Goal: Task Accomplishment & Management: Manage account settings

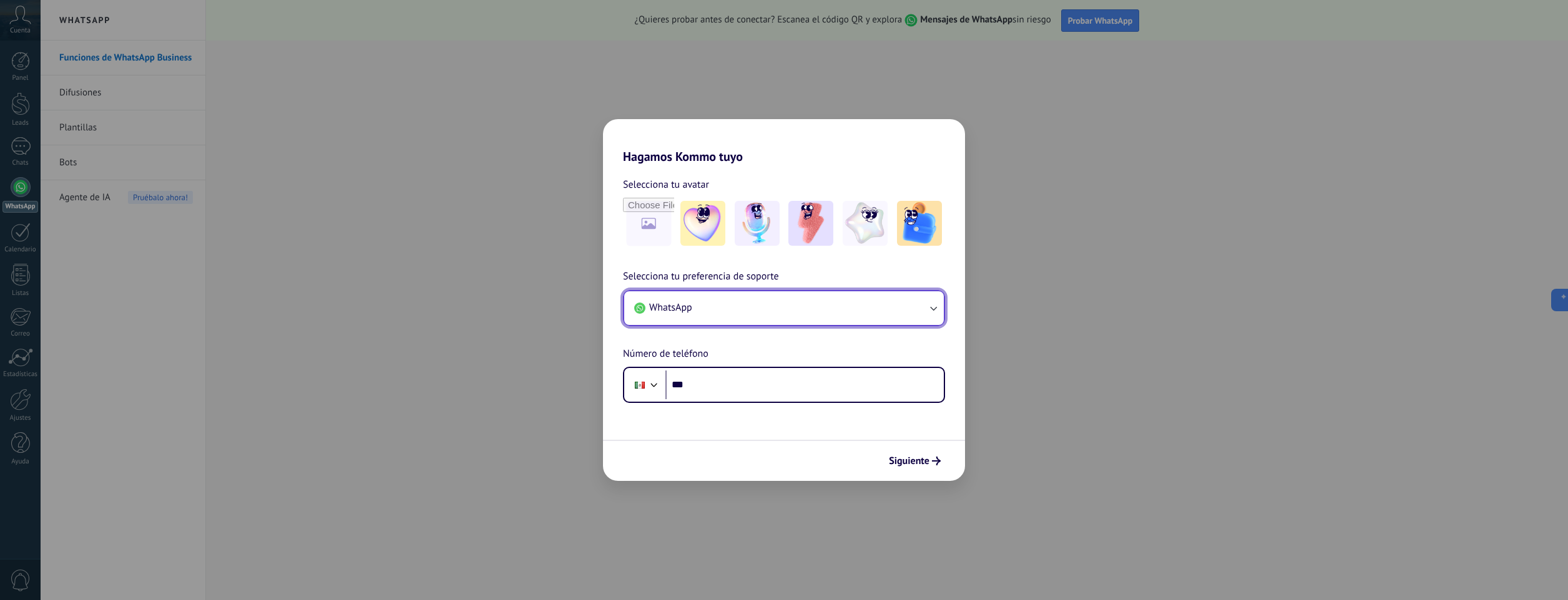
click at [920, 307] on button "WhatsApp" at bounding box center [783, 308] width 319 height 34
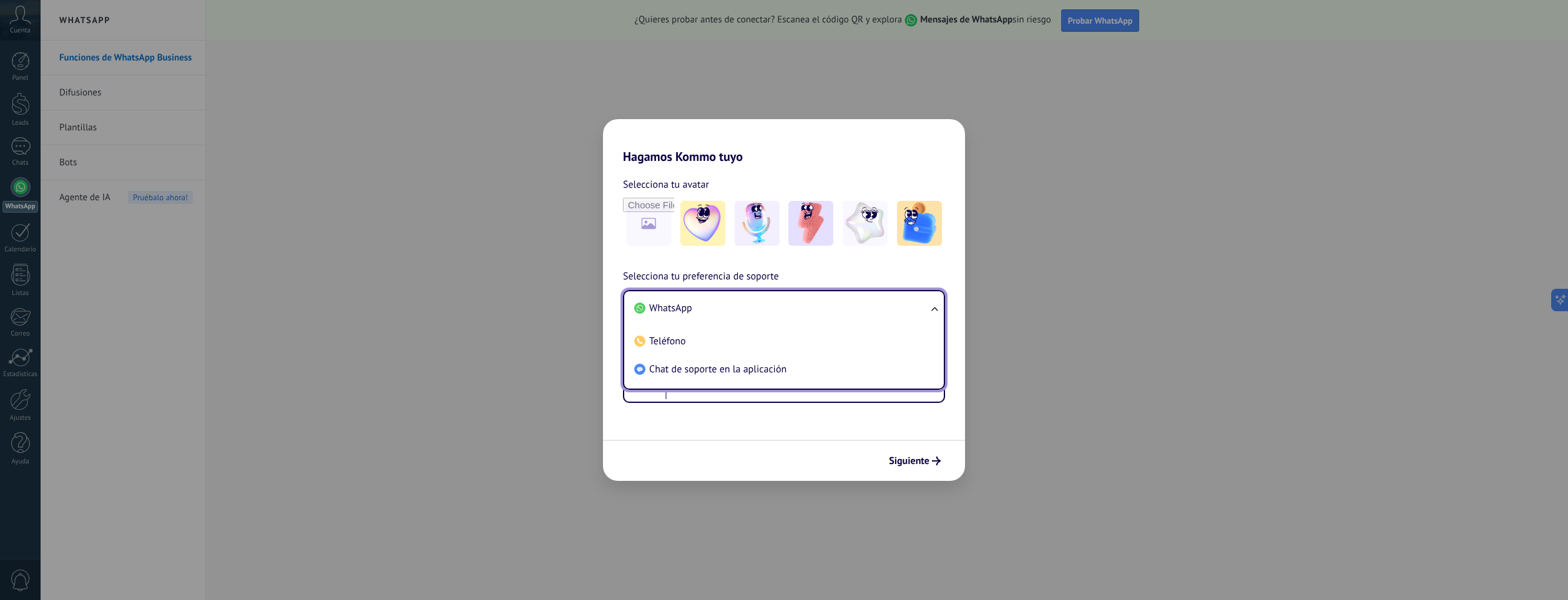
click at [921, 306] on li "WhatsApp" at bounding box center [781, 308] width 305 height 28
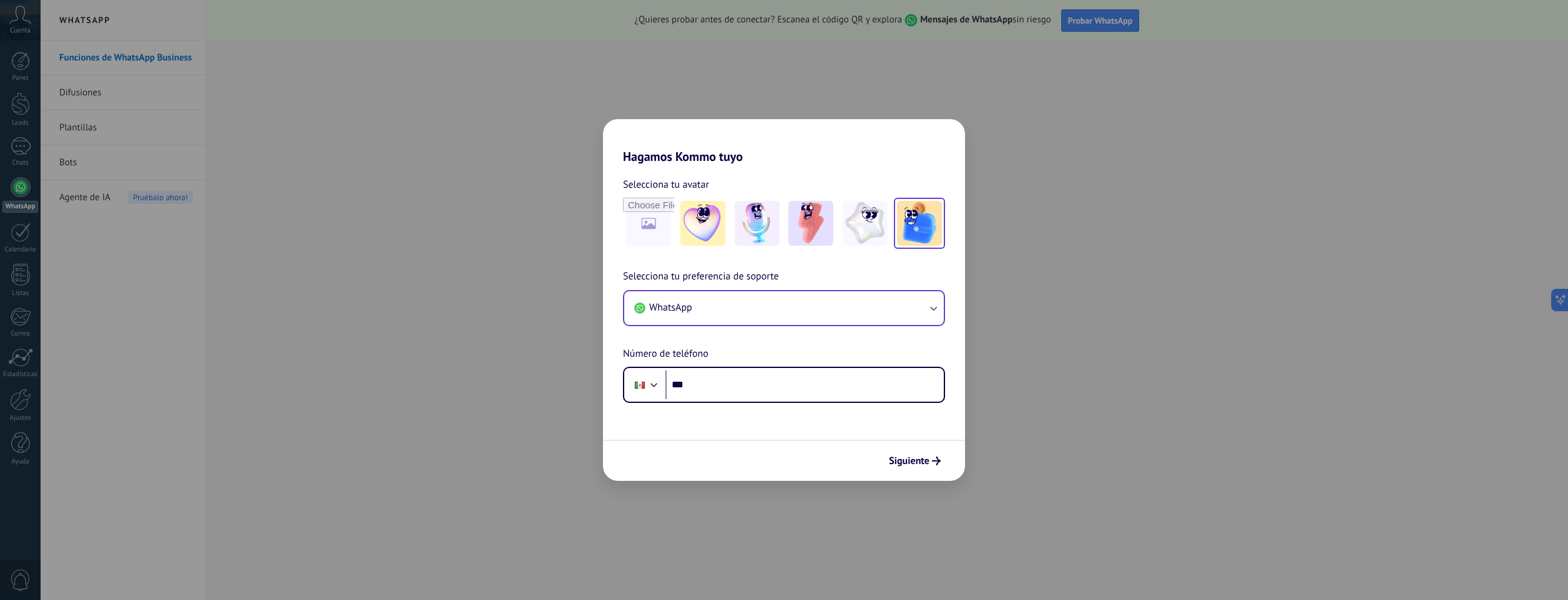
click at [913, 234] on img at bounding box center [919, 223] width 45 height 45
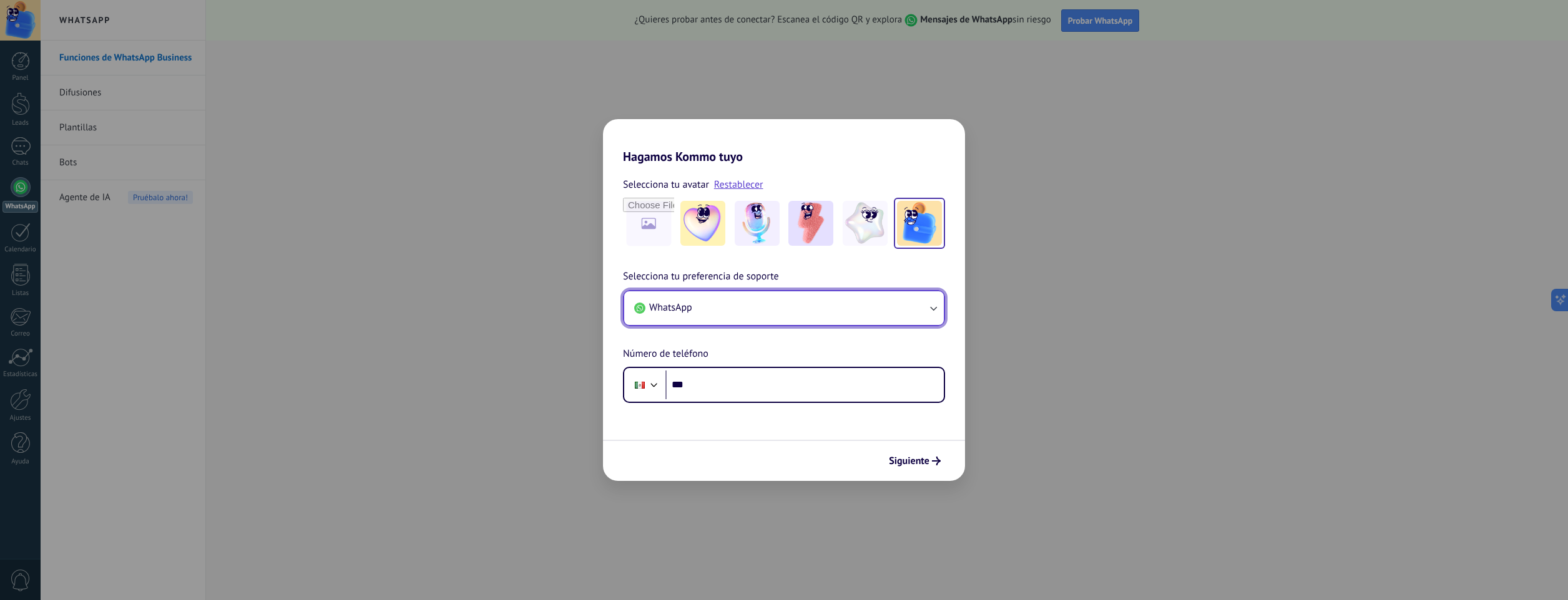
click at [720, 313] on button "WhatsApp" at bounding box center [783, 308] width 319 height 34
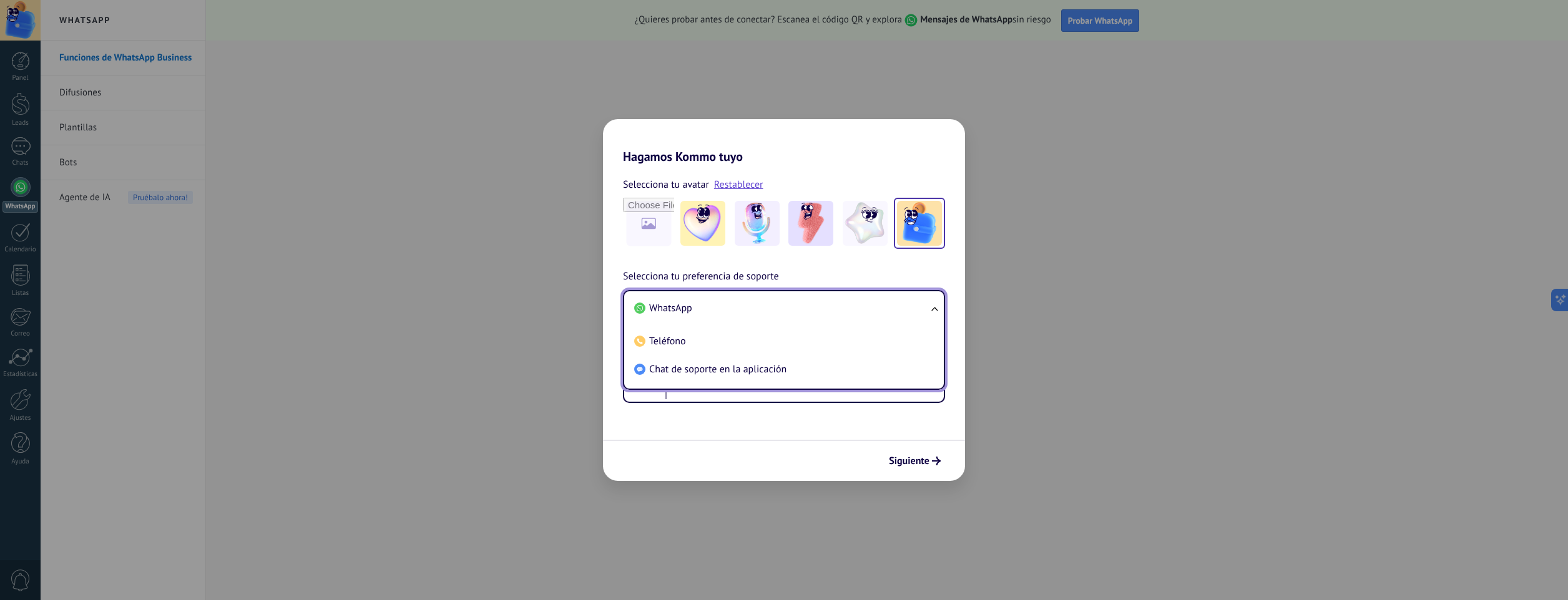
click at [720, 313] on li "WhatsApp" at bounding box center [781, 308] width 305 height 28
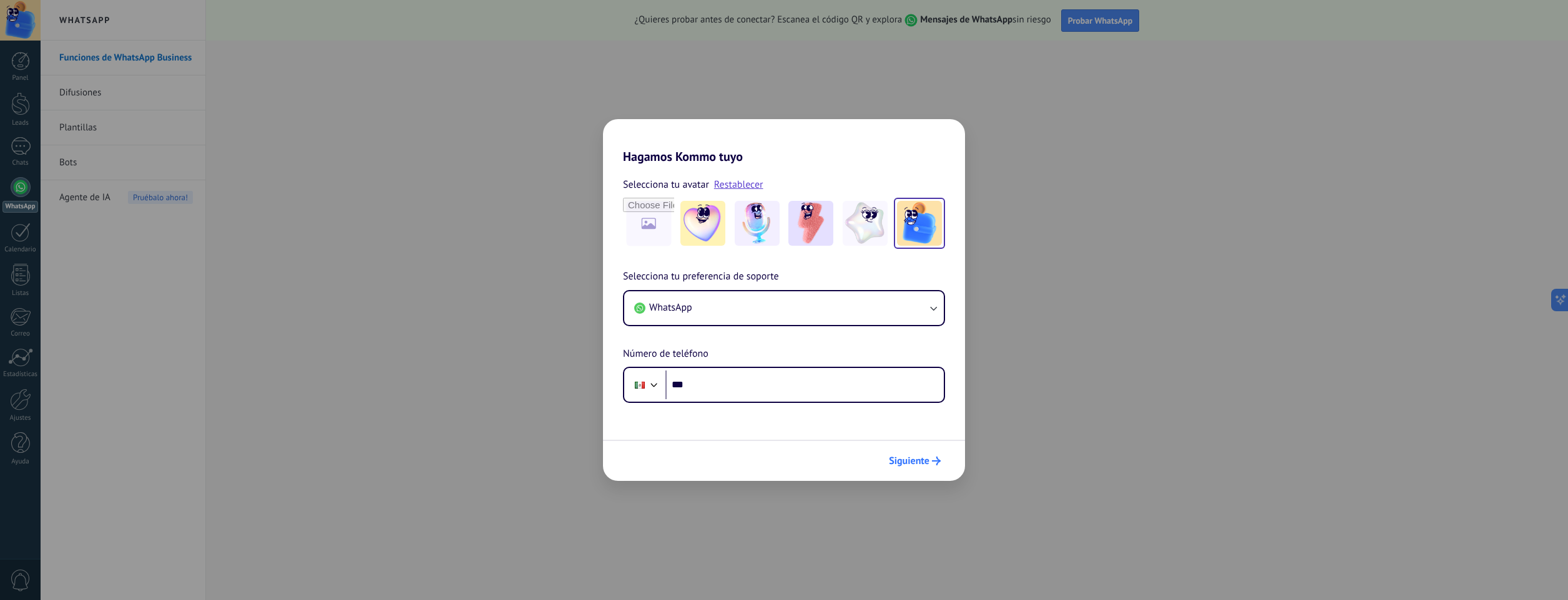
click at [899, 455] on button "Siguiente" at bounding box center [914, 461] width 63 height 21
click at [1012, 357] on div "Hagamos Kommo tuyo Selecciona tu avatar Restablecer Selecciona tu preferencia d…" at bounding box center [784, 300] width 1568 height 600
click at [749, 389] on input "***" at bounding box center [804, 385] width 278 height 29
type input "**********"
click at [901, 455] on button "Siguiente" at bounding box center [914, 461] width 63 height 21
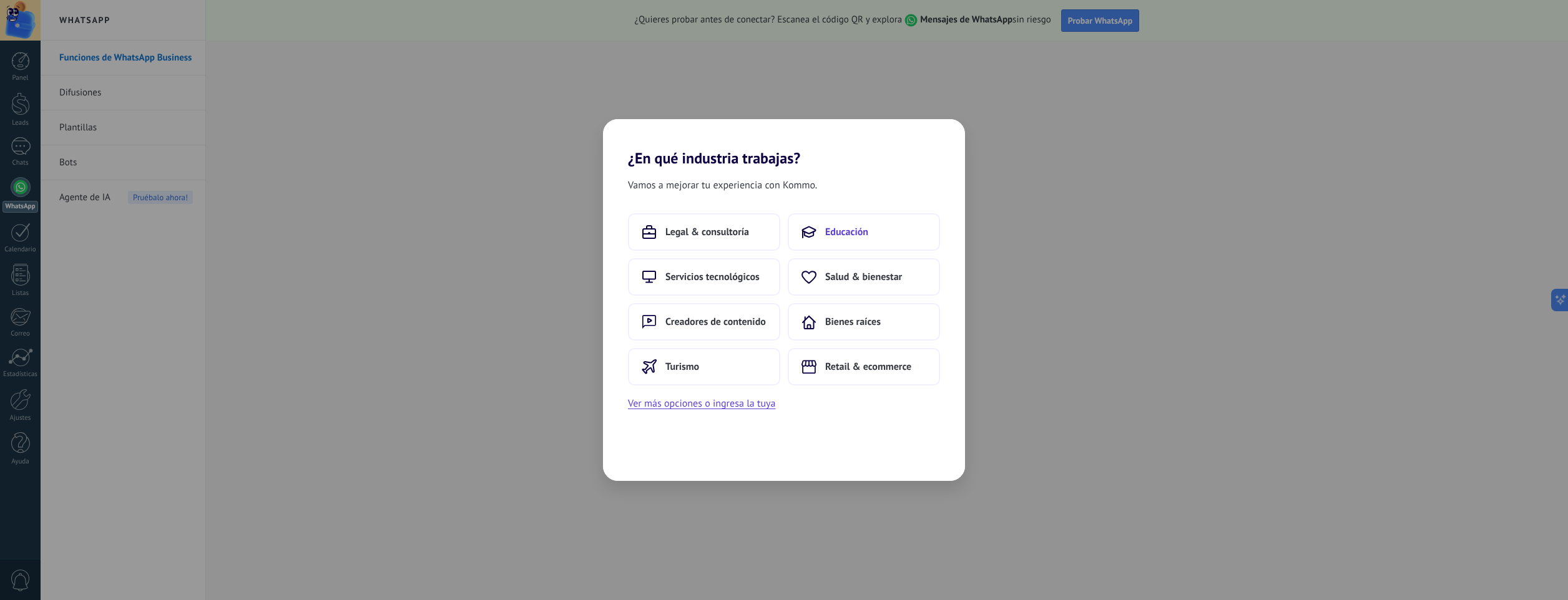
click at [856, 237] on span "Educación" at bounding box center [846, 232] width 43 height 12
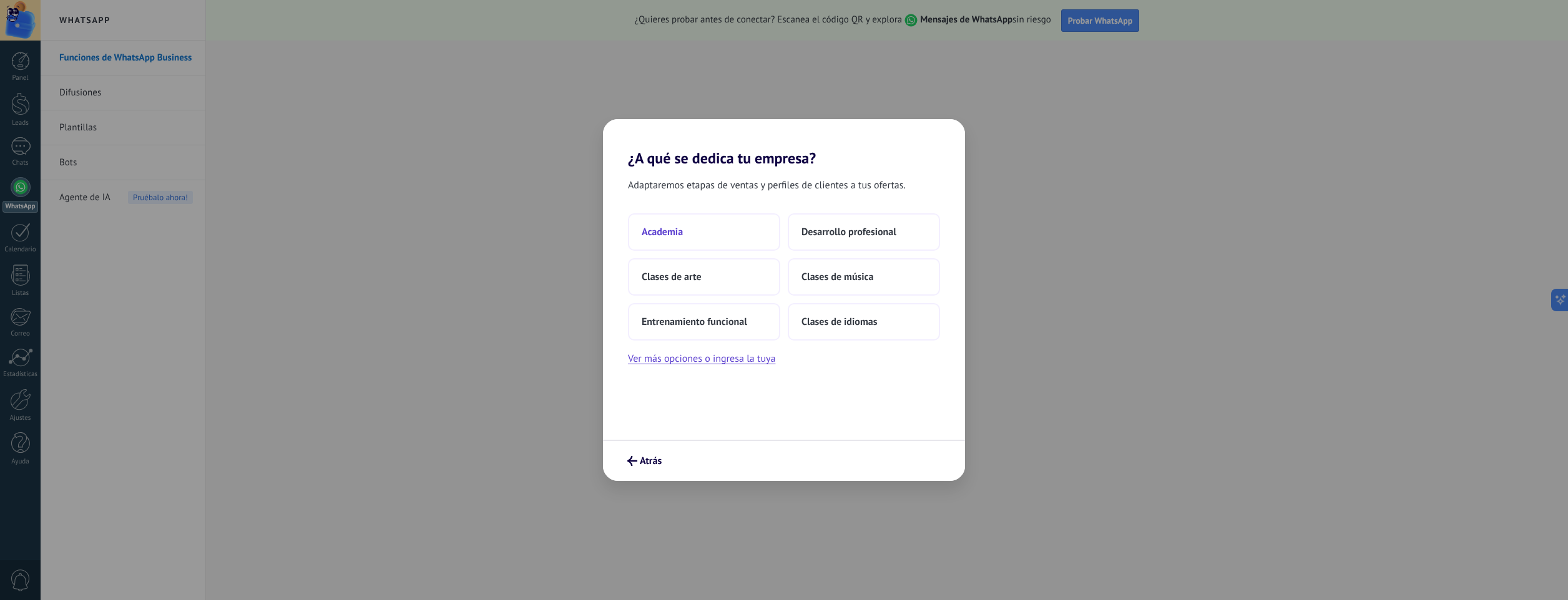
click at [653, 225] on button "Academia" at bounding box center [703, 232] width 152 height 37
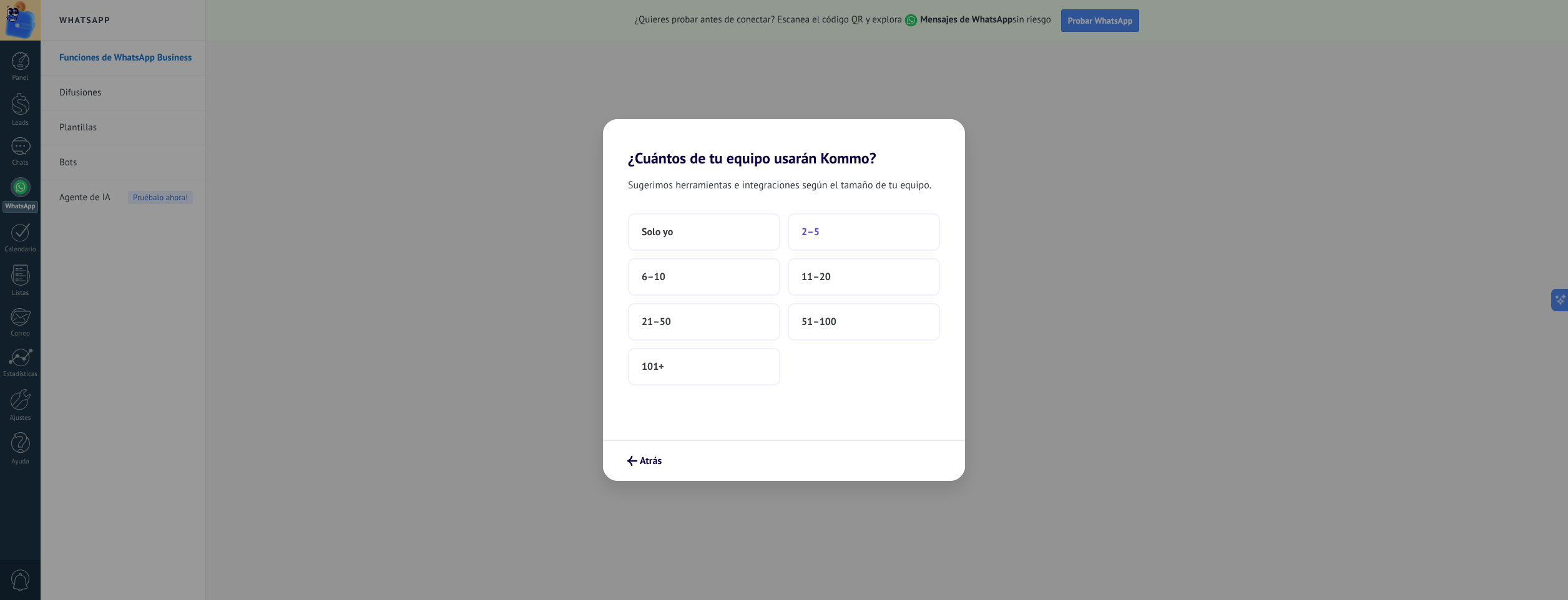
click at [833, 230] on button "2–5" at bounding box center [864, 232] width 152 height 37
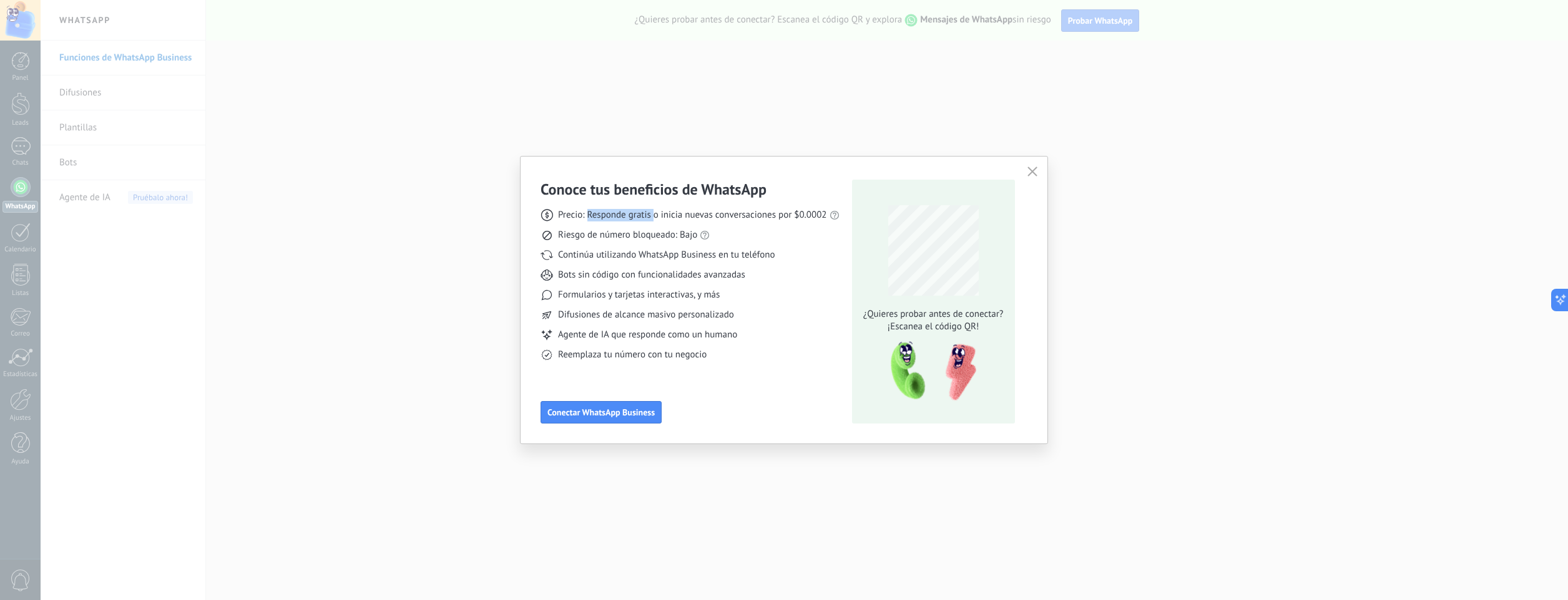
drag, startPoint x: 588, startPoint y: 214, endPoint x: 653, endPoint y: 214, distance: 65.0
click at [653, 214] on span "Precio: Responde gratis o inicia nuevas conversaciones por $0.0002" at bounding box center [692, 215] width 269 height 12
click at [574, 234] on span "Riesgo de número bloqueado: Bajo" at bounding box center [627, 235] width 139 height 12
drag, startPoint x: 562, startPoint y: 237, endPoint x: 698, endPoint y: 235, distance: 136.0
click at [698, 235] on div "Riesgo de número bloqueado: Bajo" at bounding box center [690, 235] width 299 height 12
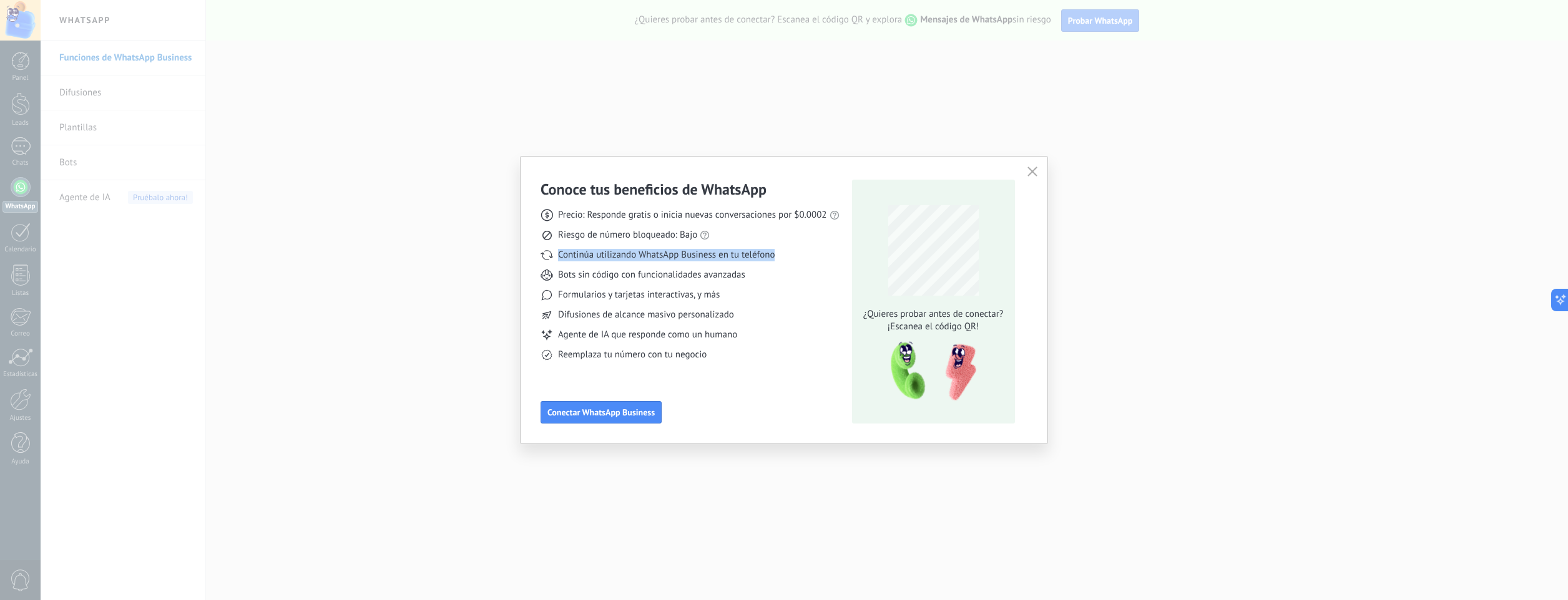
drag, startPoint x: 557, startPoint y: 254, endPoint x: 800, endPoint y: 262, distance: 243.1
click at [800, 262] on div "Precio: Responde gratis o inicia nuevas conversaciones por $0.0002 Riesgo de nú…" at bounding box center [690, 280] width 299 height 162
drag, startPoint x: 558, startPoint y: 273, endPoint x: 772, endPoint y: 274, distance: 214.0
click at [772, 274] on div "Bots sin código con funcionalidades avanzadas" at bounding box center [690, 275] width 299 height 12
drag, startPoint x: 559, startPoint y: 293, endPoint x: 771, endPoint y: 294, distance: 212.0
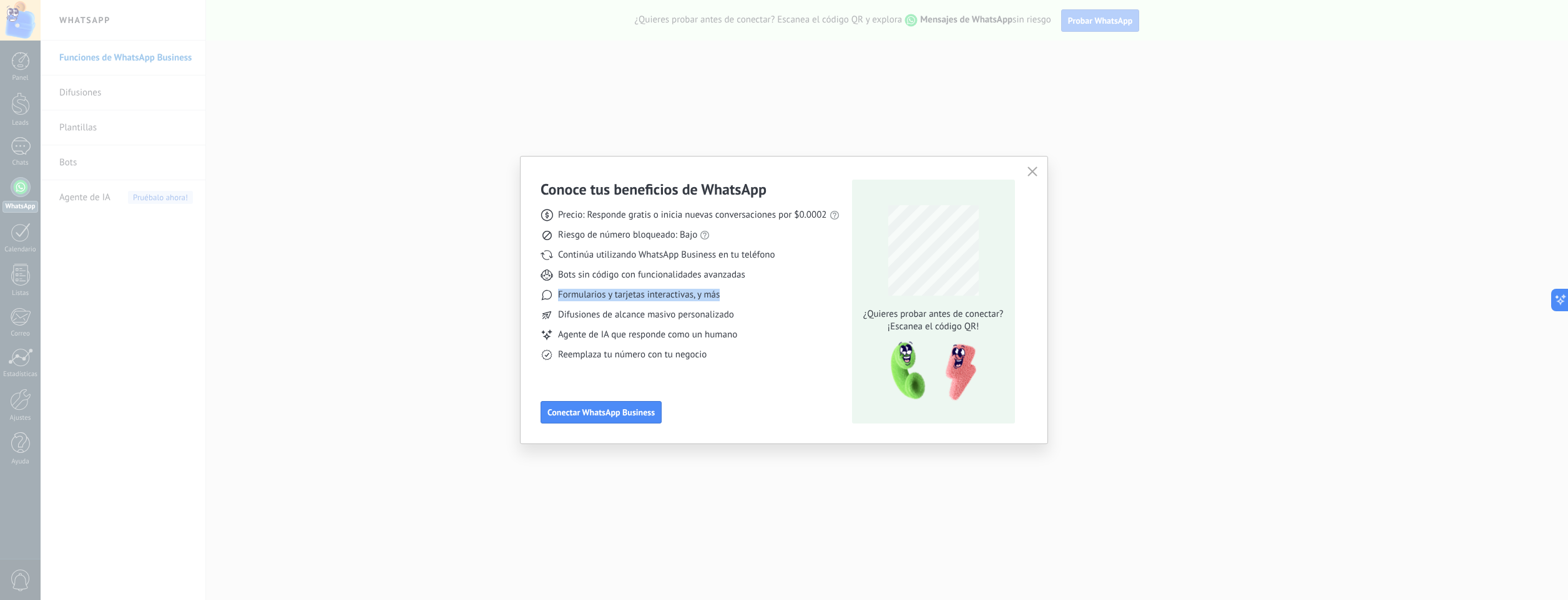
click at [771, 294] on div "Formularios y tarjetas interactivas, y más" at bounding box center [690, 294] width 299 height 12
drag, startPoint x: 557, startPoint y: 314, endPoint x: 748, endPoint y: 323, distance: 191.2
click at [748, 323] on div "Precio: Responde gratis o inicia nuevas conversaciones por $0.0002 Riesgo de nú…" at bounding box center [690, 280] width 299 height 162
drag, startPoint x: 558, startPoint y: 335, endPoint x: 776, endPoint y: 340, distance: 218.1
click at [776, 340] on div "Agente de IA que responde como un humano" at bounding box center [690, 335] width 299 height 12
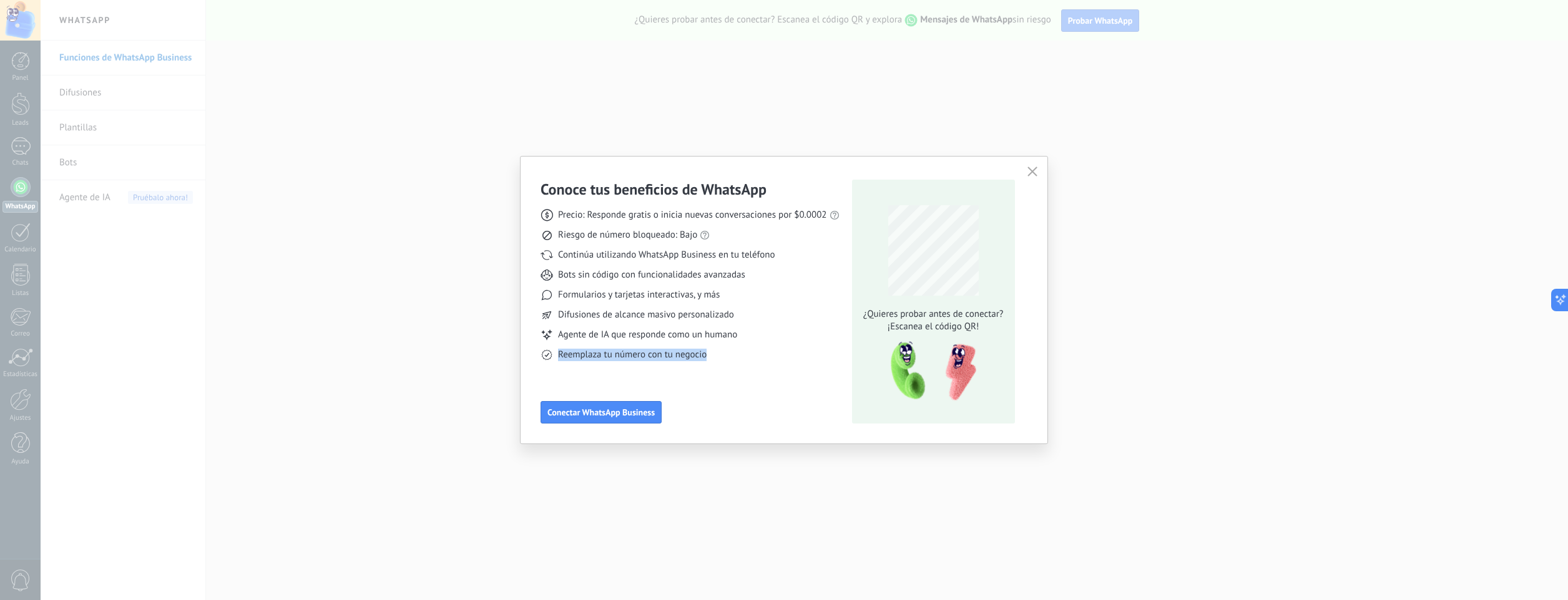
drag, startPoint x: 556, startPoint y: 351, endPoint x: 736, endPoint y: 358, distance: 180.1
click at [736, 358] on div "Reemplaza tu número con tu negocio" at bounding box center [690, 355] width 299 height 12
click at [732, 342] on div "Precio: Responde gratis o inicia nuevas conversaciones por $0.0002 Riesgo de nú…" at bounding box center [690, 280] width 299 height 162
drag, startPoint x: 559, startPoint y: 259, endPoint x: 809, endPoint y: 264, distance: 250.0
click at [809, 264] on div "Precio: Responde gratis o inicia nuevas conversaciones por $0.0002 Riesgo de nú…" at bounding box center [690, 280] width 299 height 162
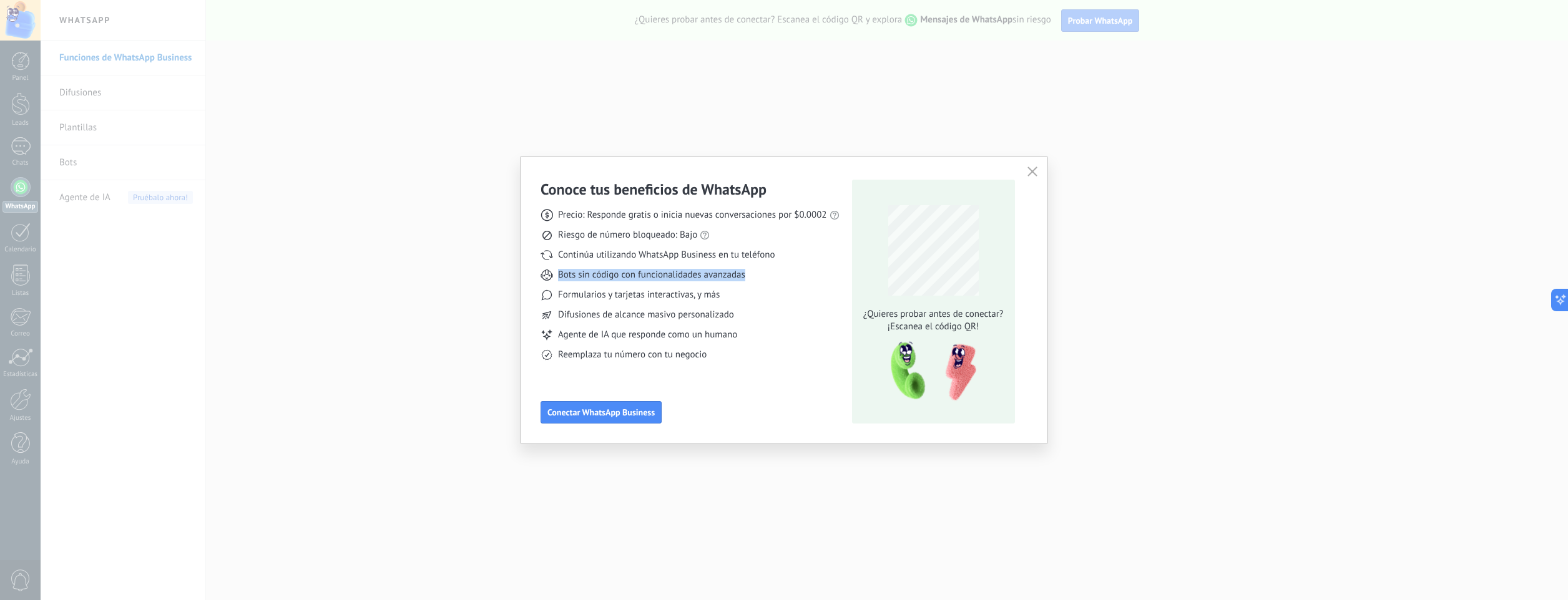
drag, startPoint x: 558, startPoint y: 276, endPoint x: 766, endPoint y: 274, distance: 208.0
click at [766, 274] on div "Bots sin código con funcionalidades avanzadas" at bounding box center [690, 275] width 299 height 12
drag, startPoint x: 579, startPoint y: 290, endPoint x: 767, endPoint y: 296, distance: 188.1
click at [767, 296] on div "Formularios y tarjetas interactivas, y más" at bounding box center [690, 294] width 299 height 12
drag, startPoint x: 561, startPoint y: 314, endPoint x: 761, endPoint y: 317, distance: 200.0
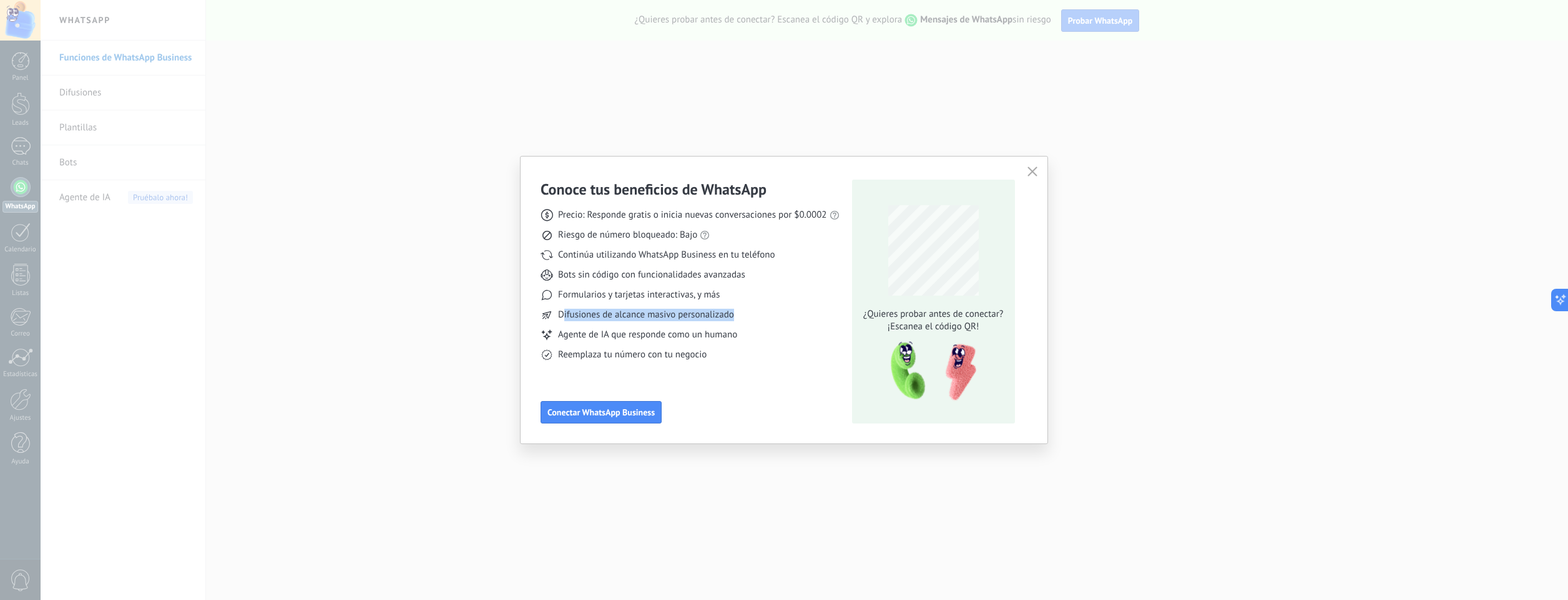
click at [761, 317] on div "Difusiones de alcance masivo personalizado" at bounding box center [690, 314] width 299 height 12
click at [779, 320] on div "Difusiones de alcance masivo personalizado" at bounding box center [690, 314] width 299 height 12
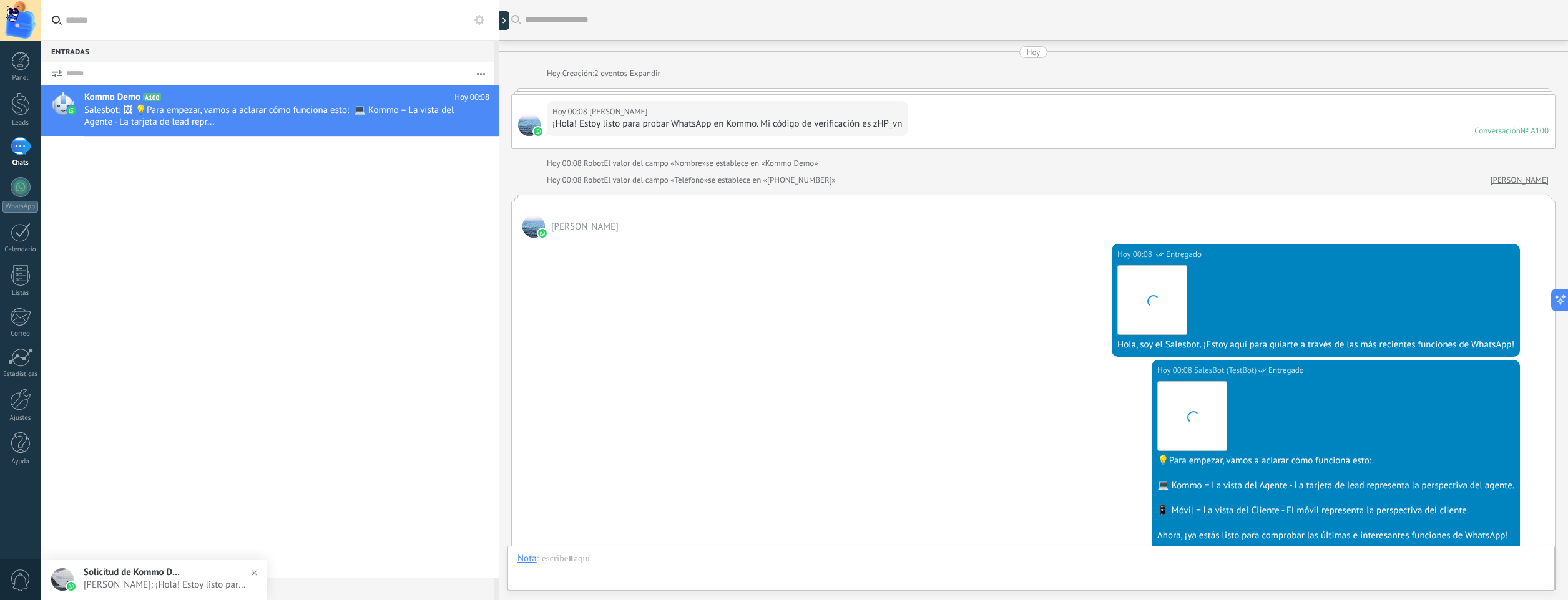
scroll to position [226, 0]
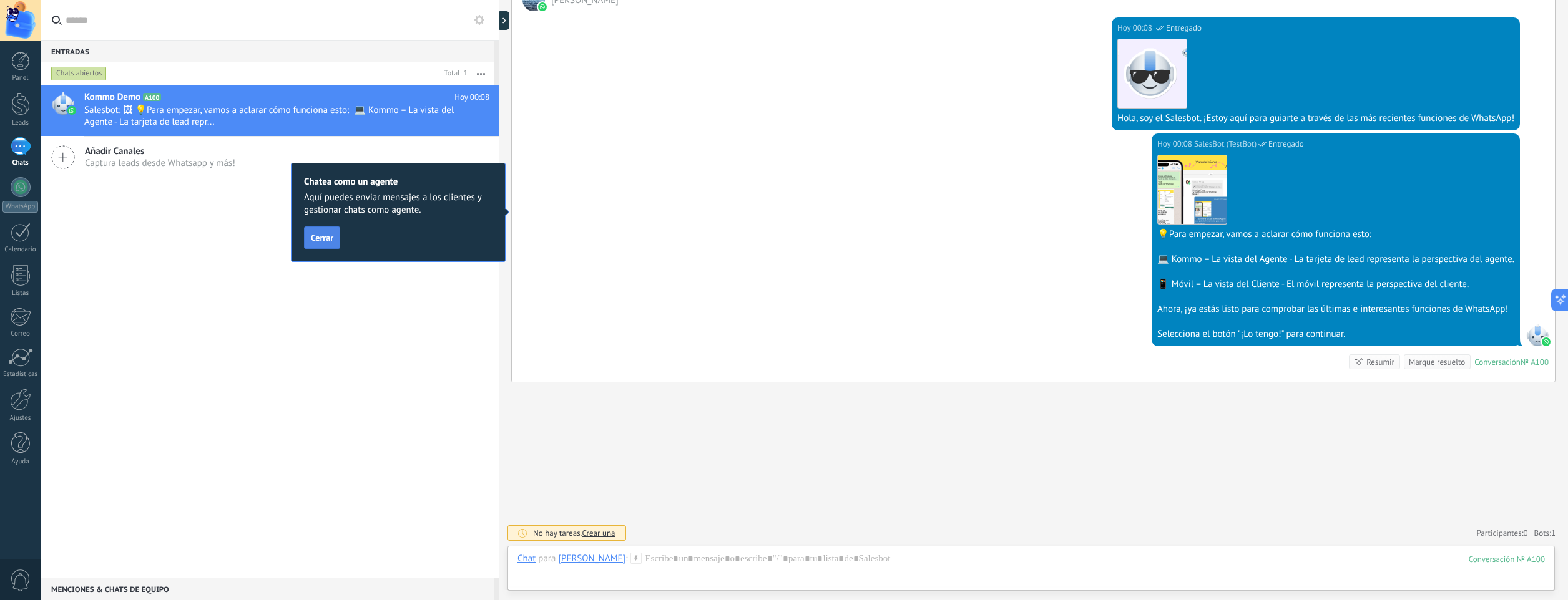
click at [312, 241] on span "Cerrar" at bounding box center [321, 238] width 22 height 9
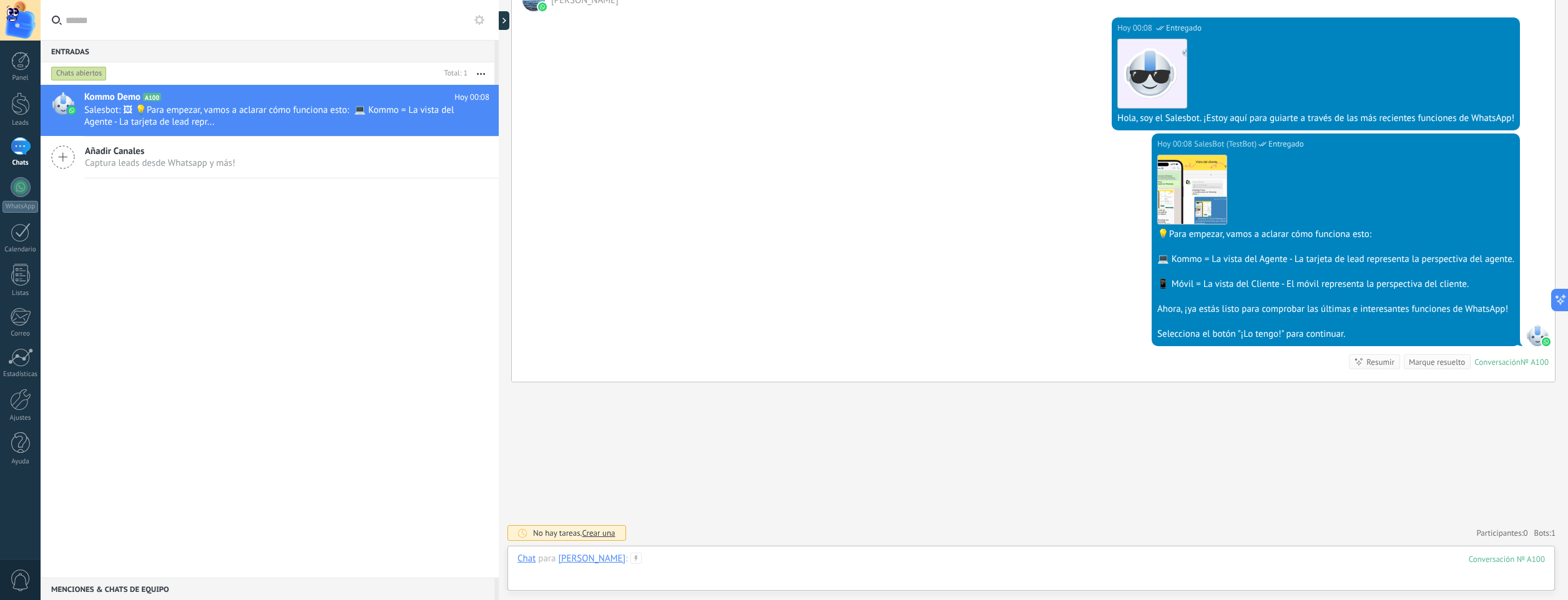
click at [666, 565] on div at bounding box center [1031, 571] width 1027 height 37
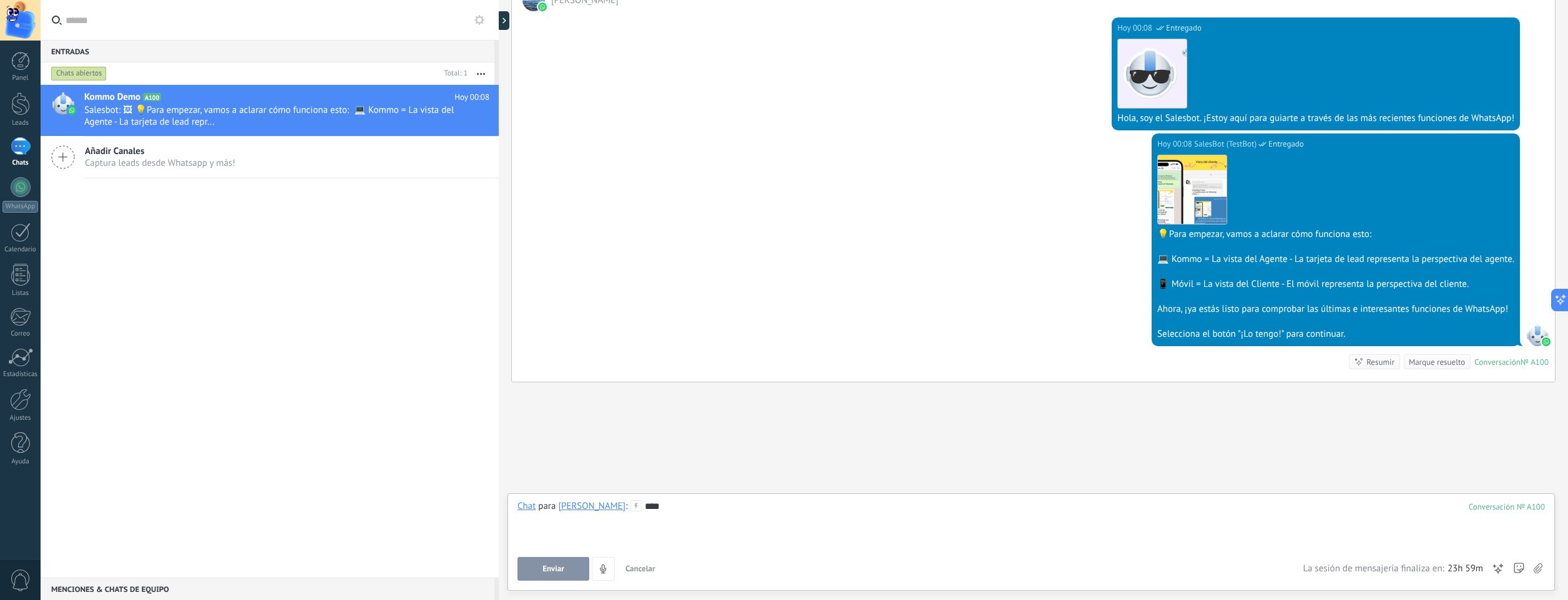
click at [546, 572] on span "Enviar" at bounding box center [553, 568] width 22 height 9
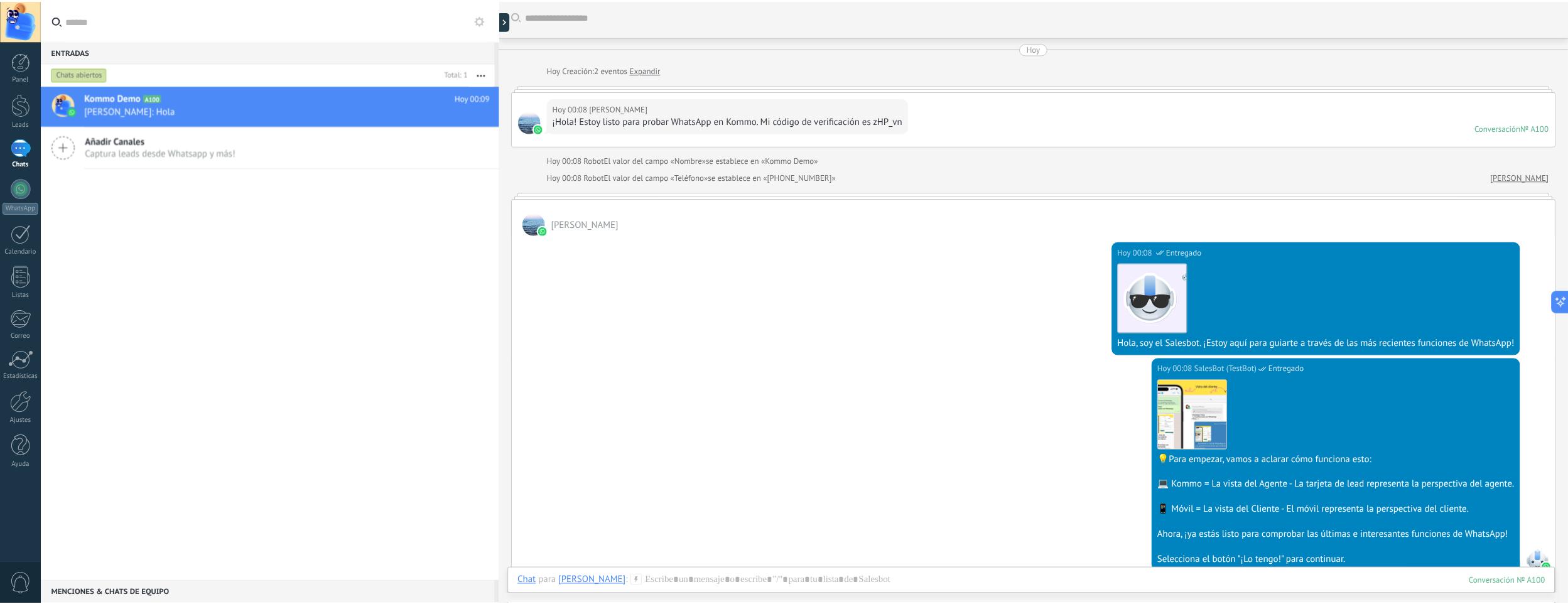
scroll to position [0, 0]
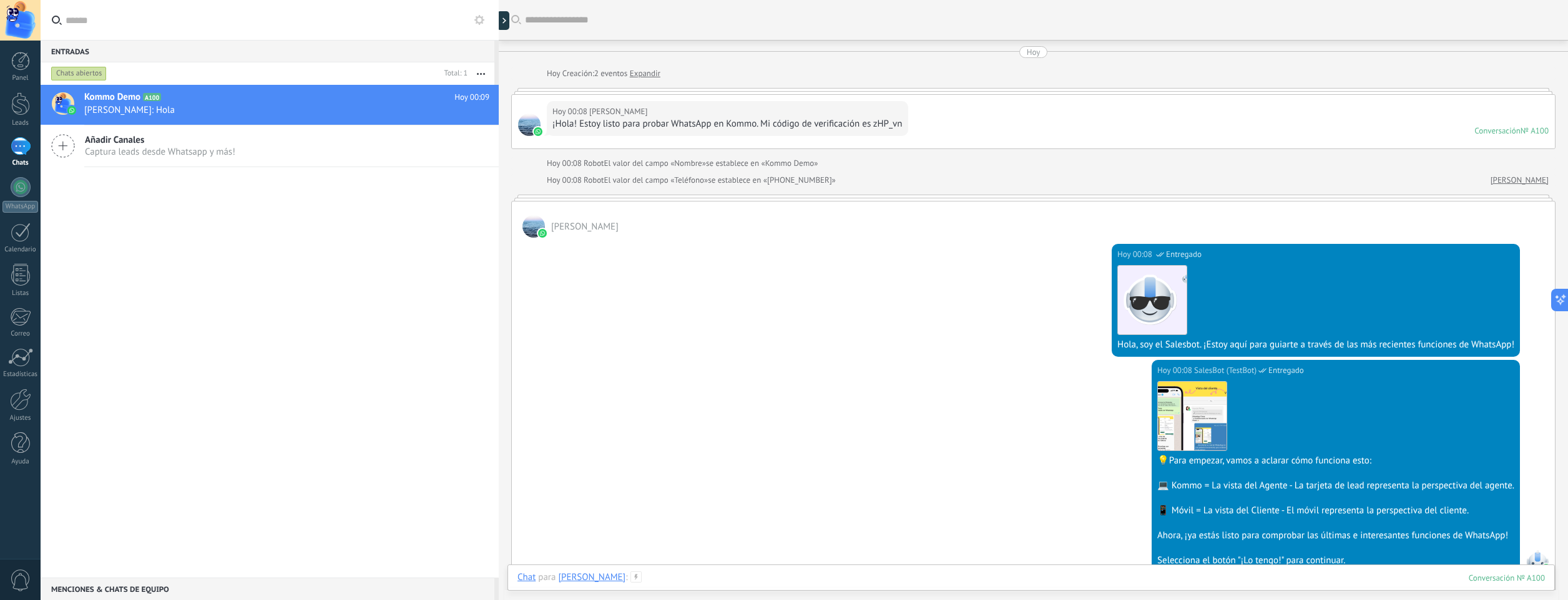
click at [784, 586] on div at bounding box center [1031, 589] width 1027 height 37
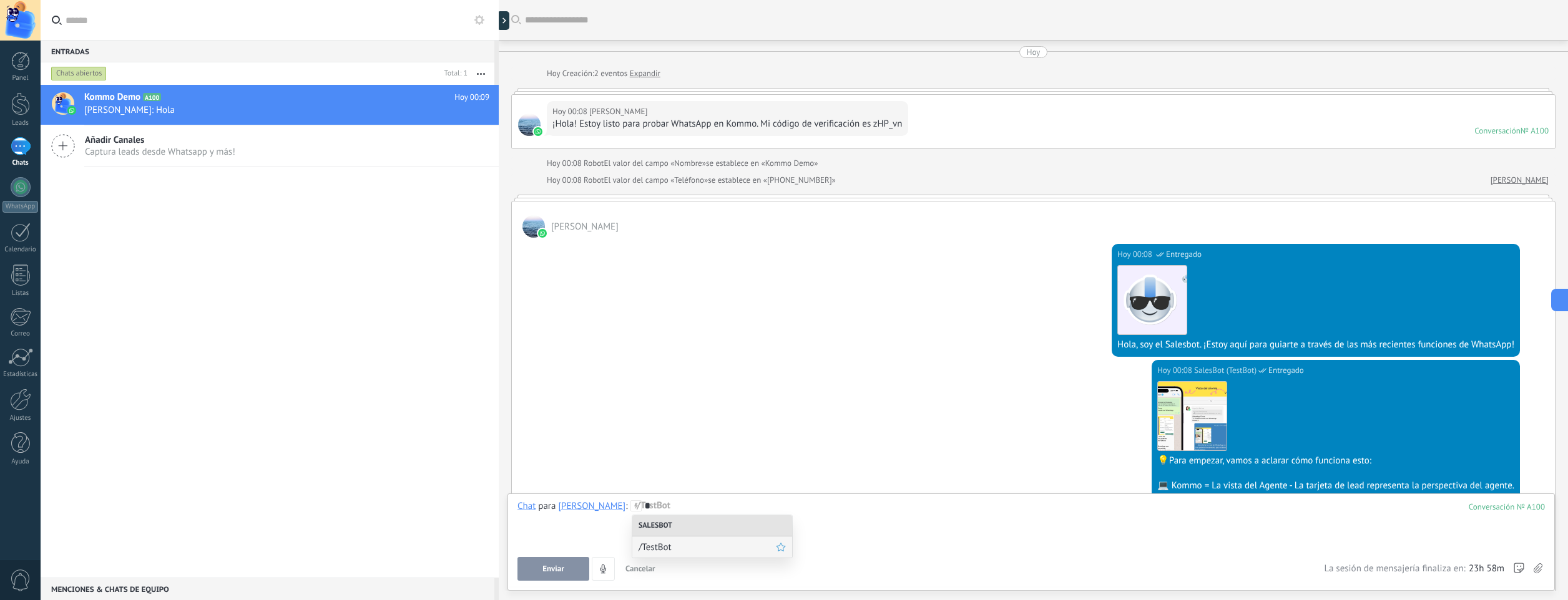
click at [659, 548] on span "/TestBot" at bounding box center [706, 547] width 137 height 12
click at [693, 508] on div "********" at bounding box center [1031, 523] width 1027 height 47
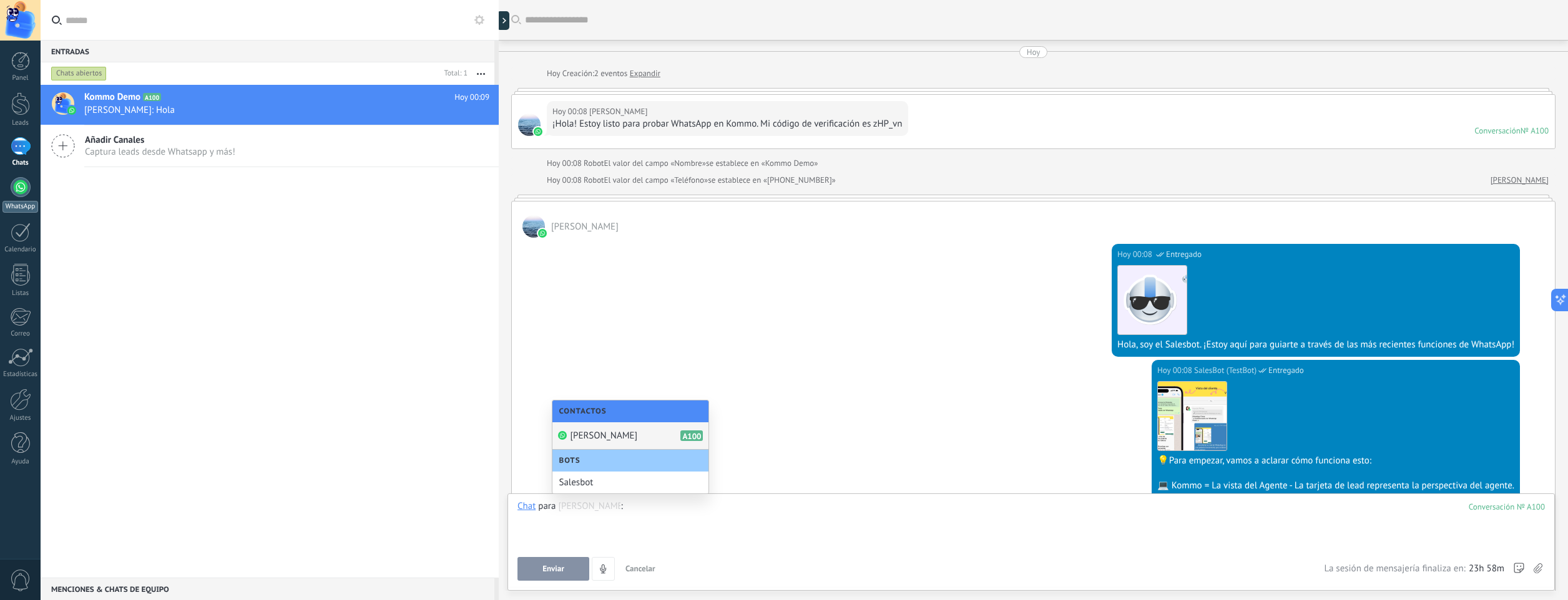
click at [15, 184] on div at bounding box center [20, 187] width 20 height 20
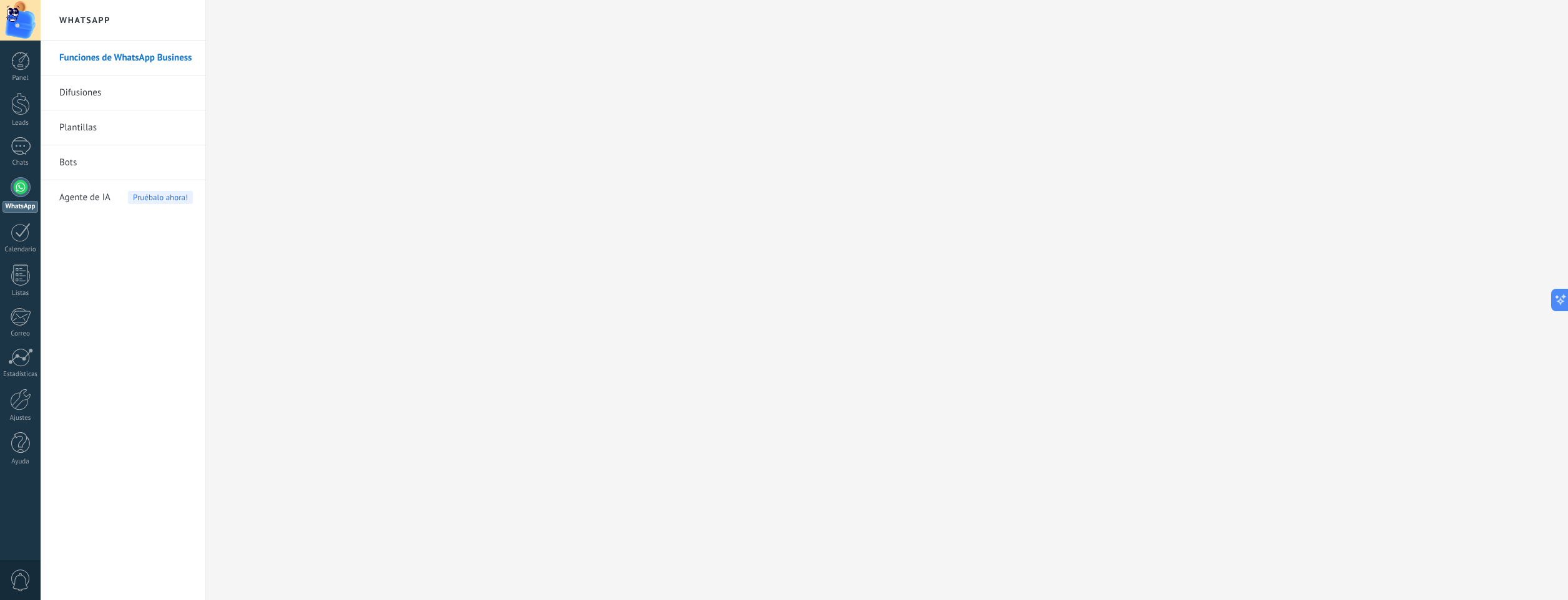
click at [17, 188] on div at bounding box center [20, 187] width 20 height 20
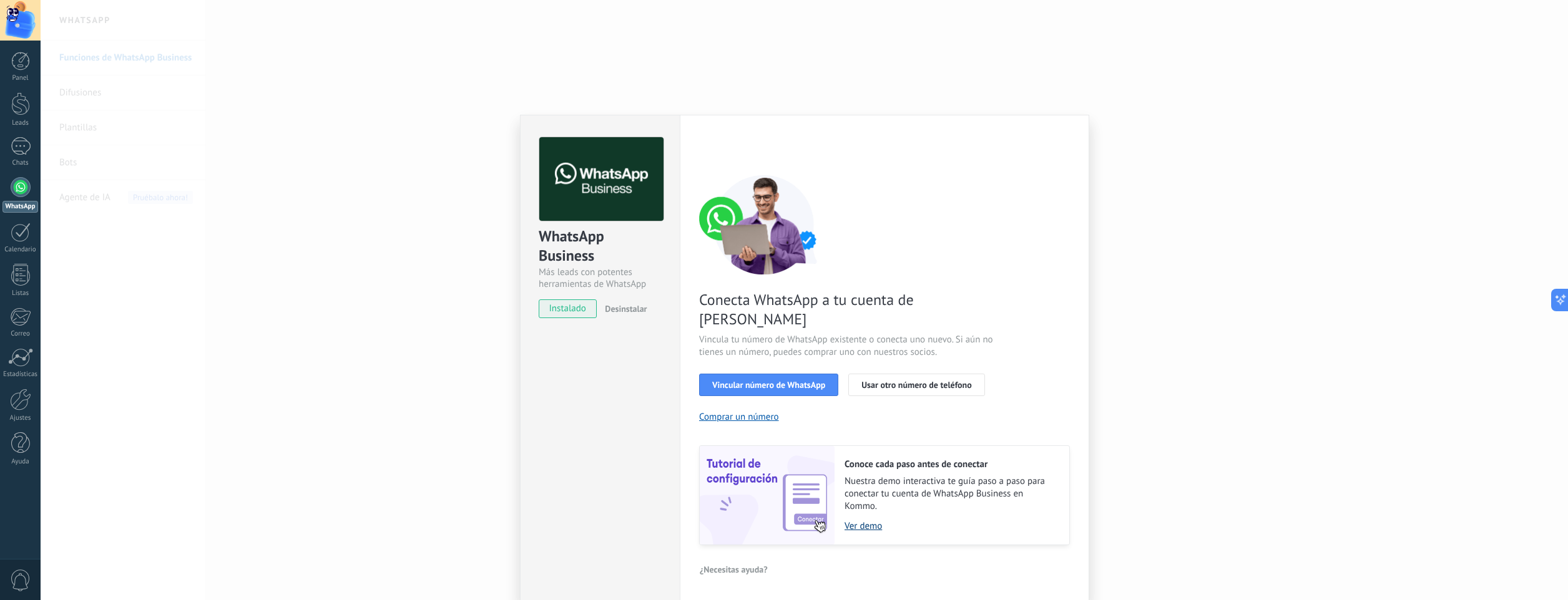
click at [857, 520] on link "Ver demo" at bounding box center [950, 526] width 212 height 12
drag, startPoint x: 703, startPoint y: 317, endPoint x: 872, endPoint y: 317, distance: 169.0
click at [863, 334] on span "Vincula tu número de WhatsApp existente o conecta uno nuevo. Si aún no tienes u…" at bounding box center [847, 346] width 297 height 25
click at [930, 334] on span "Vincula tu número de WhatsApp existente o conecta uno nuevo. Si aún no tienes u…" at bounding box center [847, 346] width 297 height 25
click at [922, 391] on div "Conecta WhatsApp a tu cuenta de Kommo Vincula tu número de WhatsApp existente o…" at bounding box center [884, 359] width 371 height 371
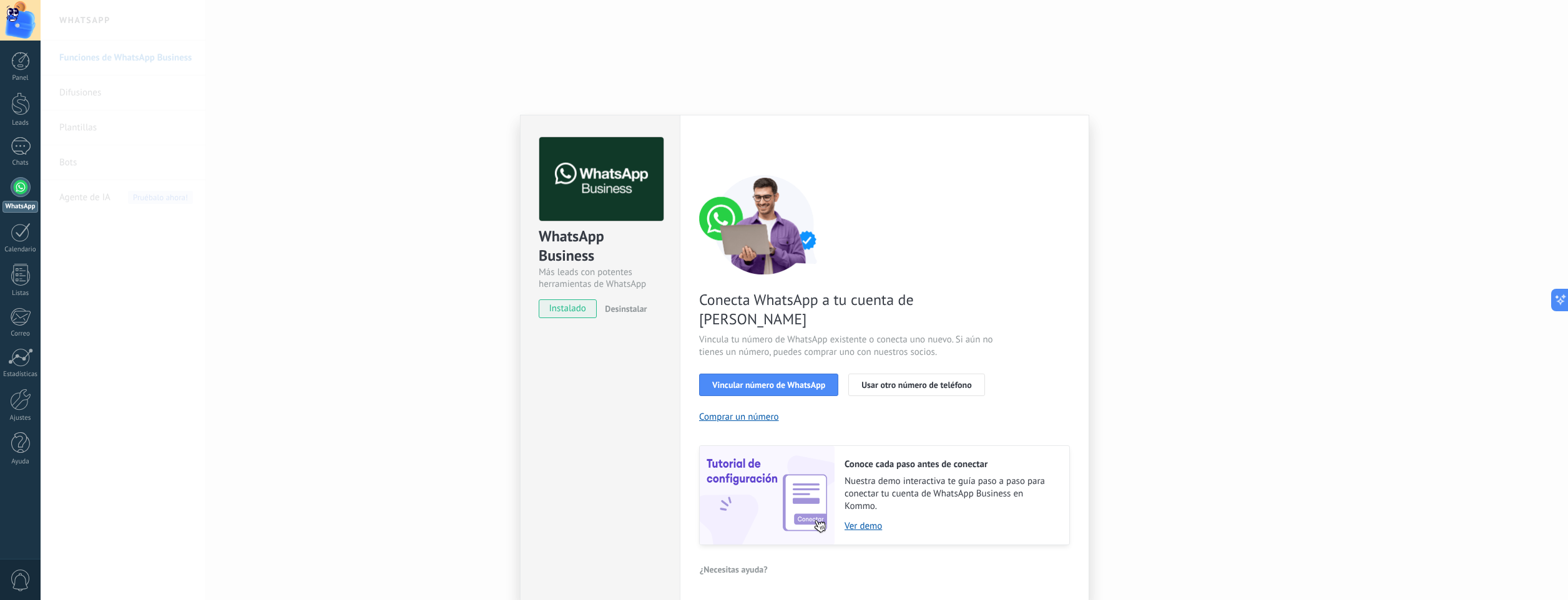
click at [631, 312] on span "Desinstalar" at bounding box center [626, 309] width 42 height 12
click at [1408, 366] on div "WhatsApp Business Más leads con potentes herramientas de WhatsApp instalado Des…" at bounding box center [803, 300] width 1527 height 600
click at [1326, 357] on div "WhatsApp Business Más leads con potentes herramientas de WhatsApp instalado Des…" at bounding box center [803, 300] width 1527 height 600
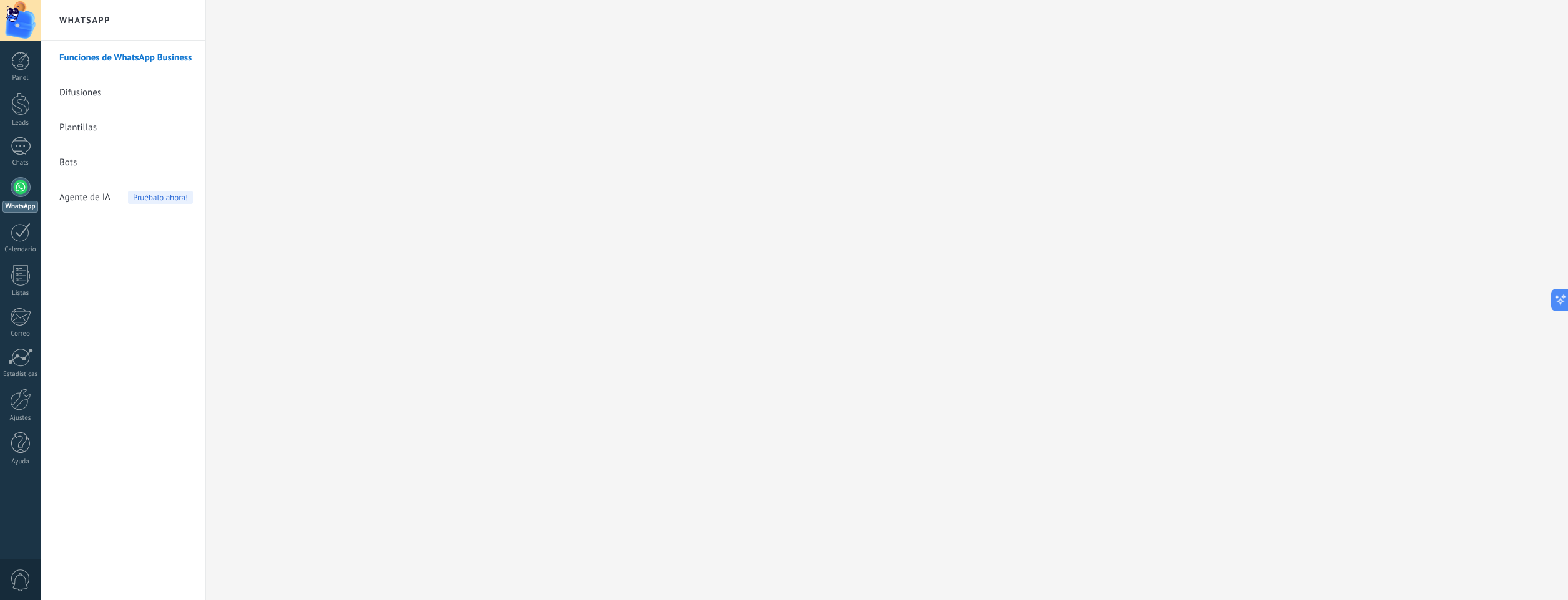
click at [21, 60] on div at bounding box center [21, 61] width 19 height 19
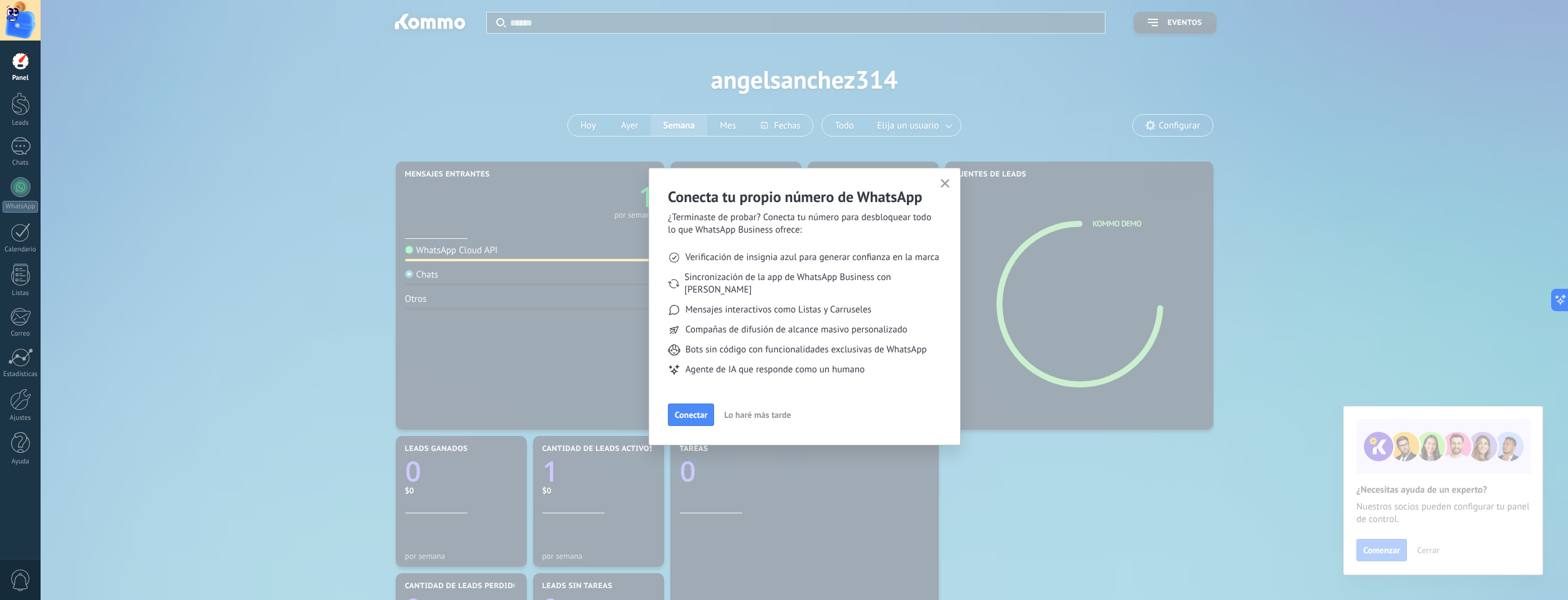
click at [947, 187] on icon "button" at bounding box center [945, 184] width 10 height 10
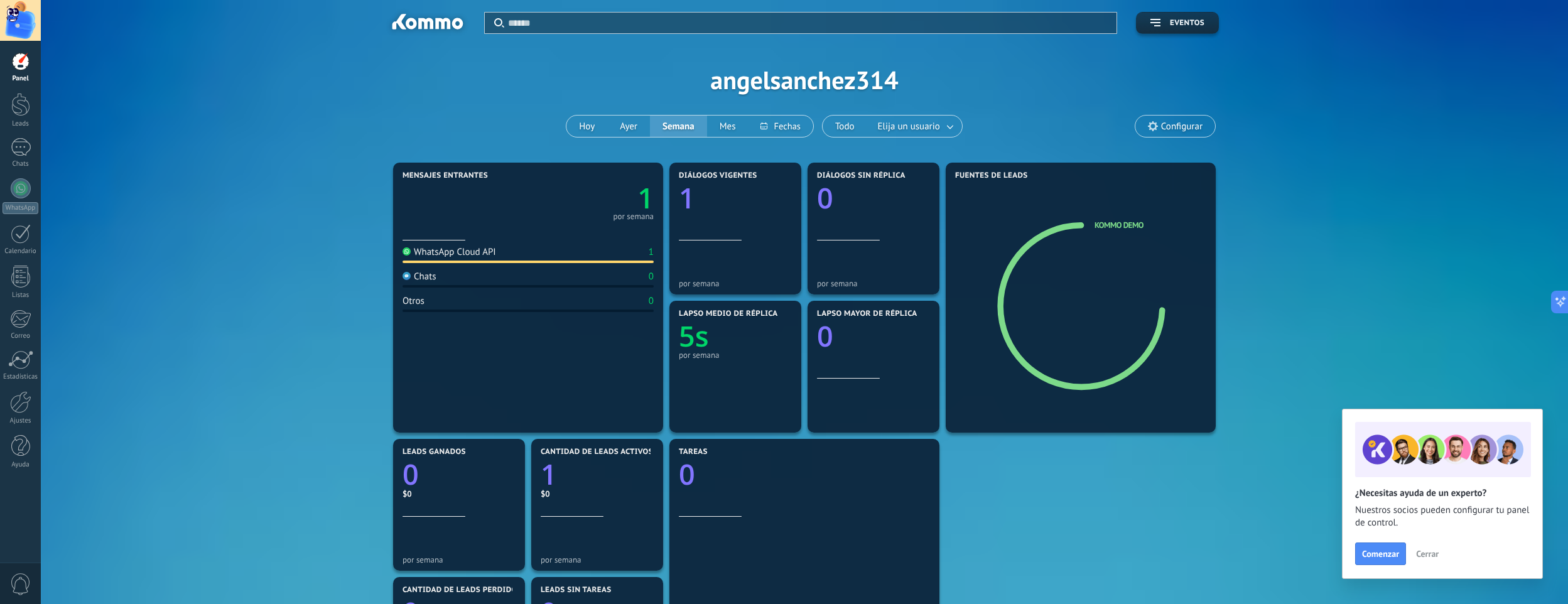
click at [1427, 554] on span "Cerrar" at bounding box center [1426, 554] width 22 height 9
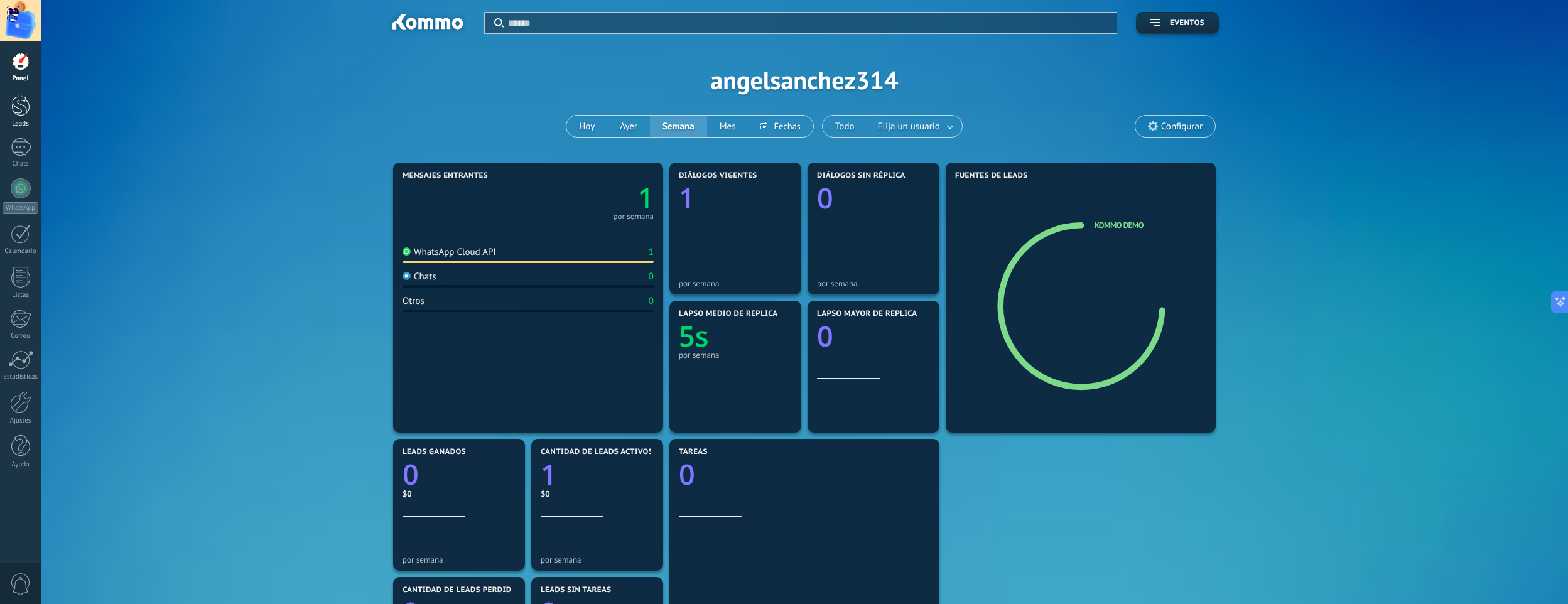
click at [24, 112] on div at bounding box center [21, 104] width 19 height 23
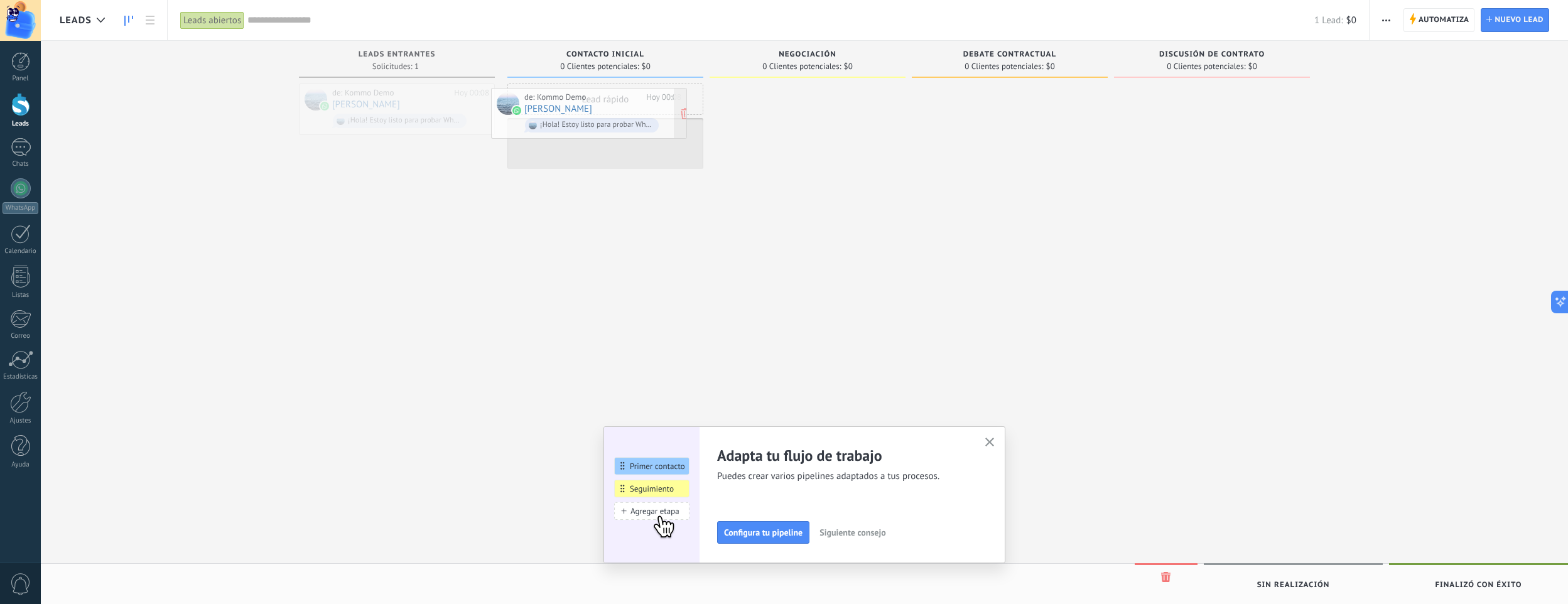
drag, startPoint x: 435, startPoint y: 109, endPoint x: 627, endPoint y: 113, distance: 192.0
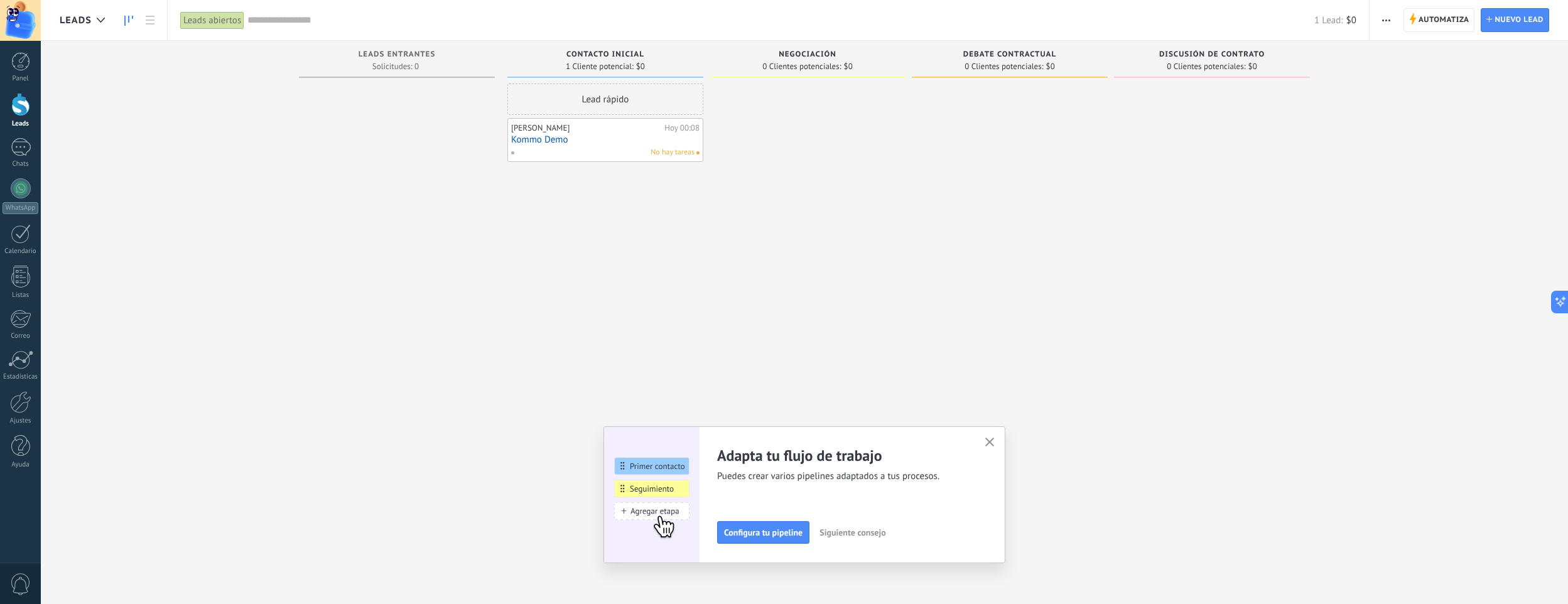
click at [994, 437] on button "button" at bounding box center [989, 444] width 15 height 17
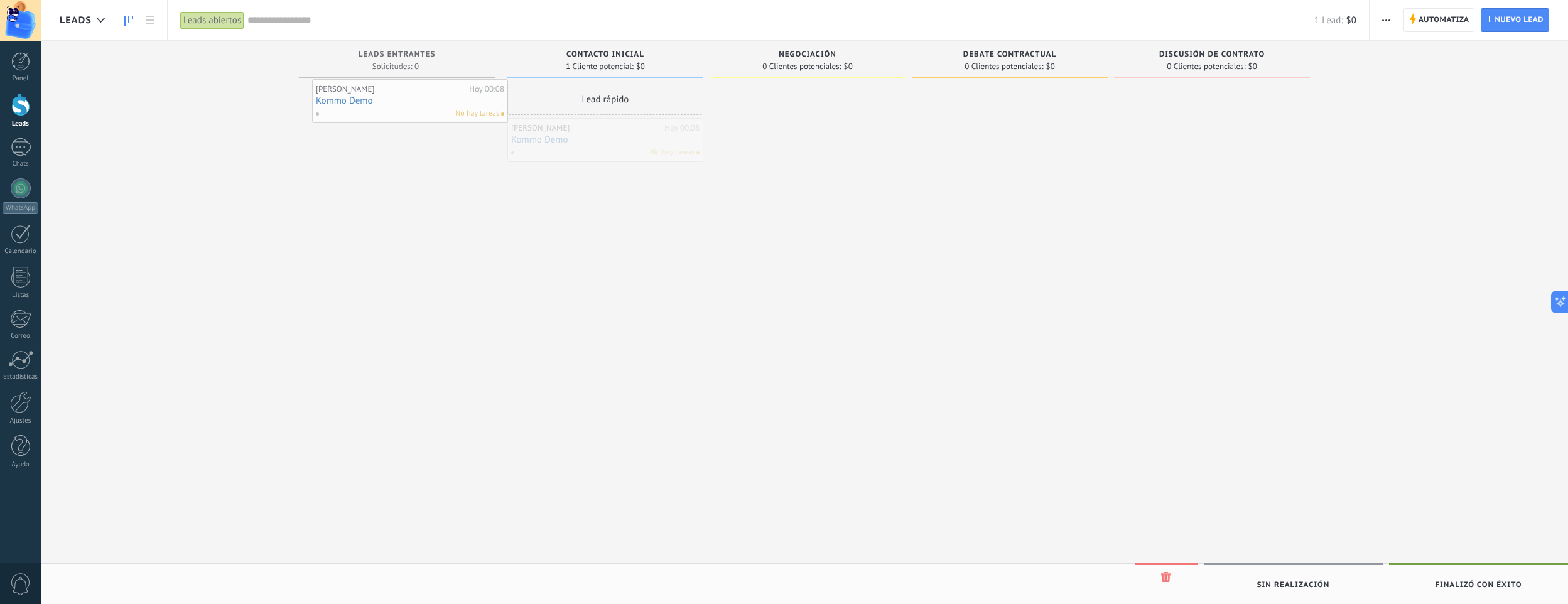
drag, startPoint x: 603, startPoint y: 129, endPoint x: 408, endPoint y: 90, distance: 198.9
drag, startPoint x: 623, startPoint y: 136, endPoint x: 366, endPoint y: 105, distance: 258.9
drag, startPoint x: 608, startPoint y: 140, endPoint x: 807, endPoint y: 111, distance: 201.1
drag, startPoint x: 818, startPoint y: 105, endPoint x: 615, endPoint y: 94, distance: 203.3
click at [16, 142] on div "1" at bounding box center [20, 147] width 20 height 18
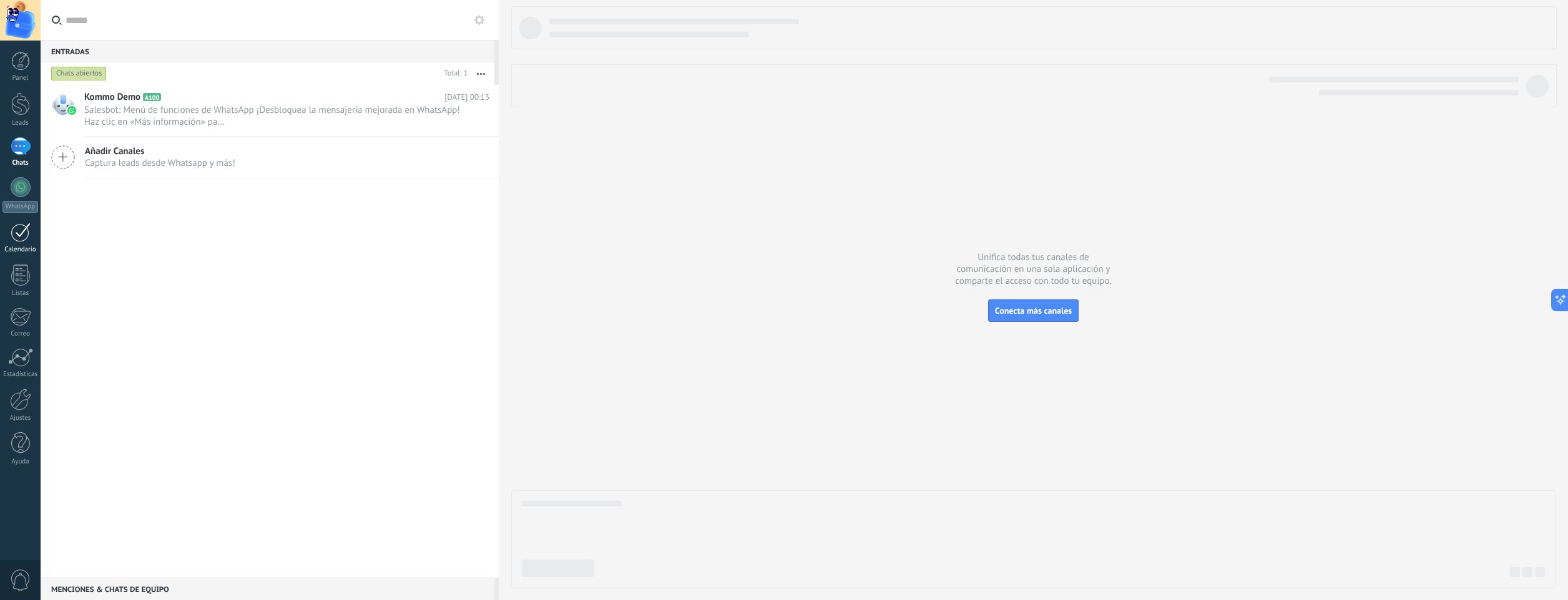
click at [19, 235] on div at bounding box center [20, 232] width 20 height 19
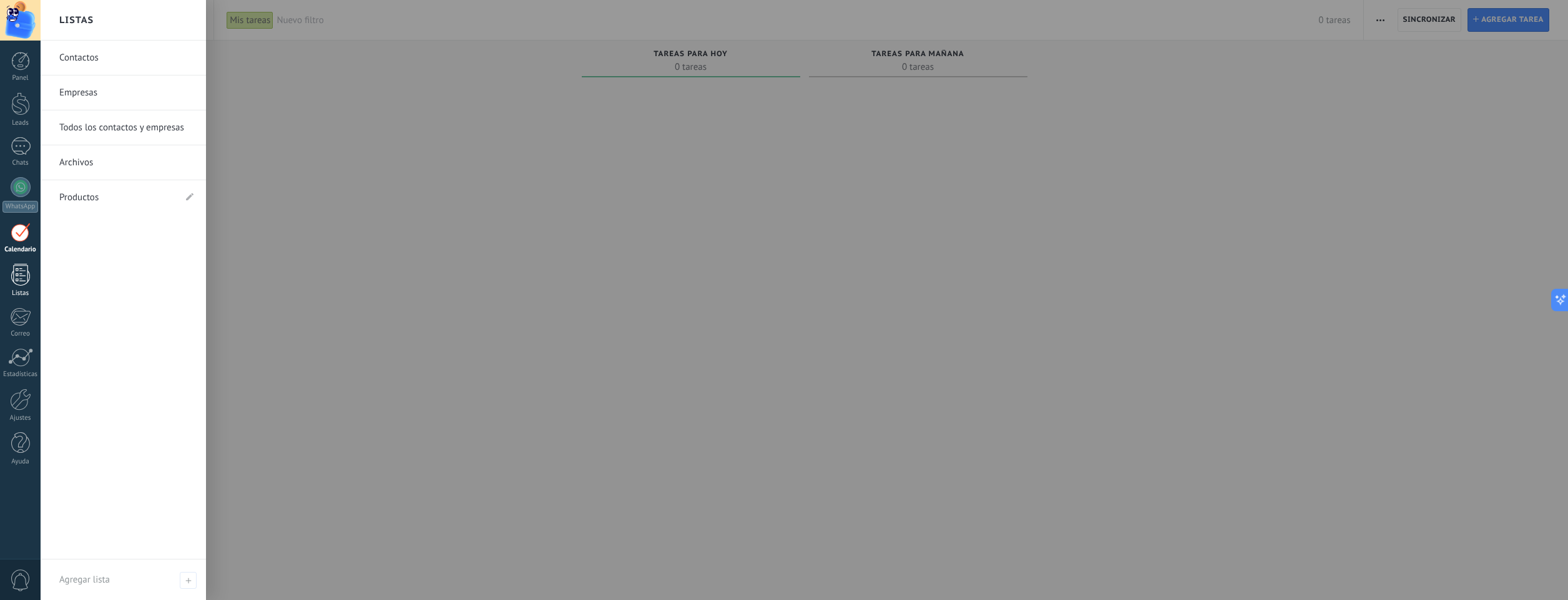
click at [29, 271] on div at bounding box center [21, 274] width 19 height 22
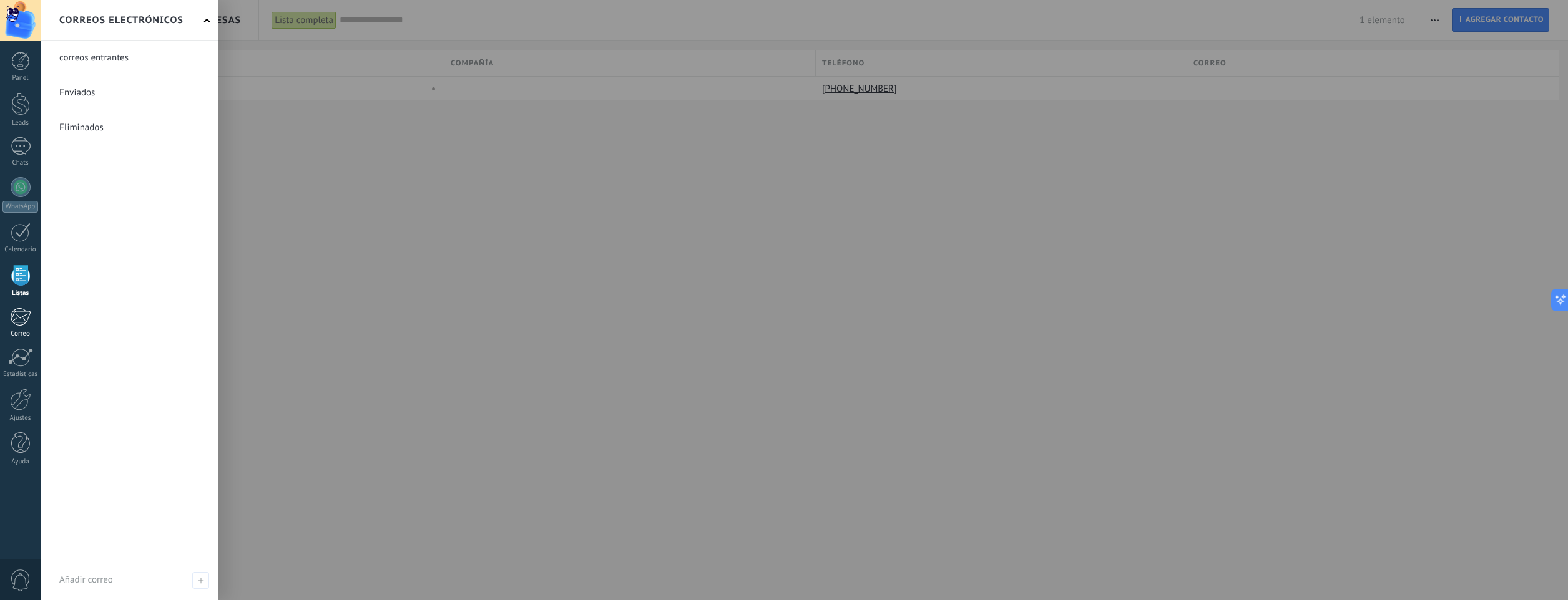
click at [14, 315] on div at bounding box center [19, 317] width 20 height 19
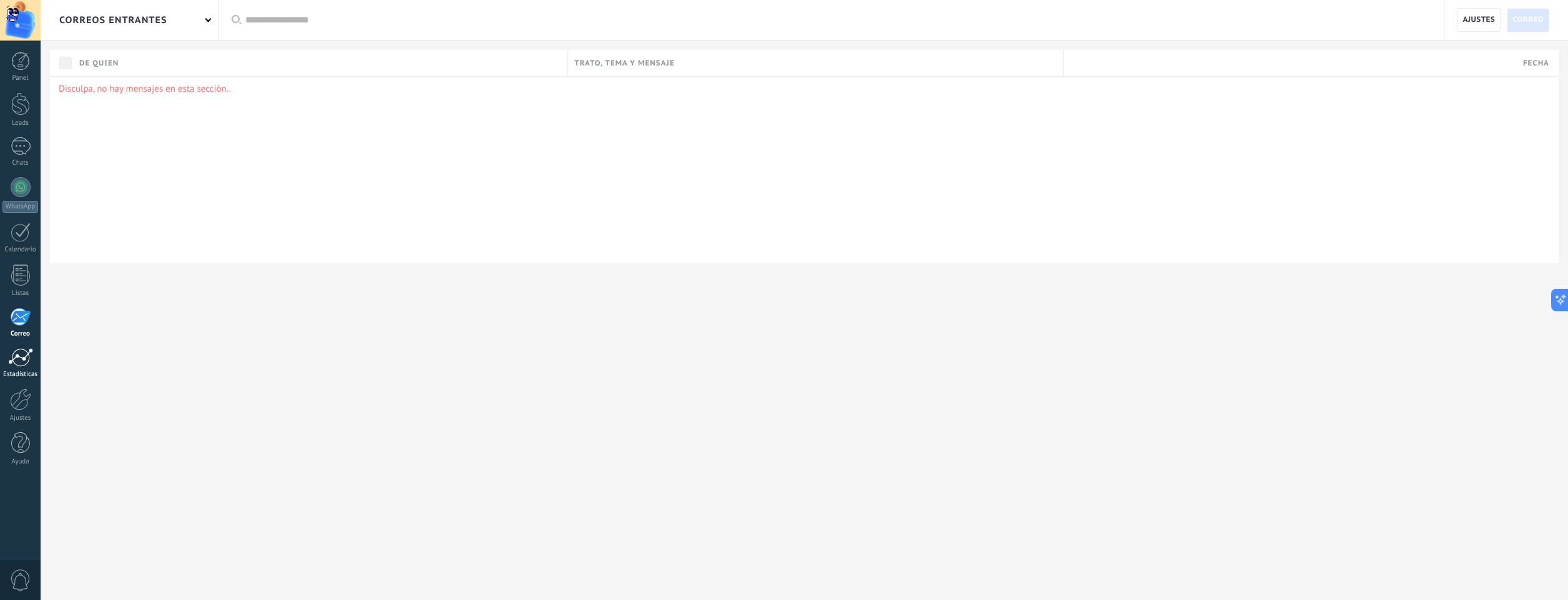
click at [22, 364] on div at bounding box center [20, 358] width 25 height 19
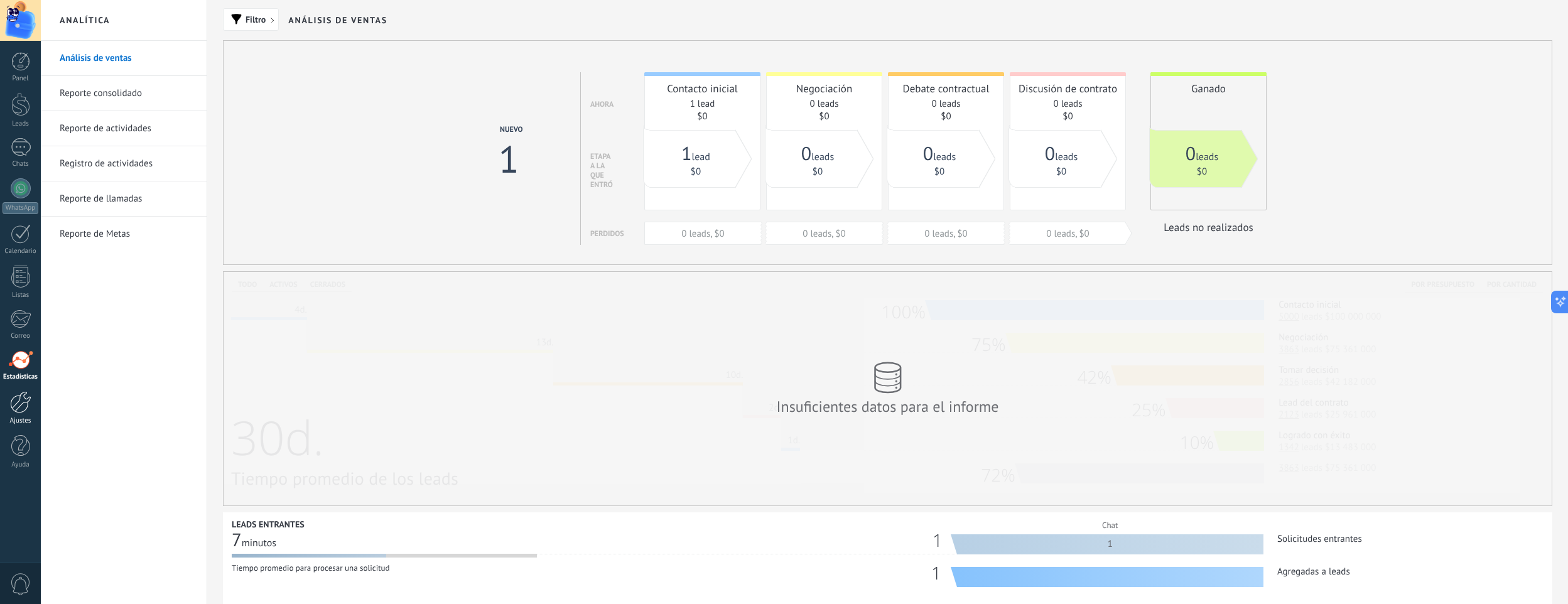
click at [19, 417] on div "Ajustes" at bounding box center [21, 421] width 37 height 8
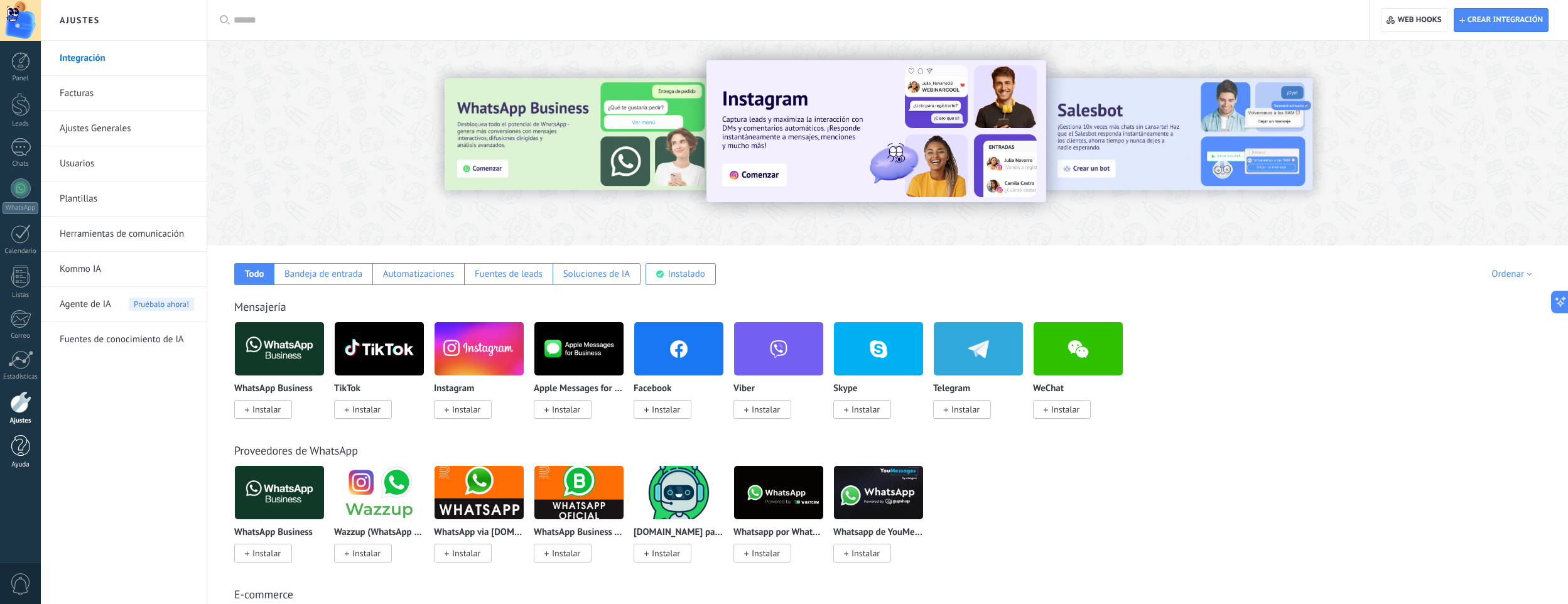
click at [19, 456] on div at bounding box center [21, 446] width 19 height 22
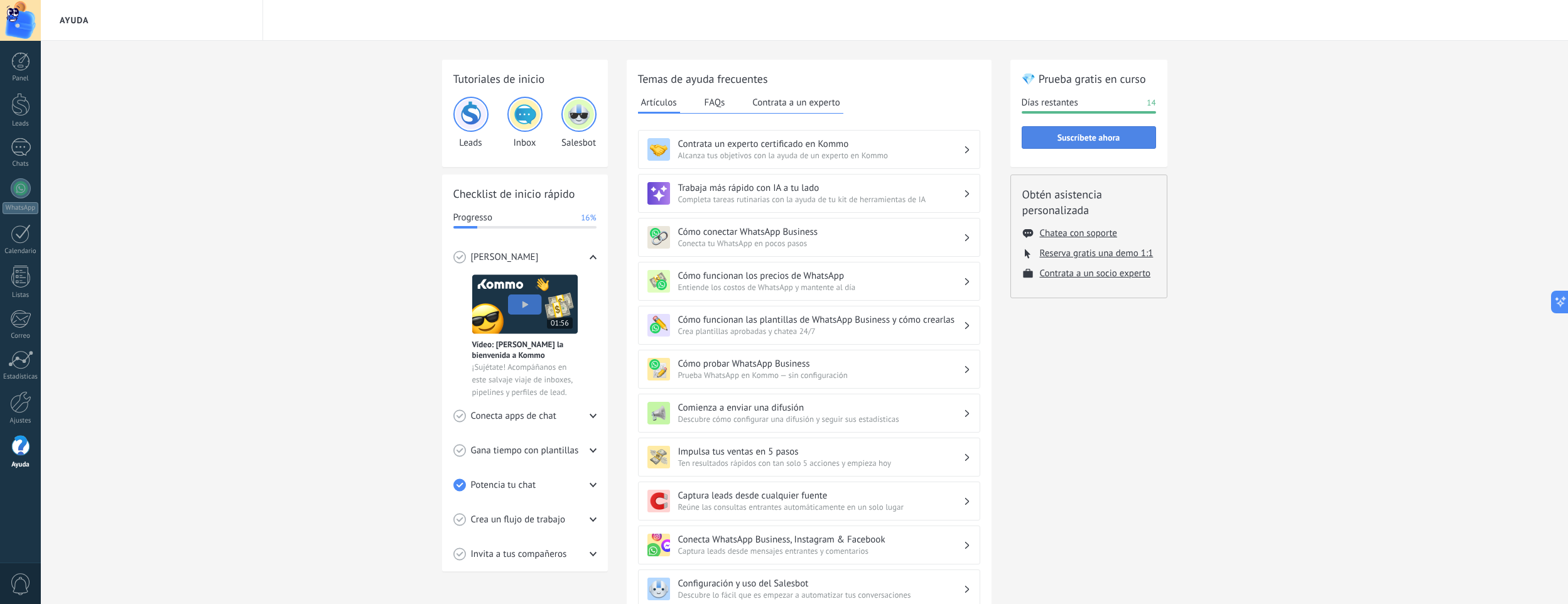
click at [1078, 137] on span "Suscríbete ahora" at bounding box center [1088, 137] width 63 height 9
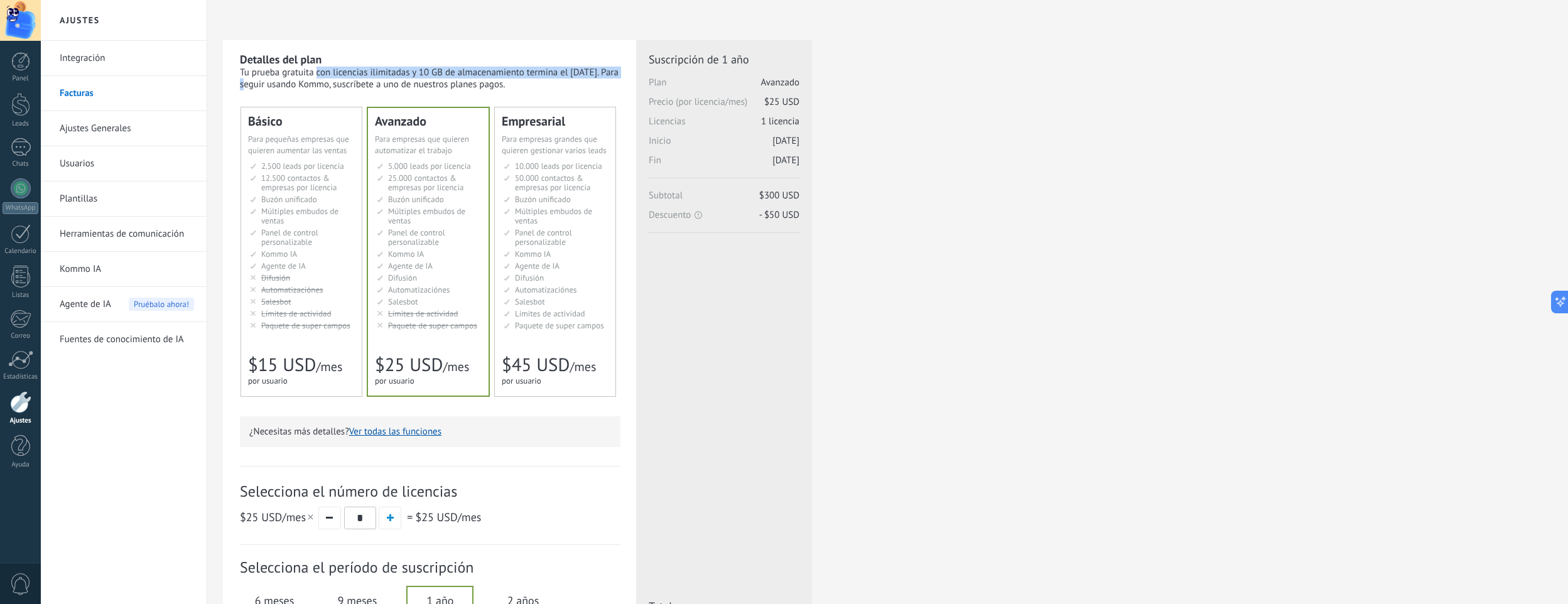
drag, startPoint x: 238, startPoint y: 71, endPoint x: 553, endPoint y: 77, distance: 315.1
click at [553, 77] on div "Detalles del plan Tu prueba gratuita con licencias ilimitadas y 10 GB de almace…" at bounding box center [429, 386] width 413 height 692
click at [555, 79] on div "Tu prueba gratuita con licencias ilimitadas y 10 GB de almacenamiento termina e…" at bounding box center [430, 78] width 381 height 24
click at [403, 427] on button "Ver todas las funciones" at bounding box center [395, 431] width 93 height 12
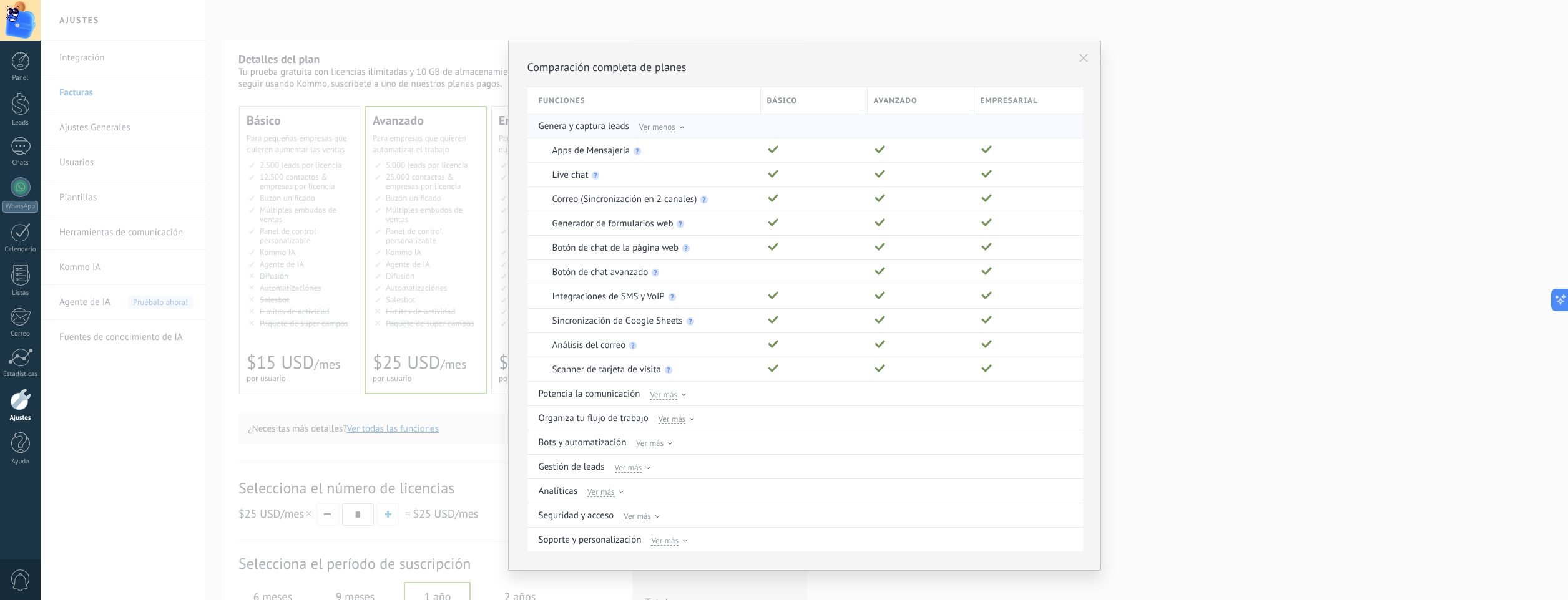
click at [674, 127] on div "Ver menos" at bounding box center [661, 127] width 45 height 12
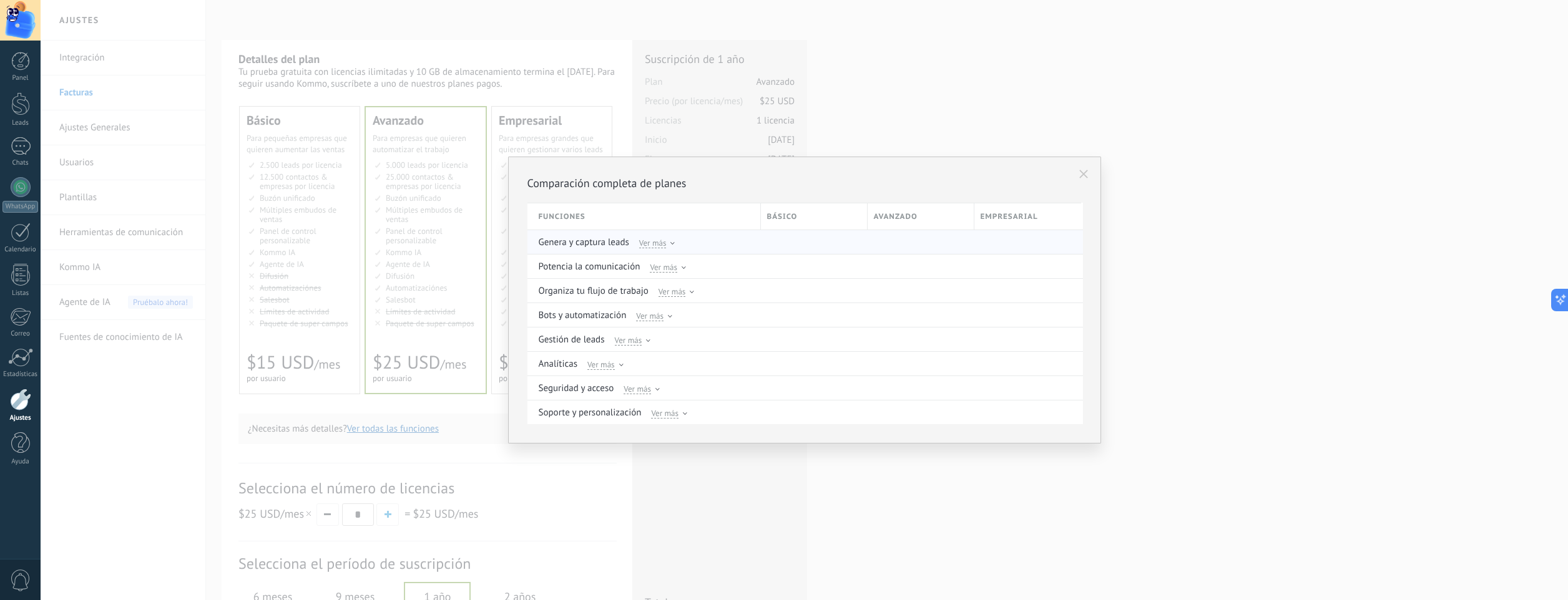
click at [667, 246] on div "Ver más" at bounding box center [657, 242] width 36 height 12
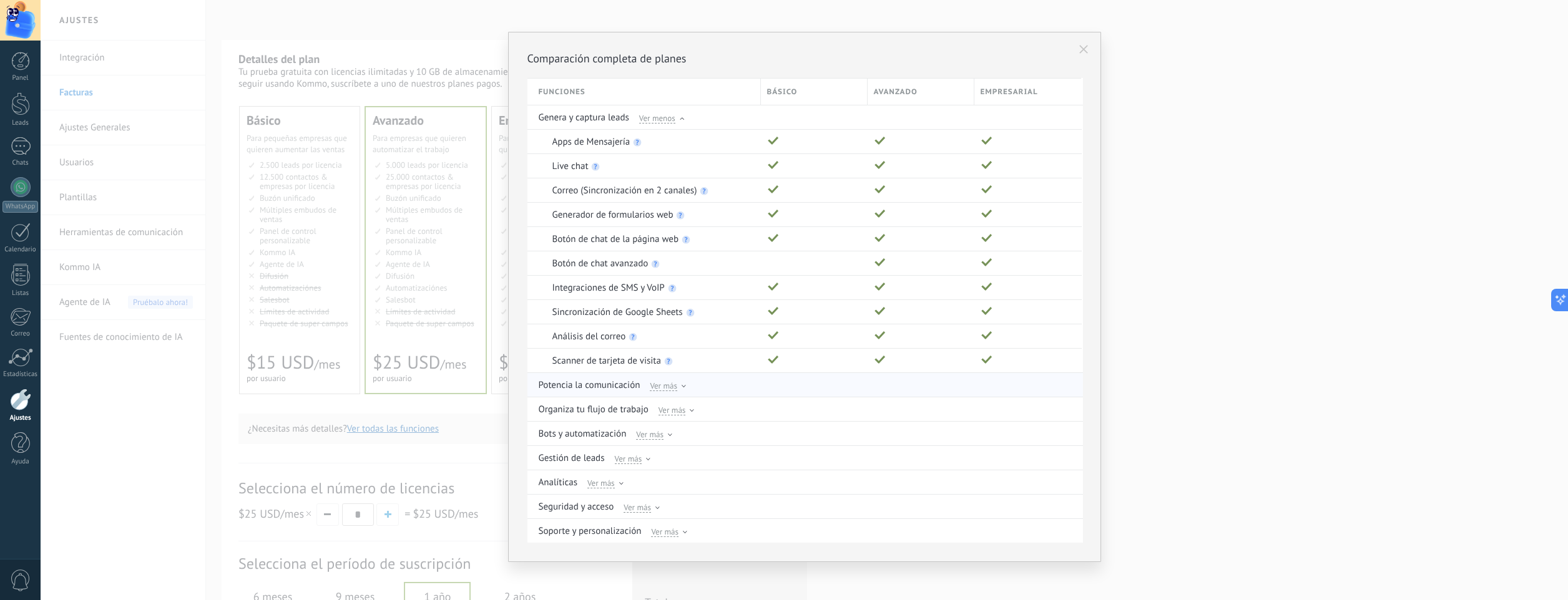
scroll to position [12, 0]
click at [673, 116] on span "Ver menos" at bounding box center [657, 116] width 36 height 12
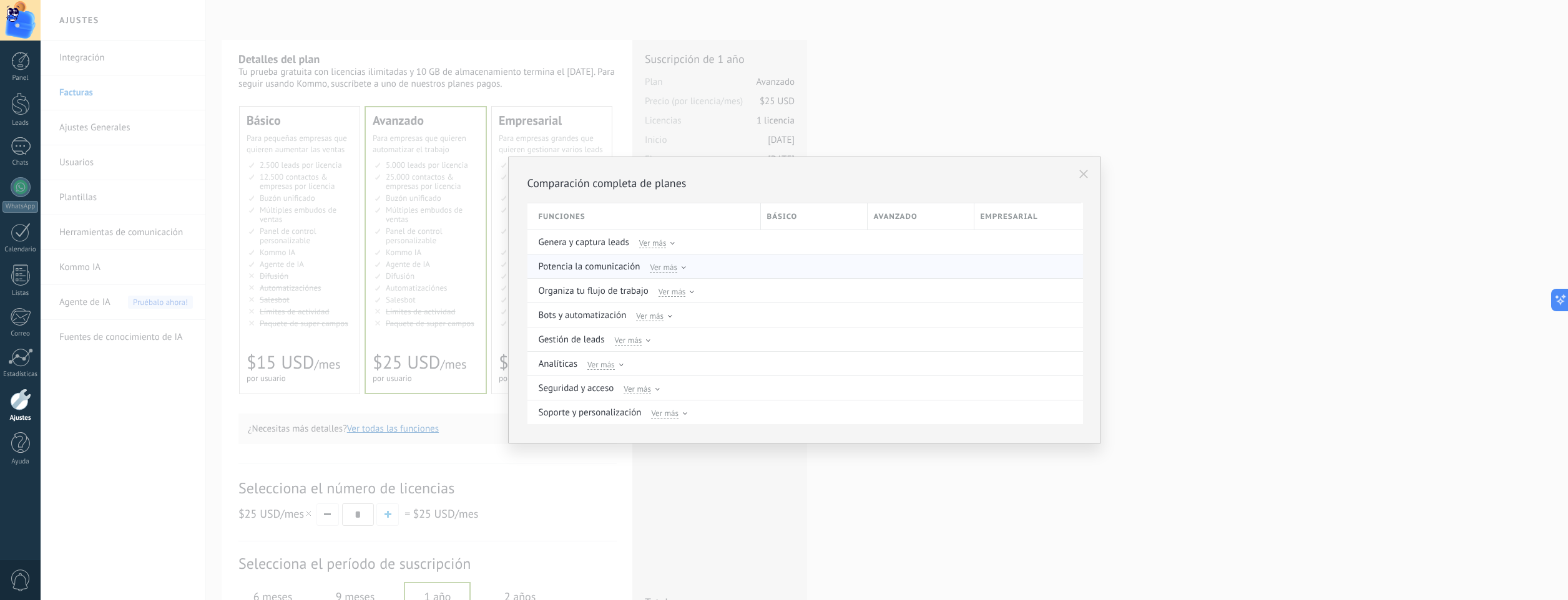
click at [681, 268] on icon at bounding box center [683, 267] width 5 height 3
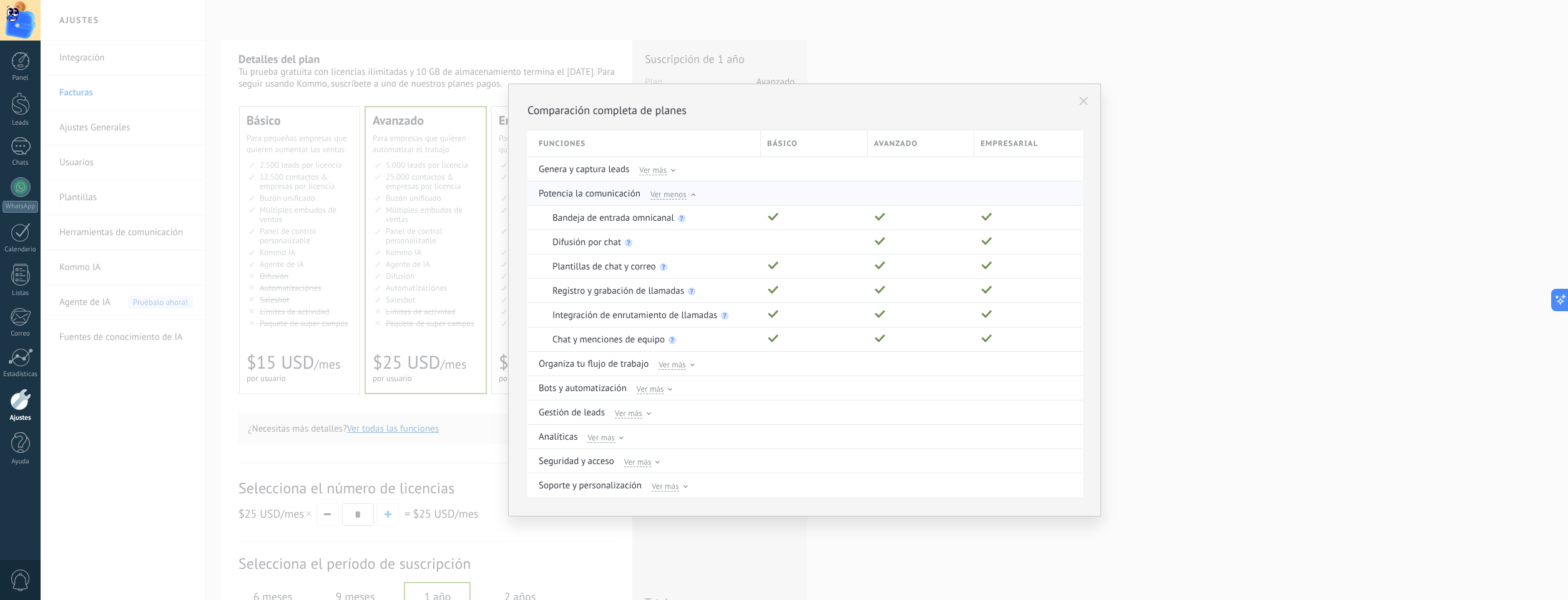
click at [689, 195] on div "Ver menos" at bounding box center [672, 194] width 45 height 12
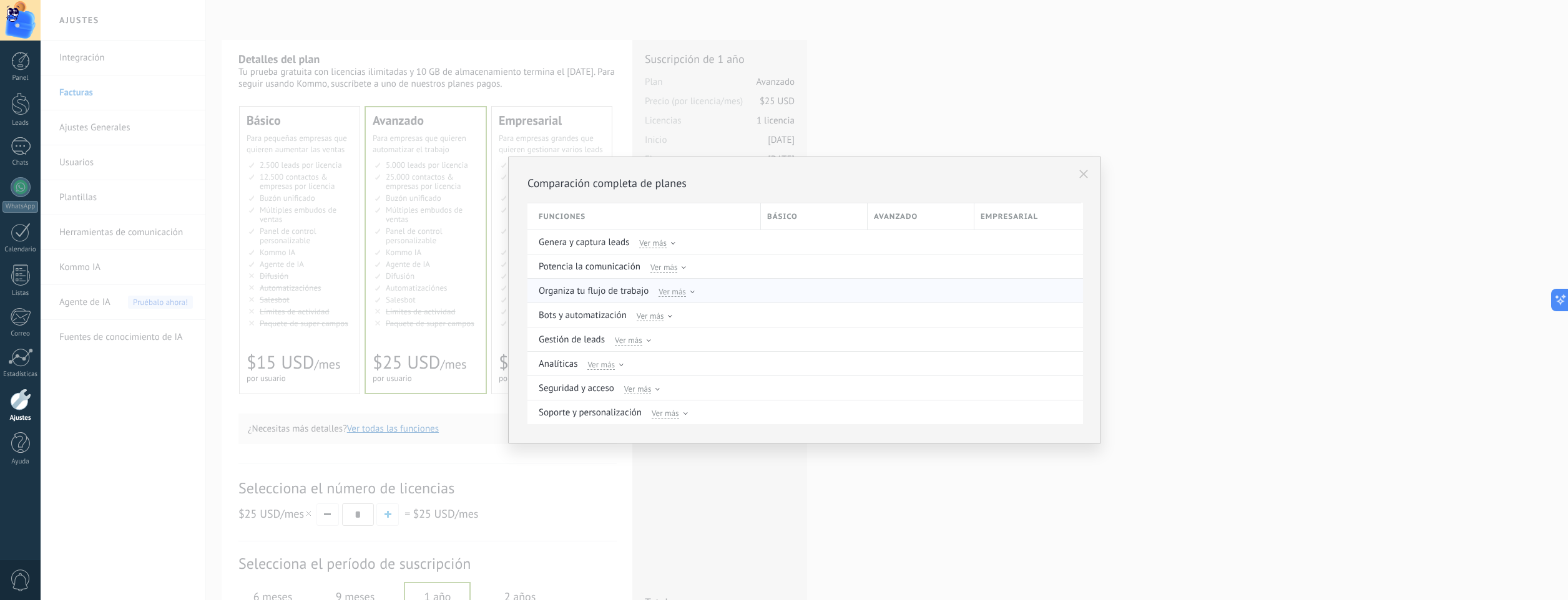
click at [681, 290] on span "Ver más" at bounding box center [672, 291] width 28 height 12
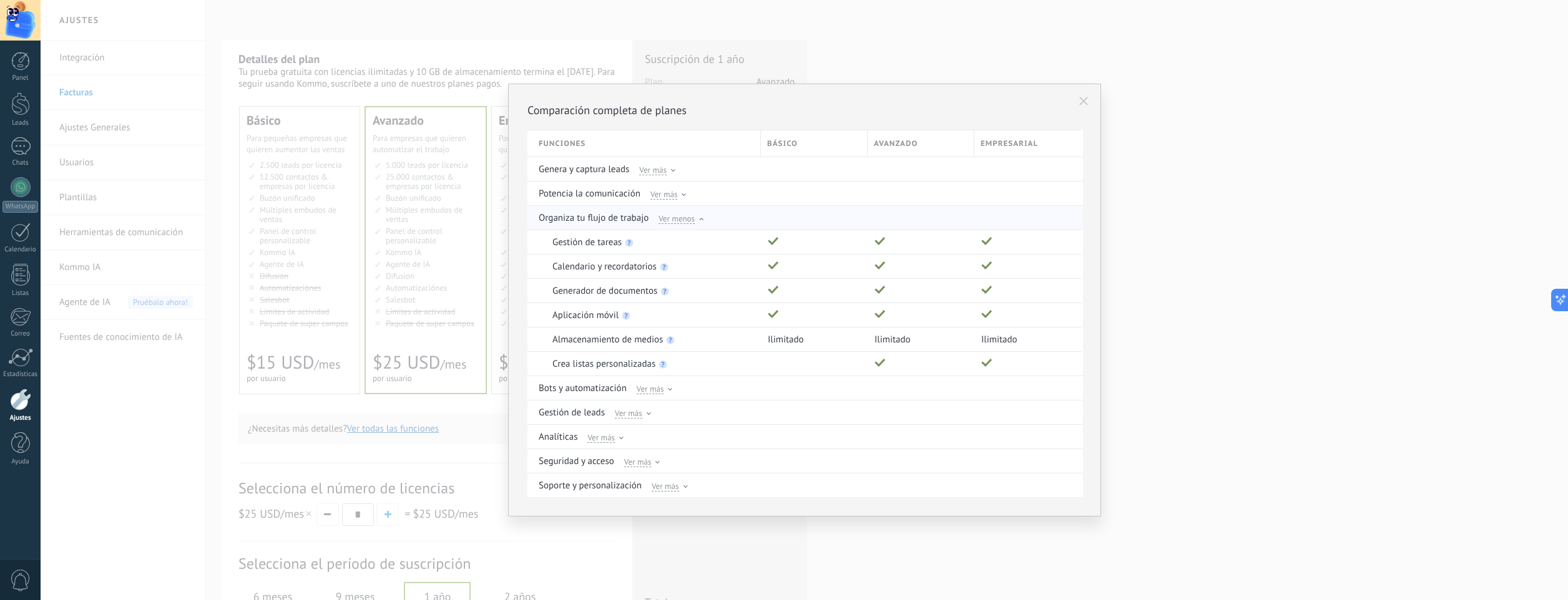
click at [702, 225] on div "Organiza tu flujo de trabajo Ver menos" at bounding box center [806, 218] width 535 height 24
click at [702, 218] on icon at bounding box center [701, 219] width 5 height 3
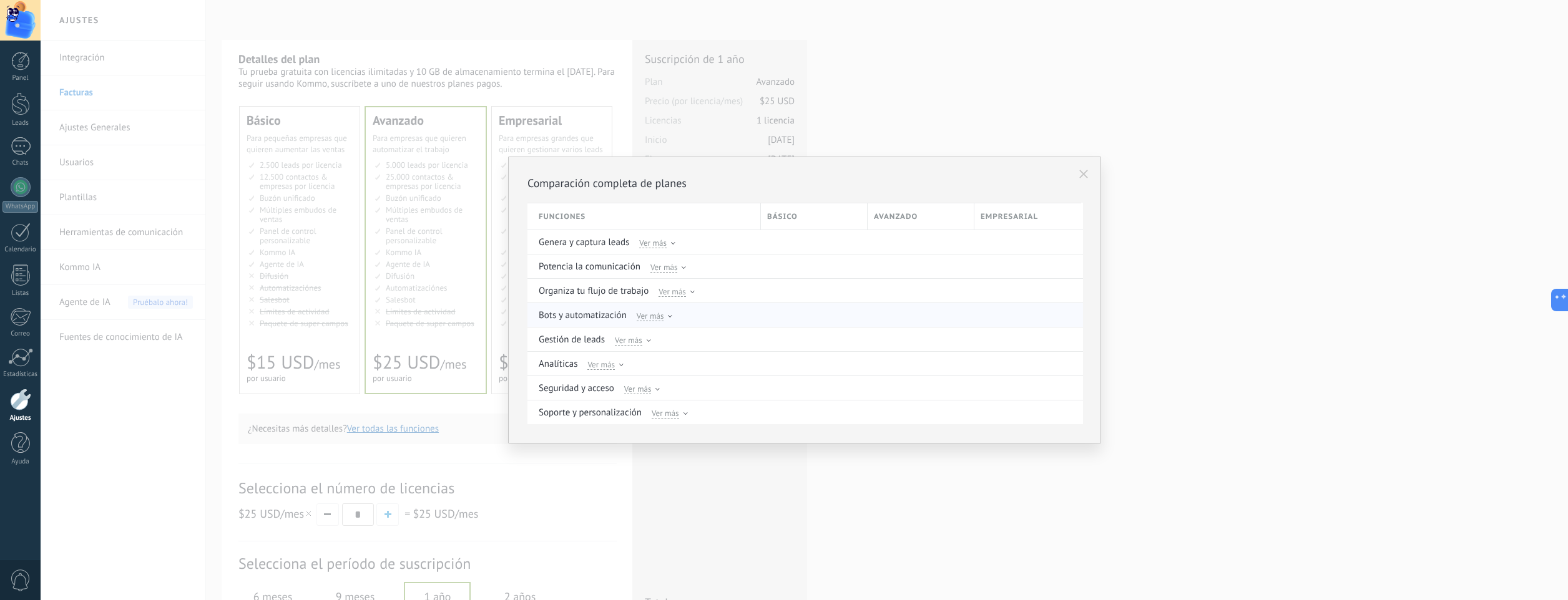
click at [670, 313] on div "Ver más" at bounding box center [655, 315] width 36 height 12
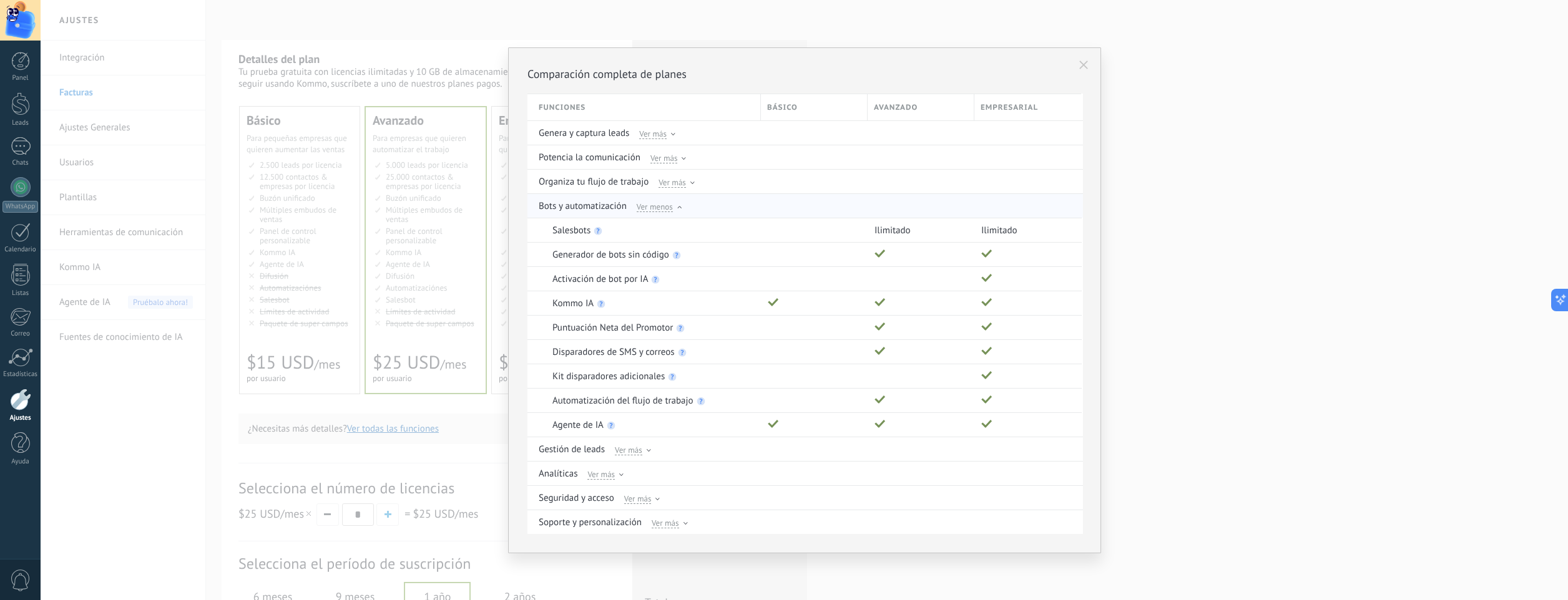
click at [668, 208] on span "Ver menos" at bounding box center [655, 207] width 36 height 12
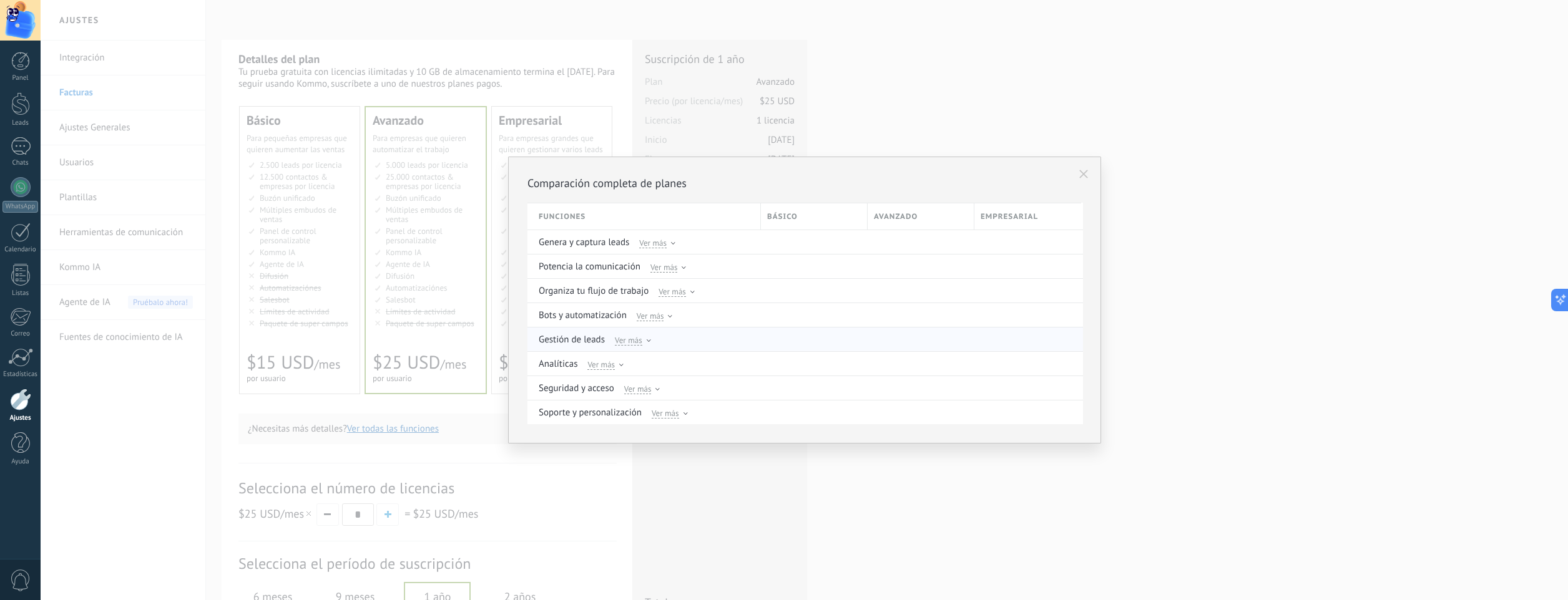
click at [637, 339] on span "Ver más" at bounding box center [628, 340] width 28 height 12
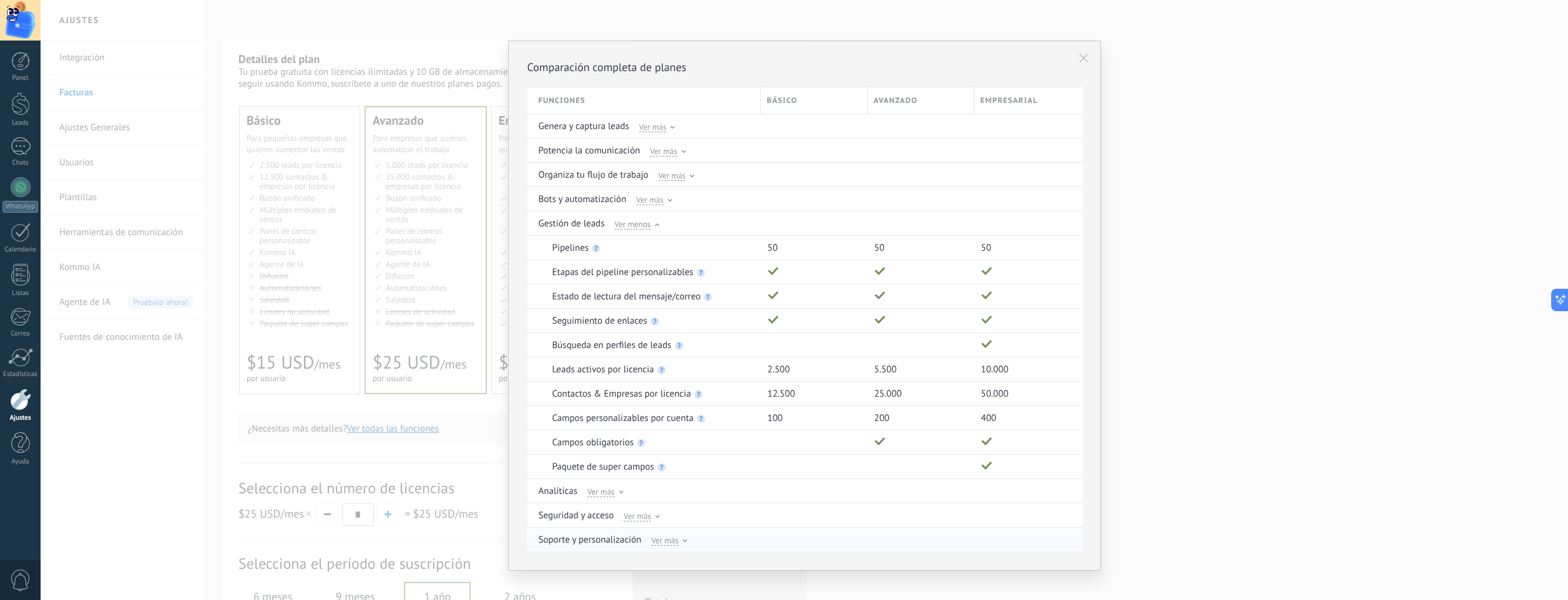
click at [660, 540] on span "Ver más" at bounding box center [664, 541] width 28 height 12
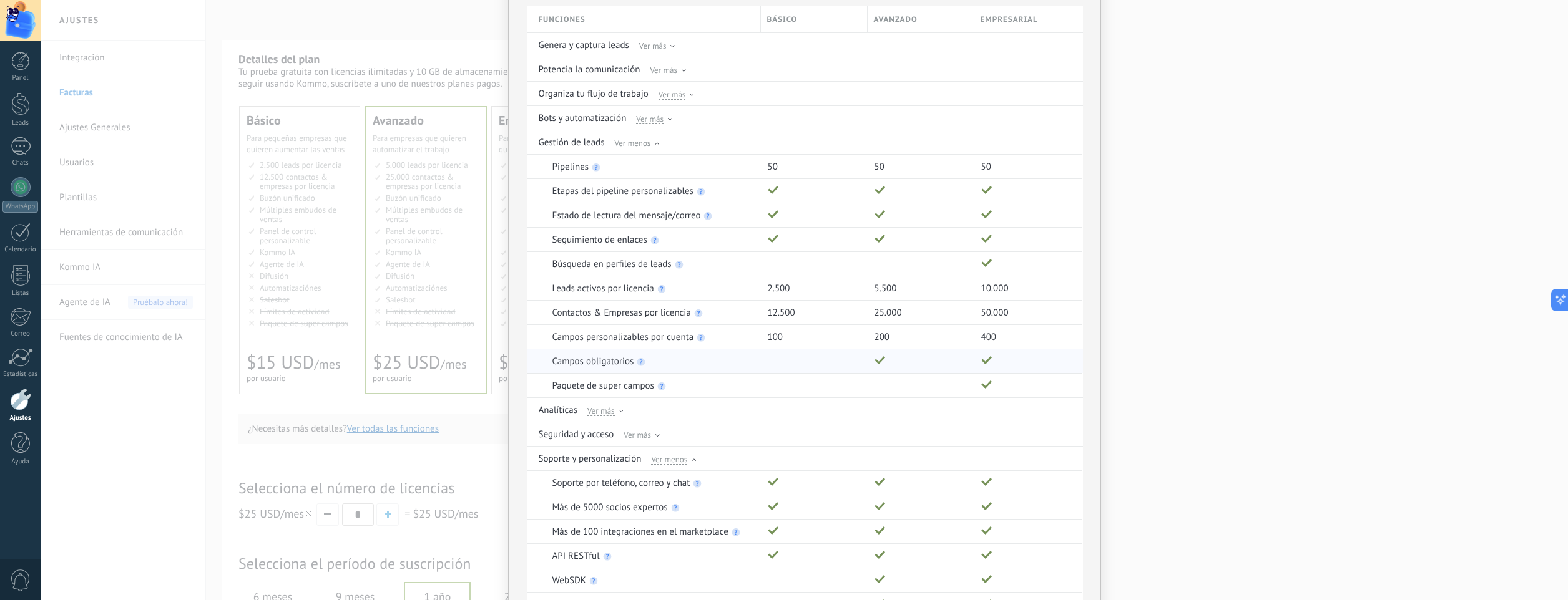
scroll to position [157, 0]
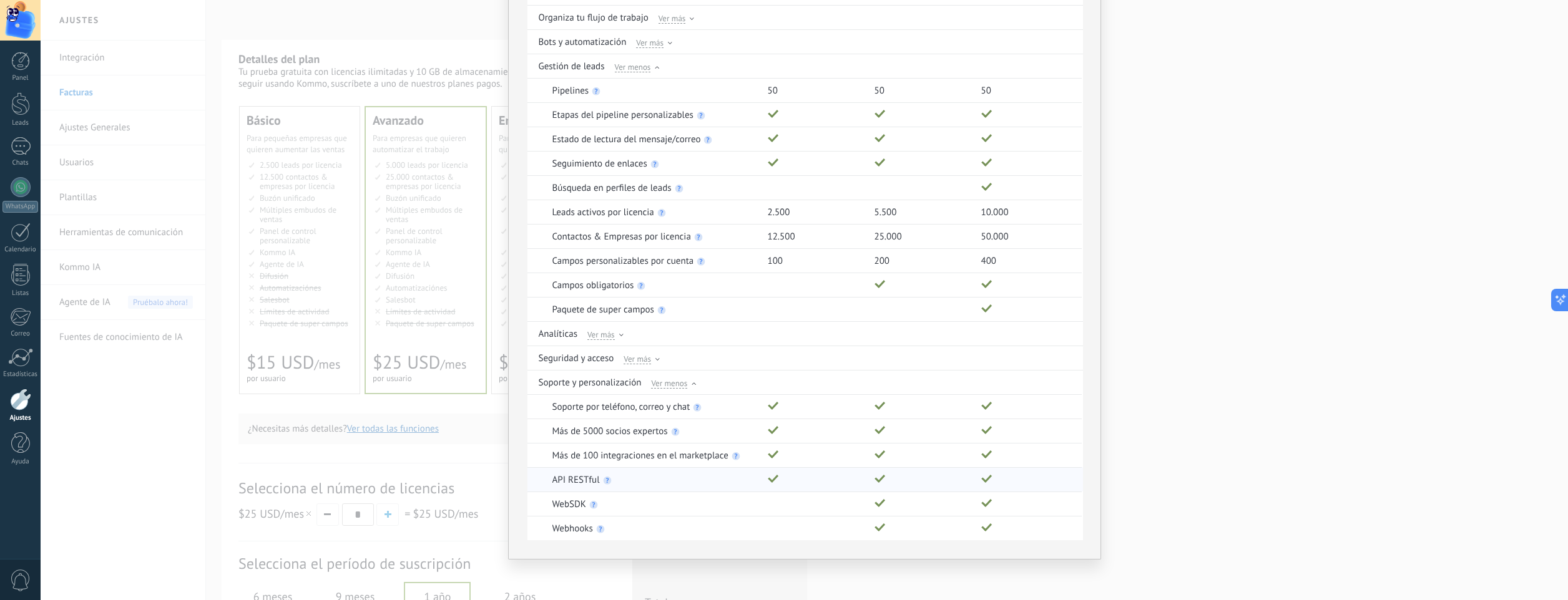
click at [603, 481] on use at bounding box center [607, 480] width 8 height 8
drag, startPoint x: 764, startPoint y: 483, endPoint x: 788, endPoint y: 482, distance: 24.0
click at [788, 482] on div at bounding box center [811, 479] width 101 height 24
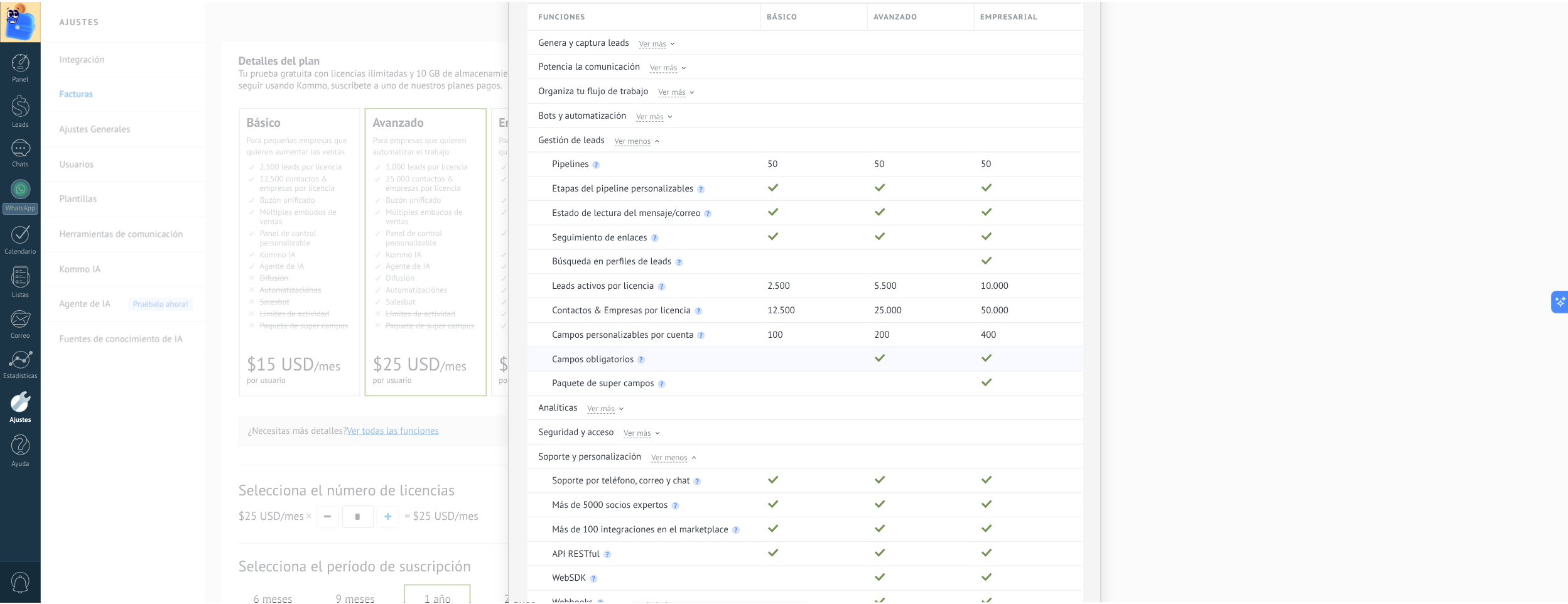
scroll to position [0, 0]
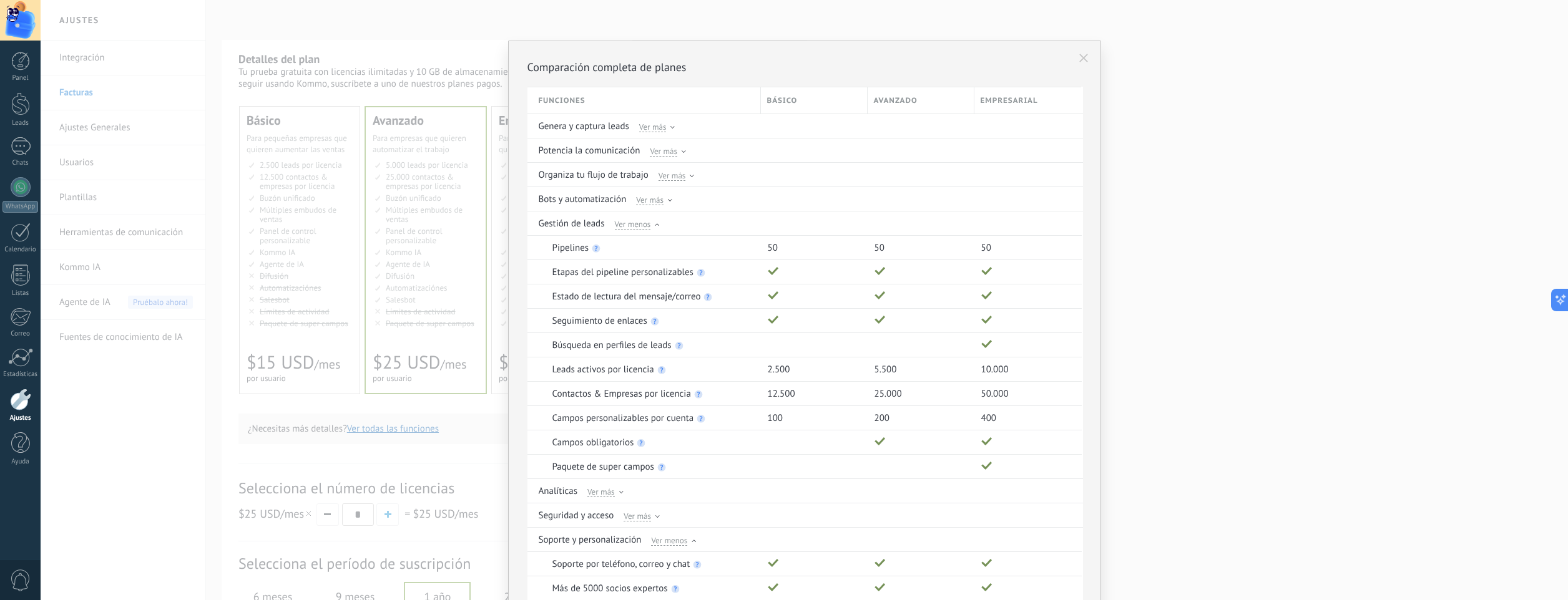
click at [1172, 126] on div "Comparación completa de planes Funciones Básico Avanzado Empresarial Genera y c…" at bounding box center [803, 300] width 1527 height 600
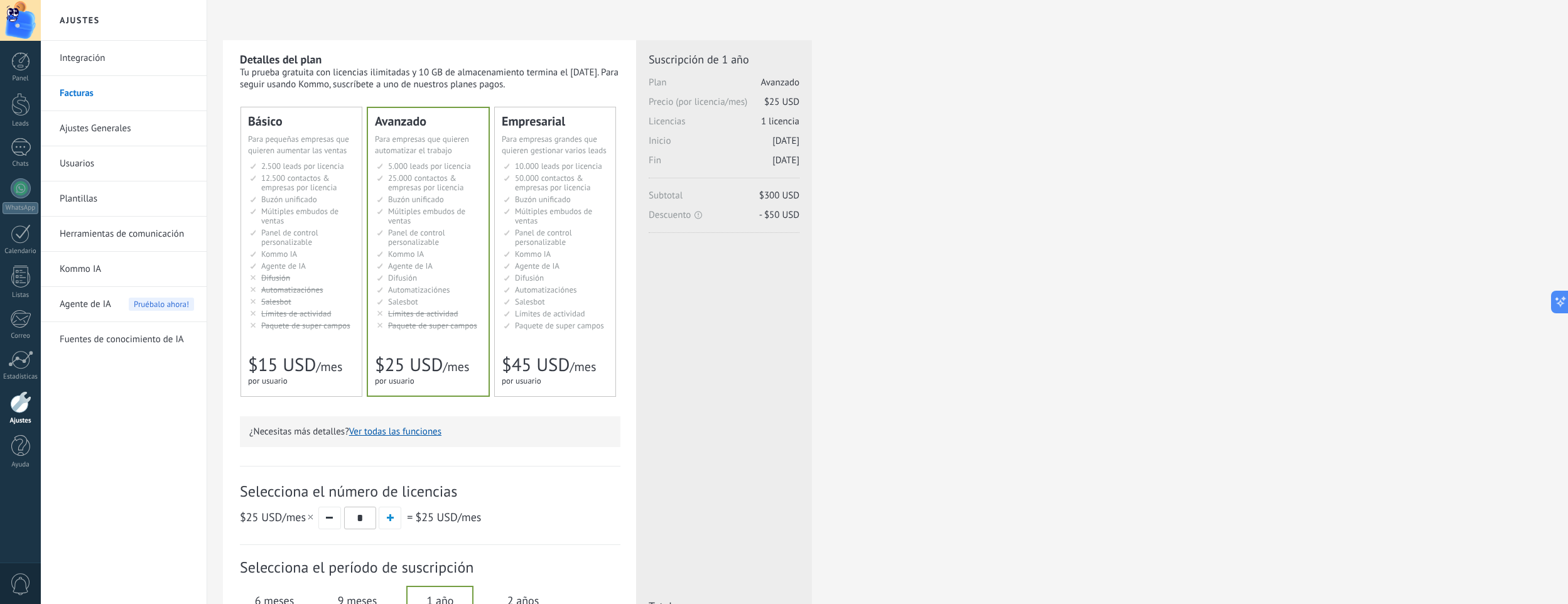
click at [16, 590] on span "0" at bounding box center [20, 584] width 21 height 22
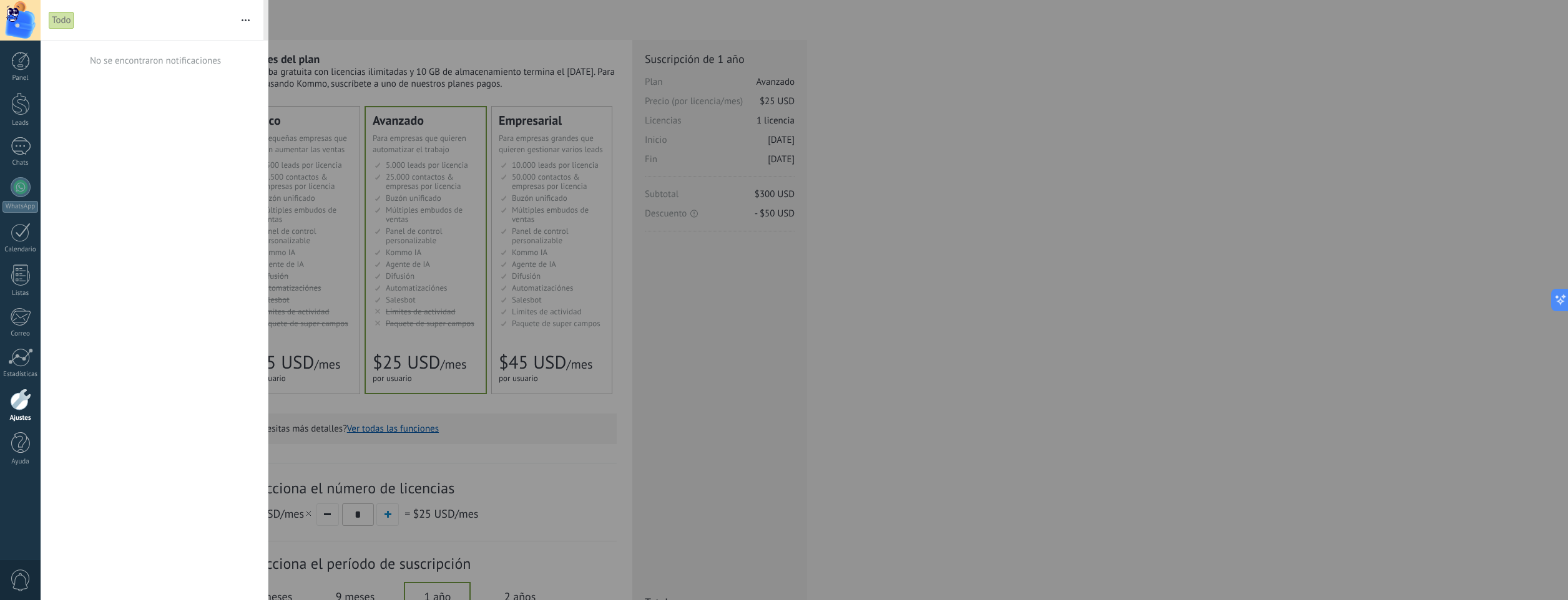
click at [246, 16] on button "button" at bounding box center [245, 20] width 27 height 40
click at [332, 12] on div at bounding box center [784, 300] width 1568 height 600
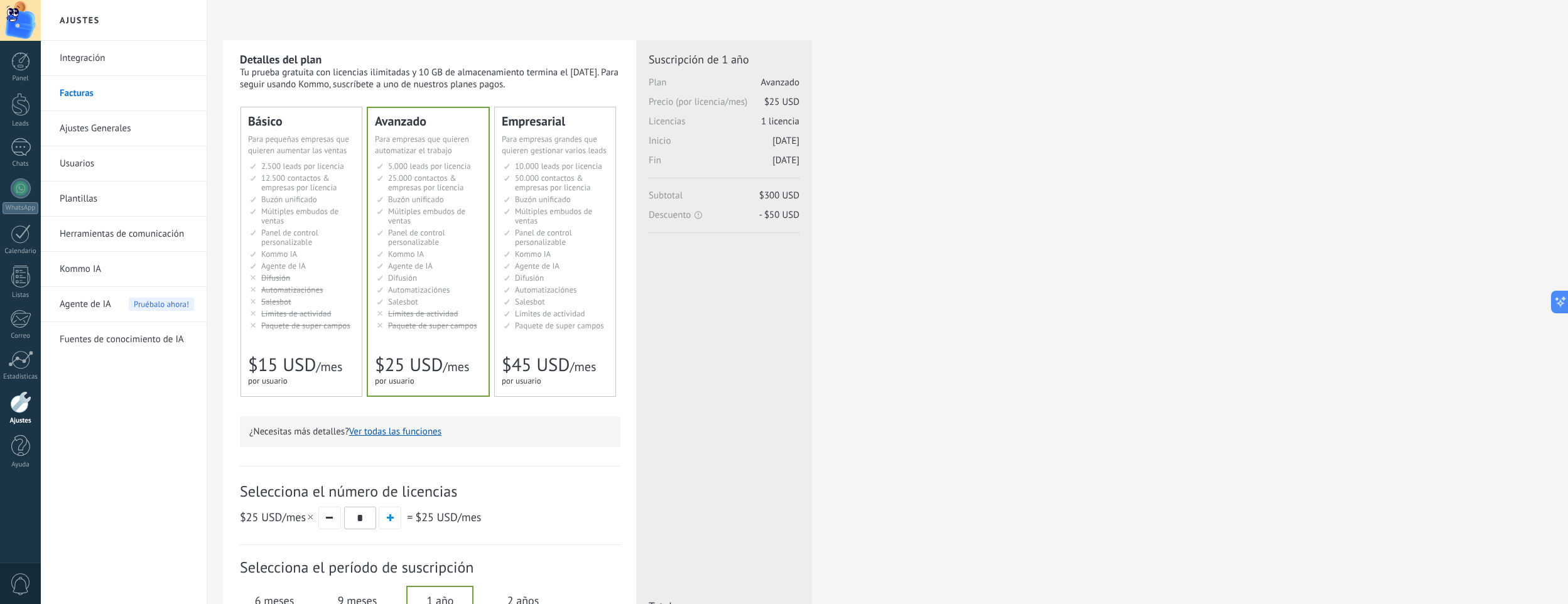
click at [20, 31] on div at bounding box center [20, 20] width 41 height 41
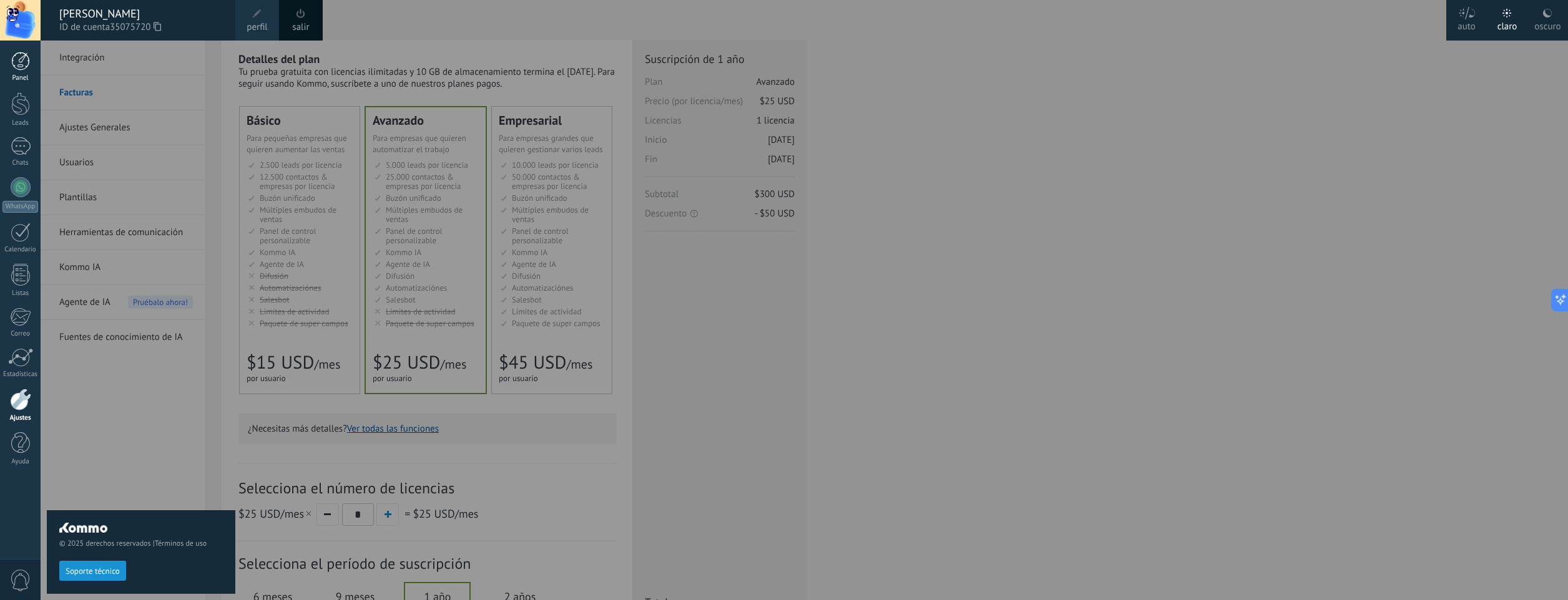
click at [13, 67] on div at bounding box center [21, 61] width 19 height 19
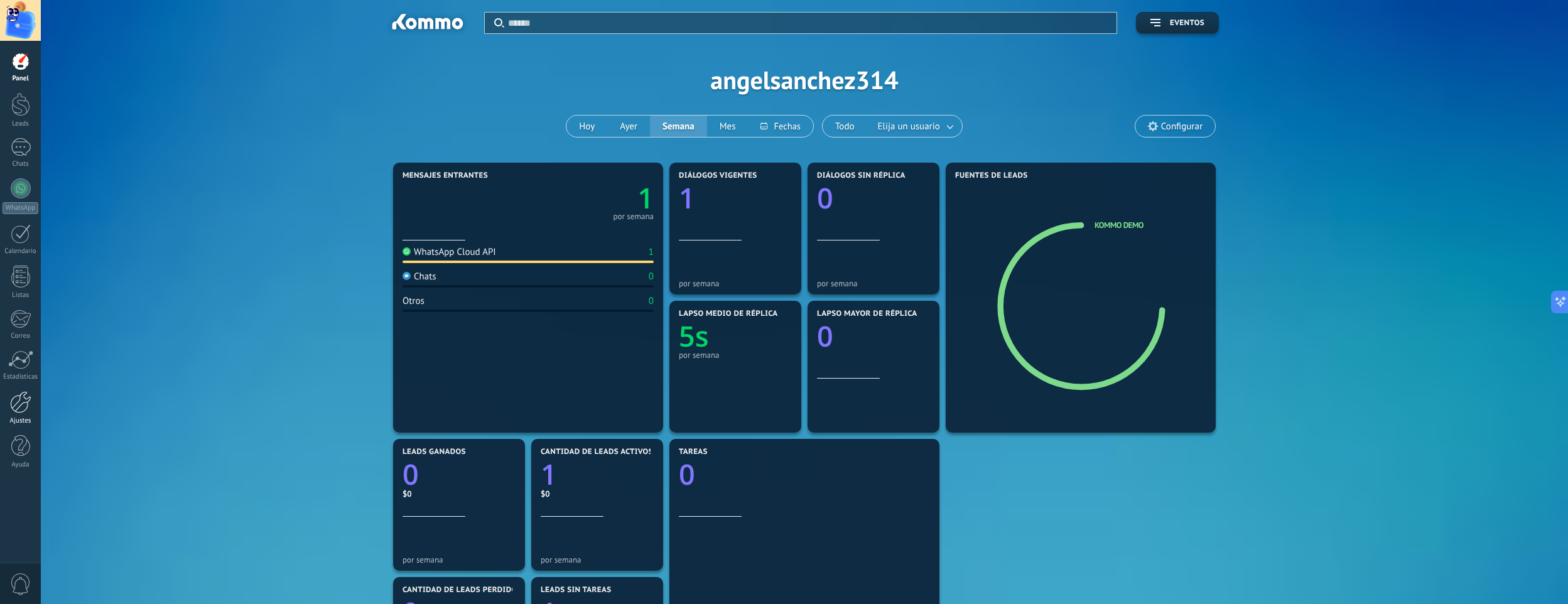
click at [18, 400] on div at bounding box center [20, 402] width 21 height 22
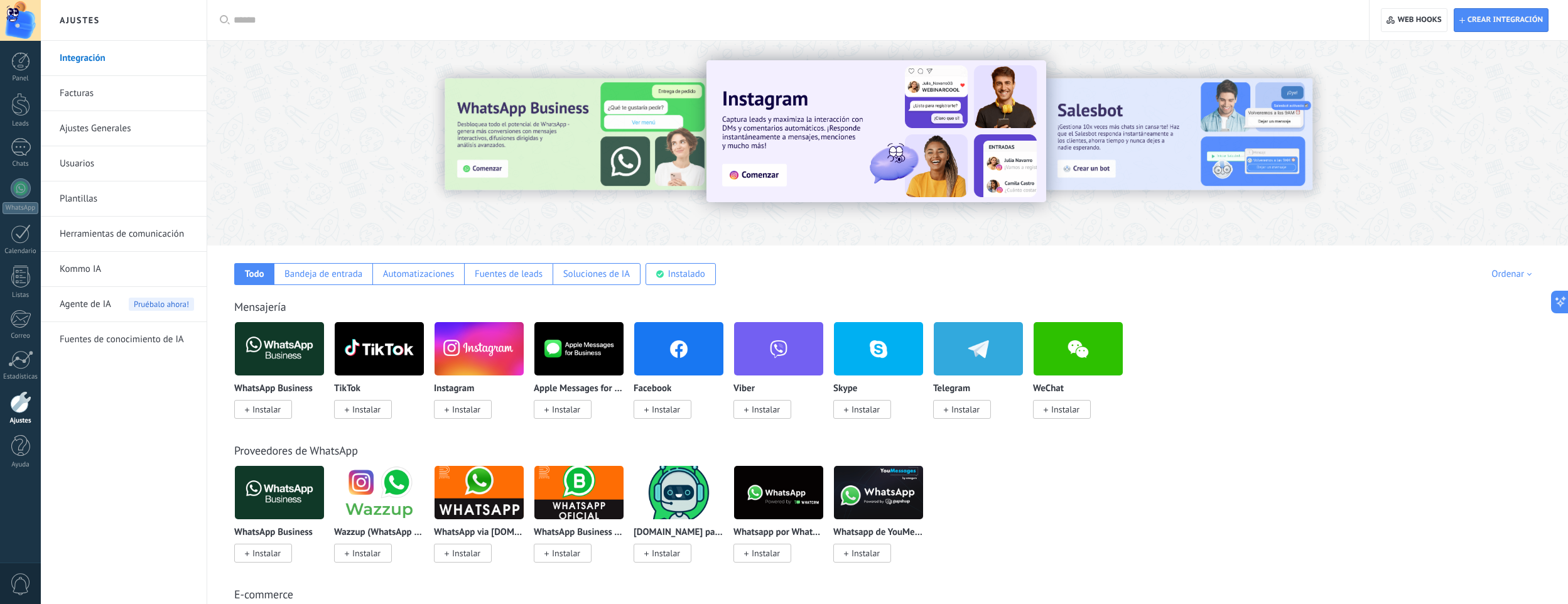
click at [98, 93] on link "Facturas" at bounding box center [126, 94] width 134 height 35
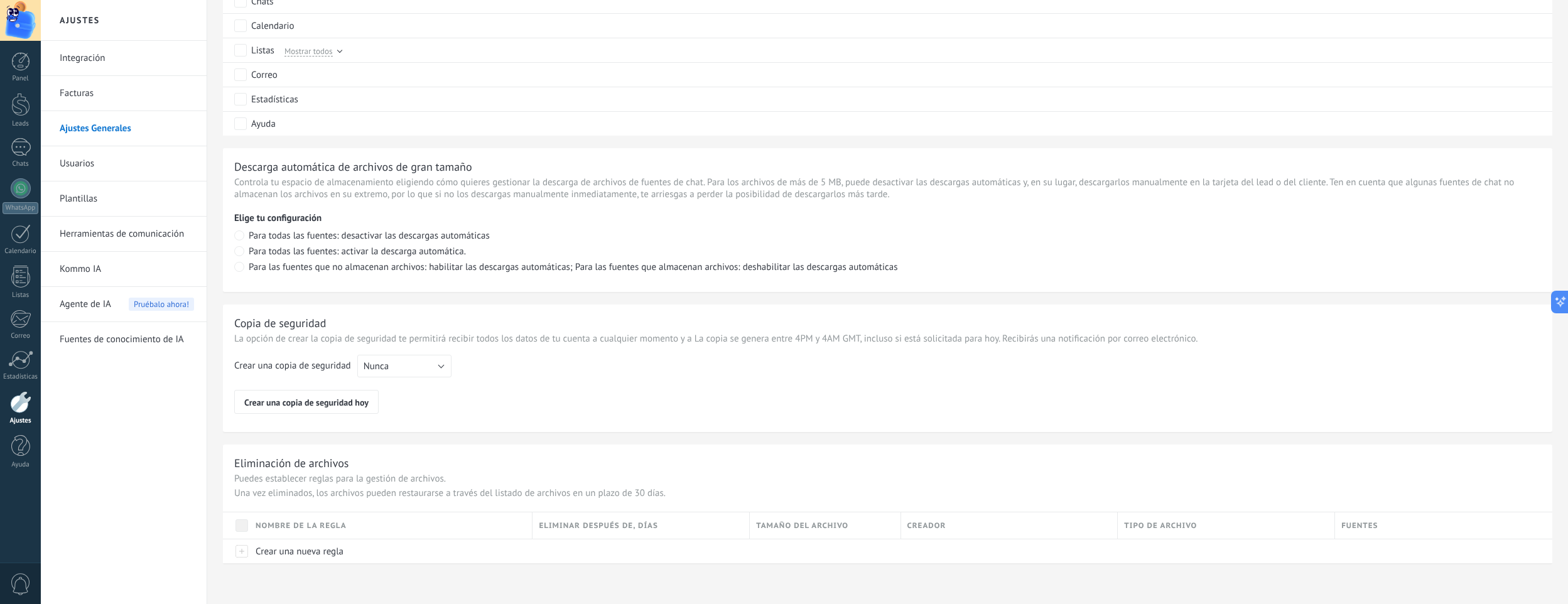
click at [110, 232] on link "Herramientas de comunicación" at bounding box center [126, 234] width 134 height 35
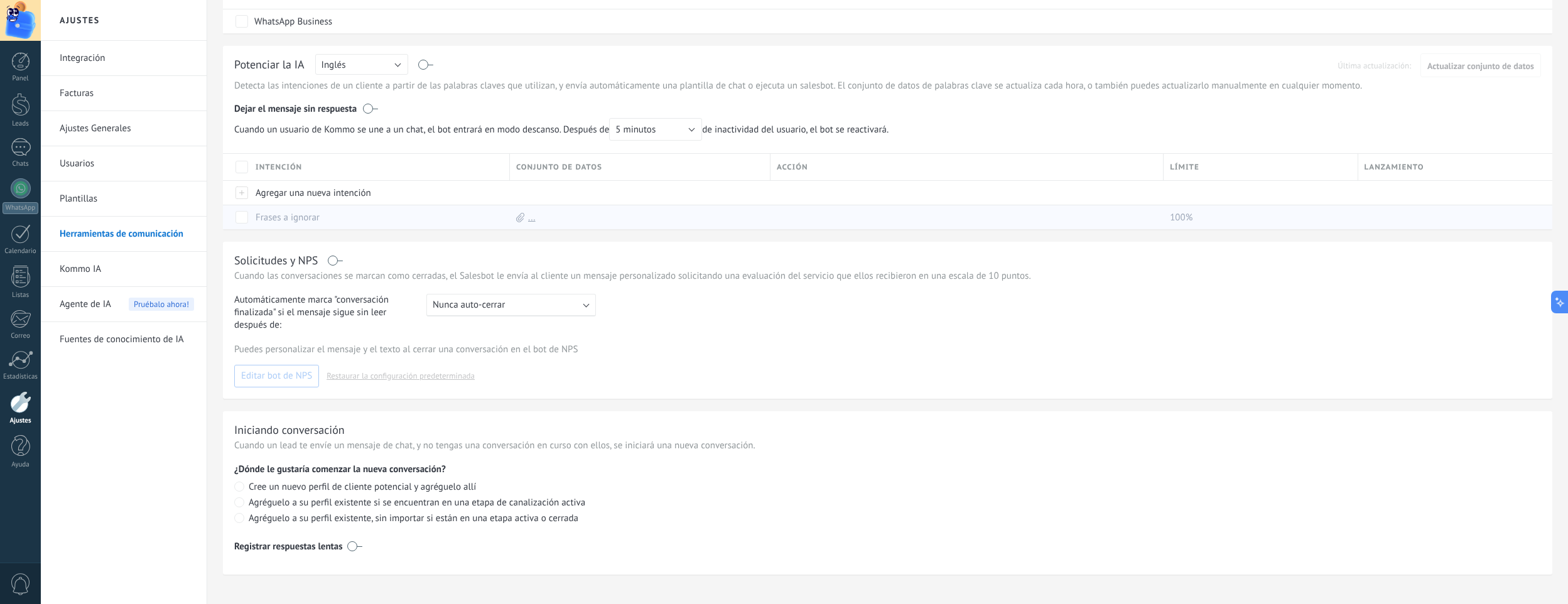
scroll to position [303, 0]
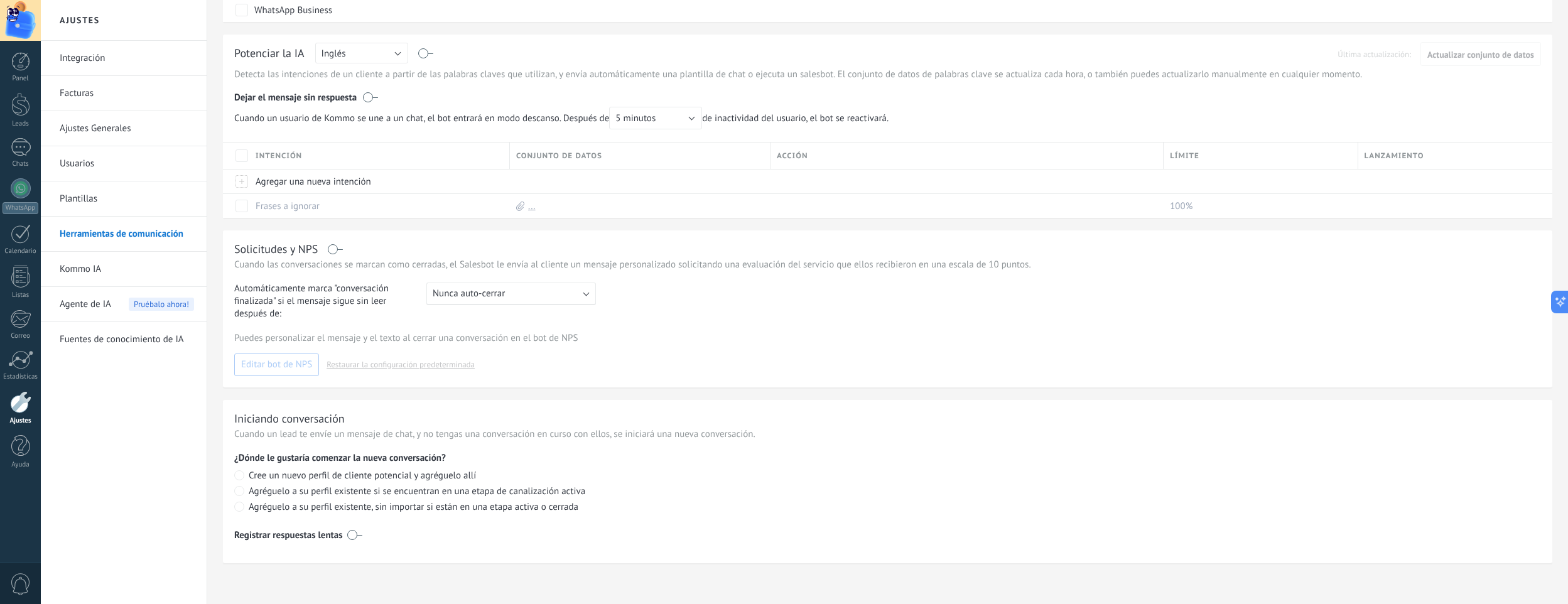
click at [105, 342] on link "Fuentes de conocimiento de IA" at bounding box center [126, 340] width 134 height 35
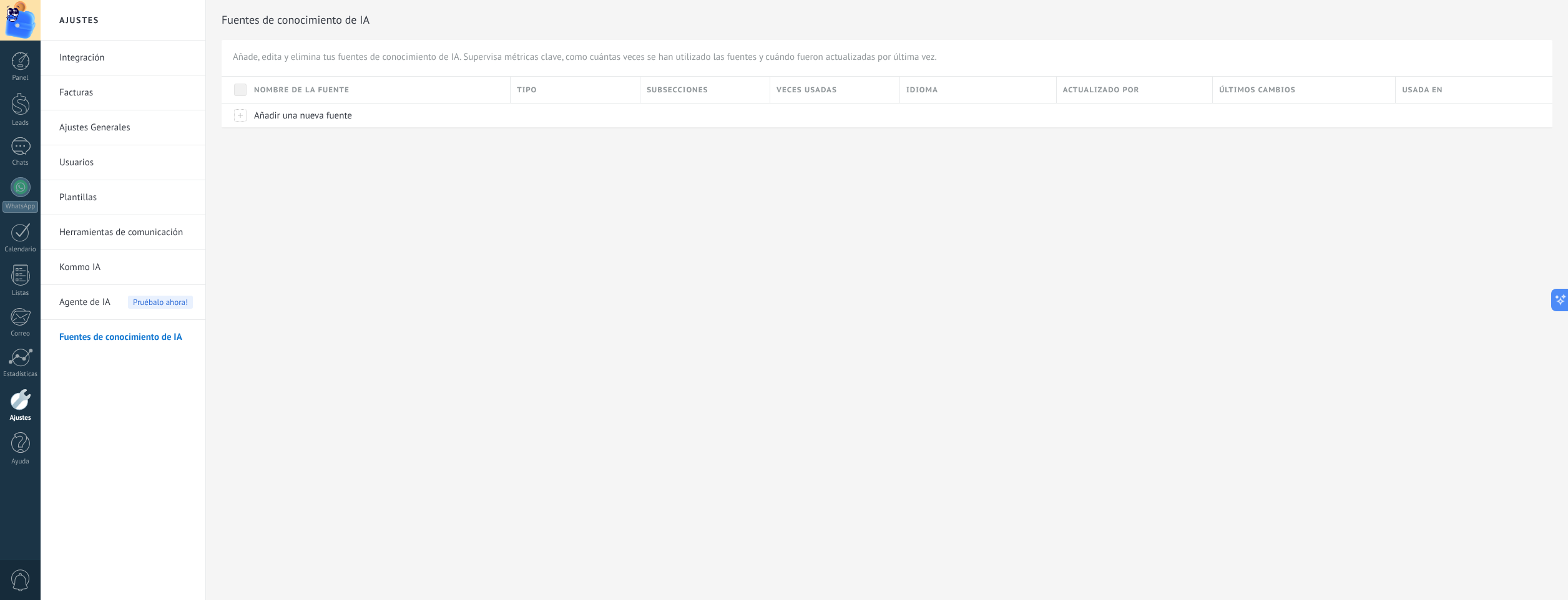
click at [92, 306] on span "Agente de IA" at bounding box center [84, 303] width 51 height 35
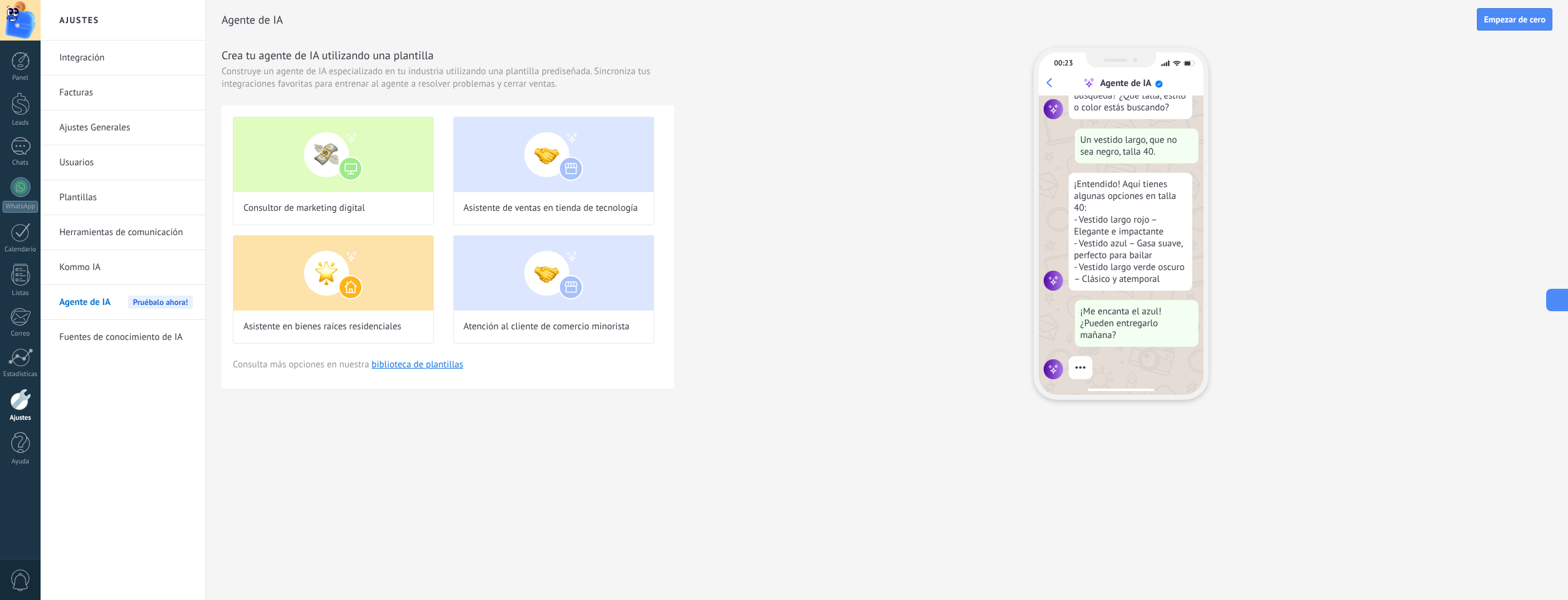
scroll to position [150, 0]
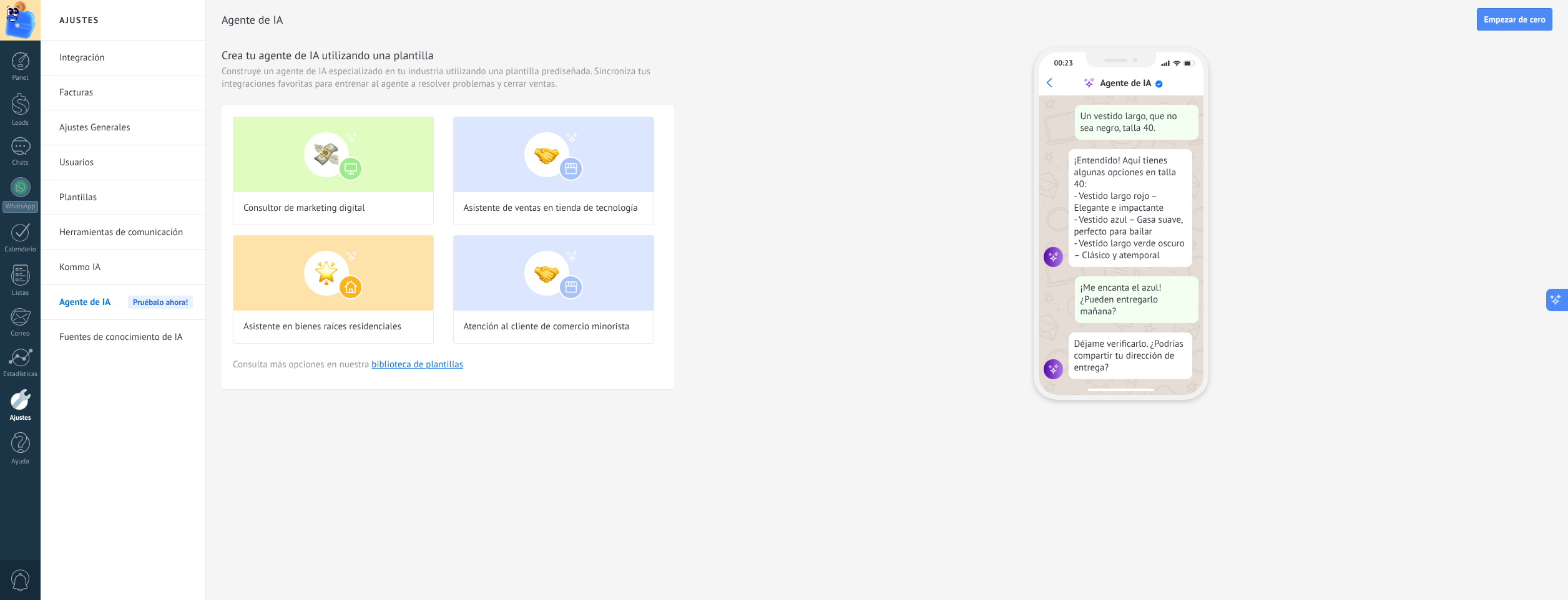
click at [1557, 294] on icon at bounding box center [1556, 301] width 13 height 13
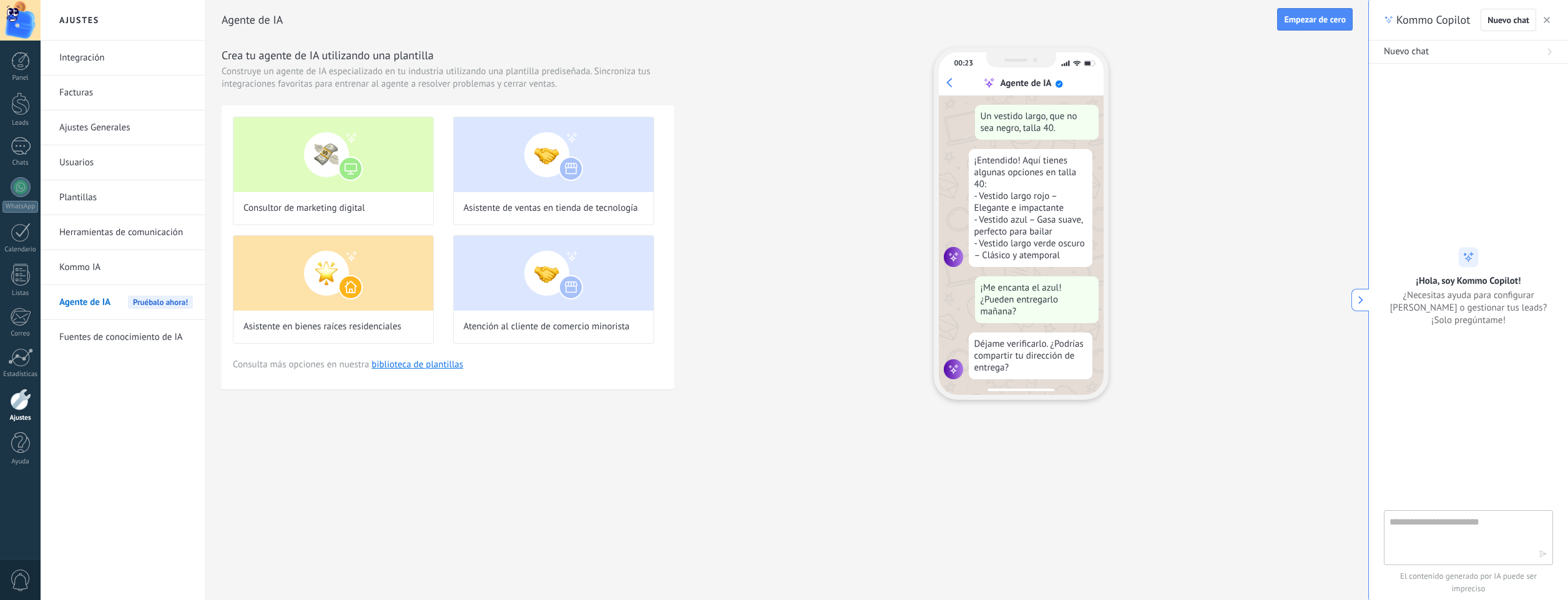
click at [1446, 528] on textarea at bounding box center [1459, 537] width 140 height 45
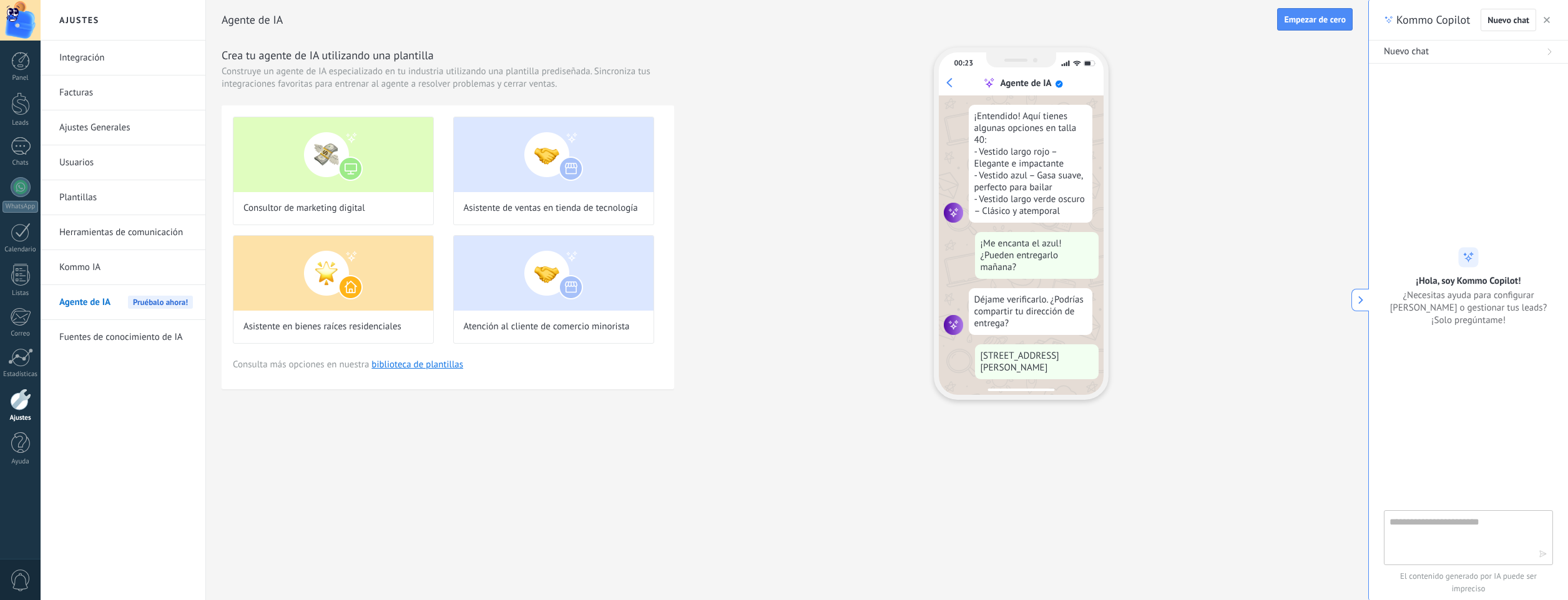
scroll to position [226, 0]
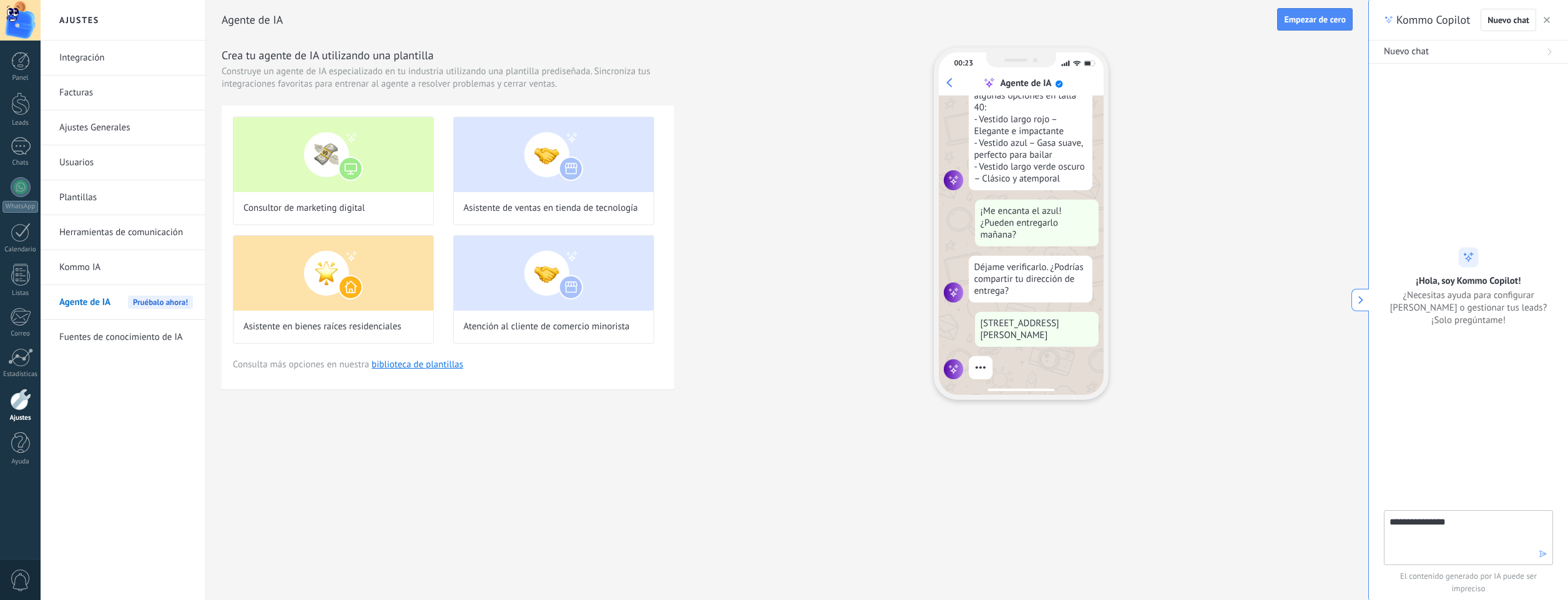
type textarea "**********"
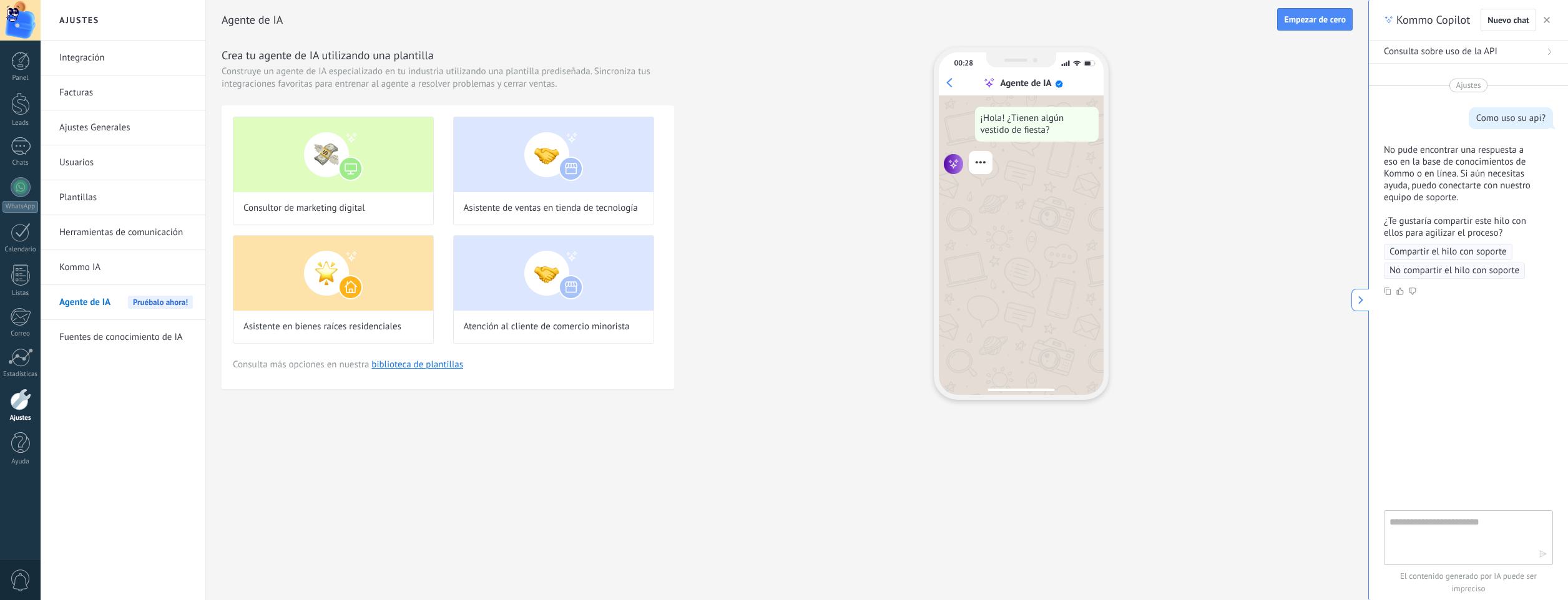
scroll to position [0, 0]
drag, startPoint x: 18, startPoint y: 438, endPoint x: 340, endPoint y: 265, distance: 365.5
click at [18, 438] on div at bounding box center [21, 443] width 19 height 22
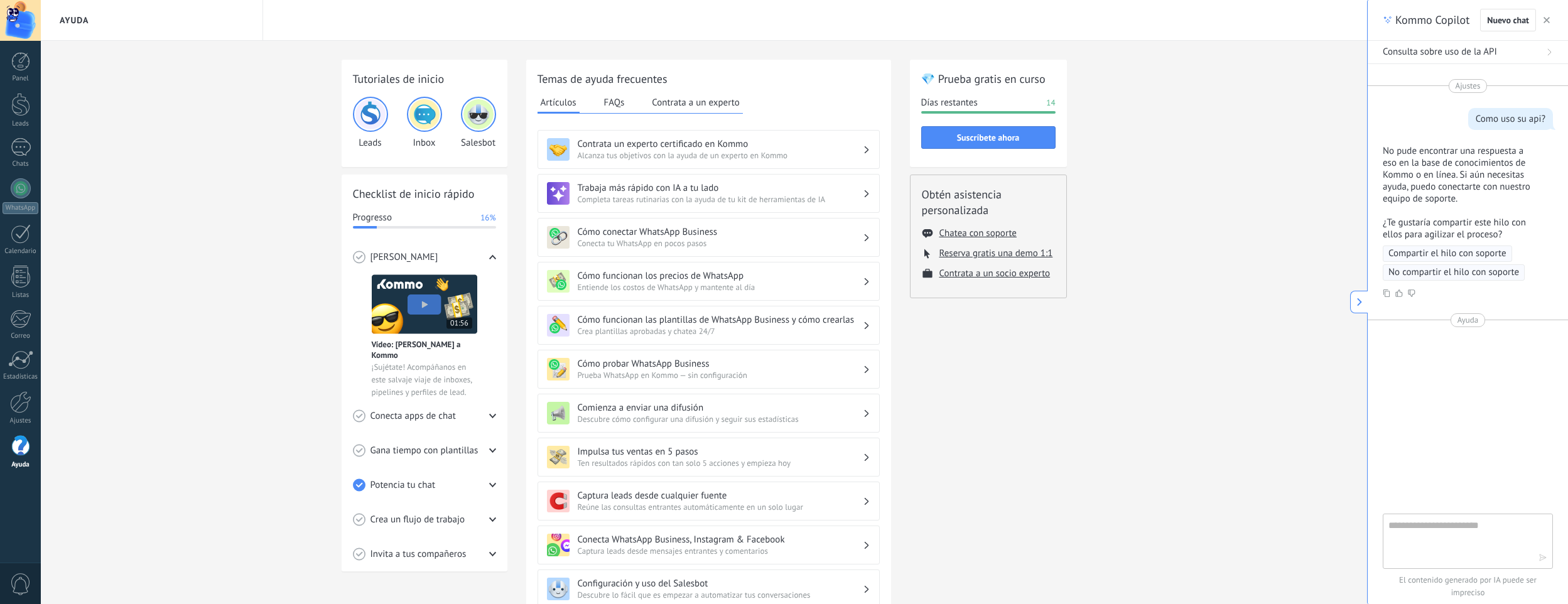
click at [1358, 300] on icon at bounding box center [1359, 302] width 9 height 9
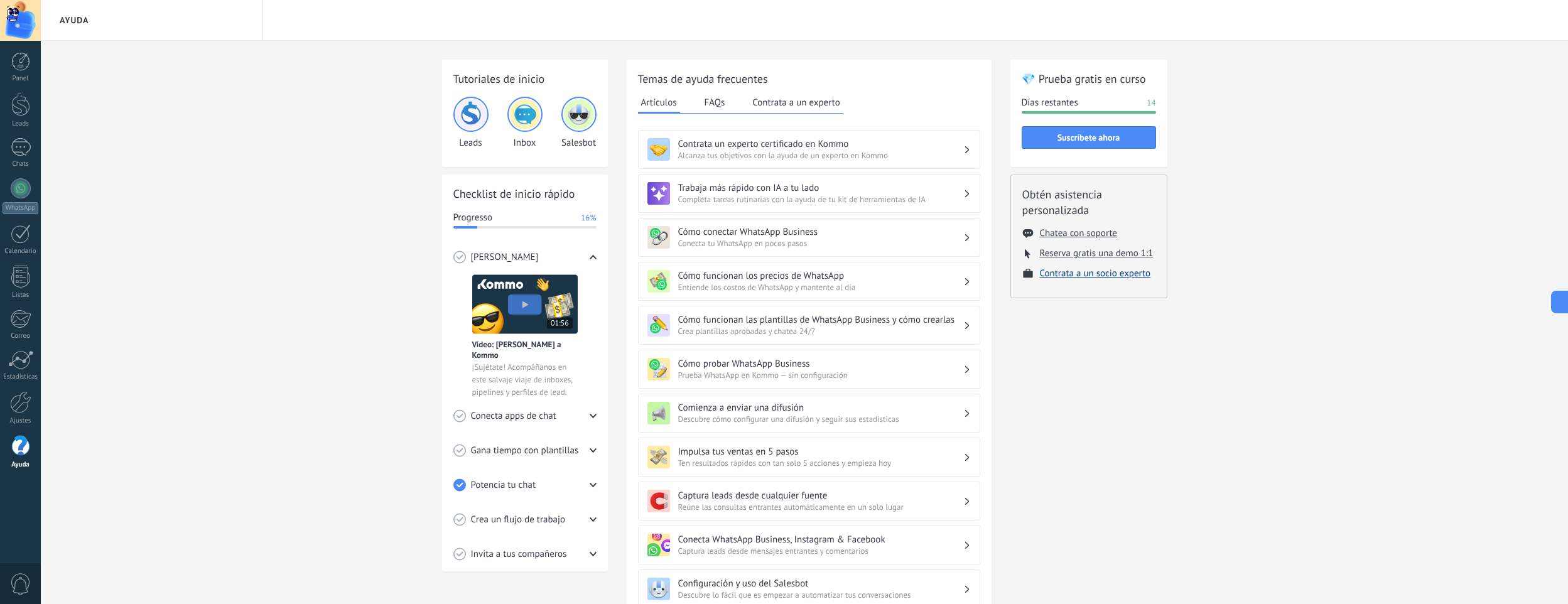
drag, startPoint x: 1075, startPoint y: 231, endPoint x: 1136, endPoint y: 273, distance: 74.1
click at [1075, 231] on button "Chatea con soporte" at bounding box center [1078, 233] width 77 height 12
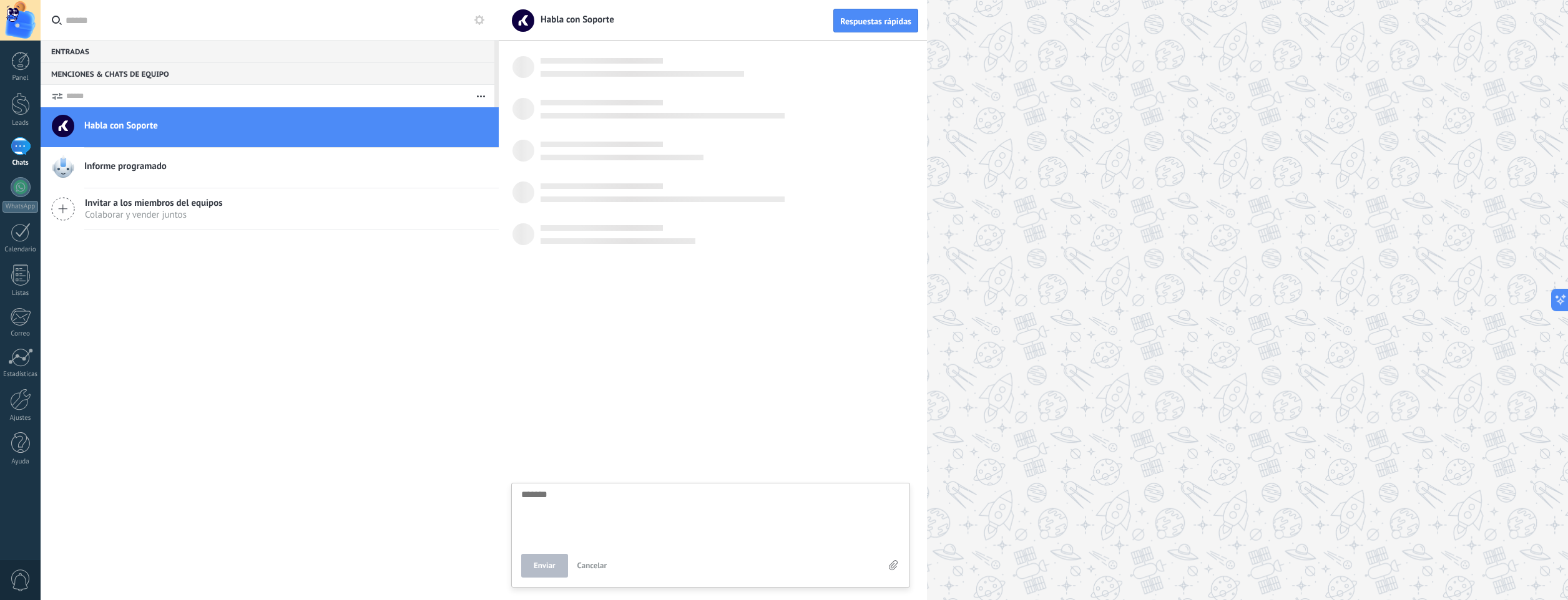
scroll to position [12, 0]
click at [76, 48] on div "Entradas 0" at bounding box center [266, 51] width 453 height 22
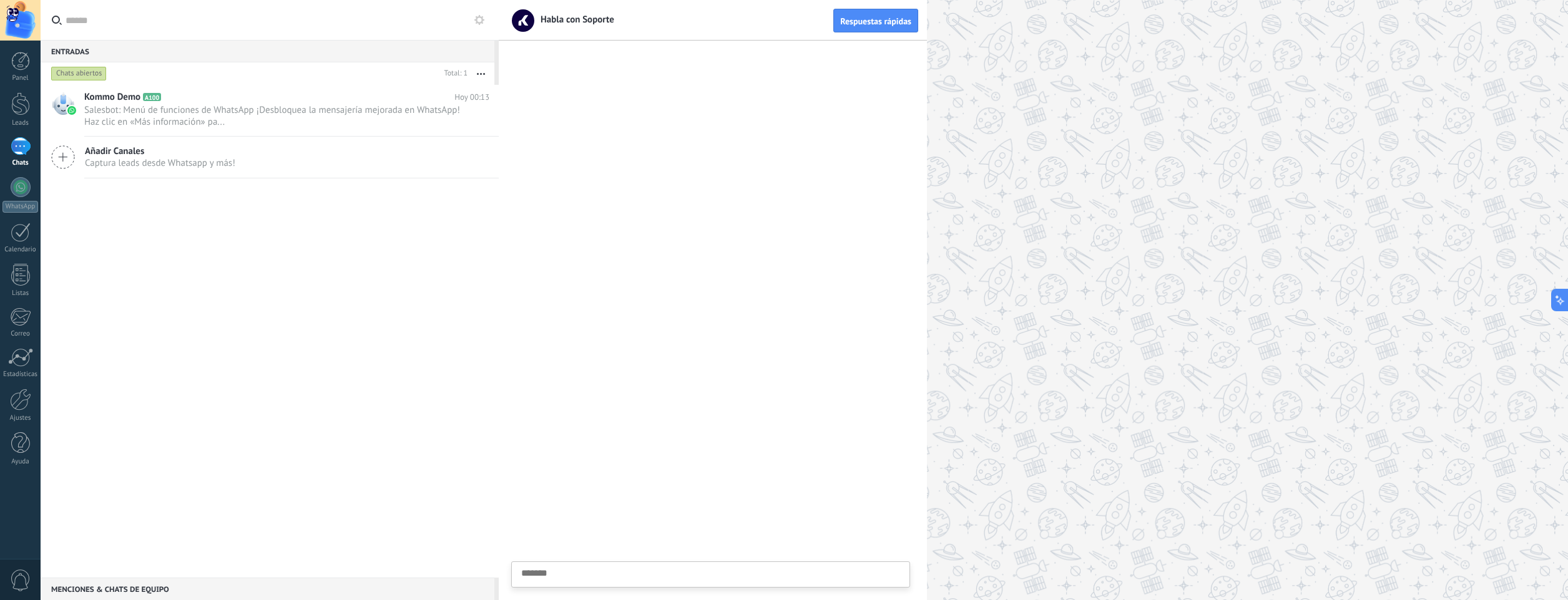
click at [76, 48] on div "Entradas 0" at bounding box center [266, 51] width 453 height 22
